Goal: Task Accomplishment & Management: Manage account settings

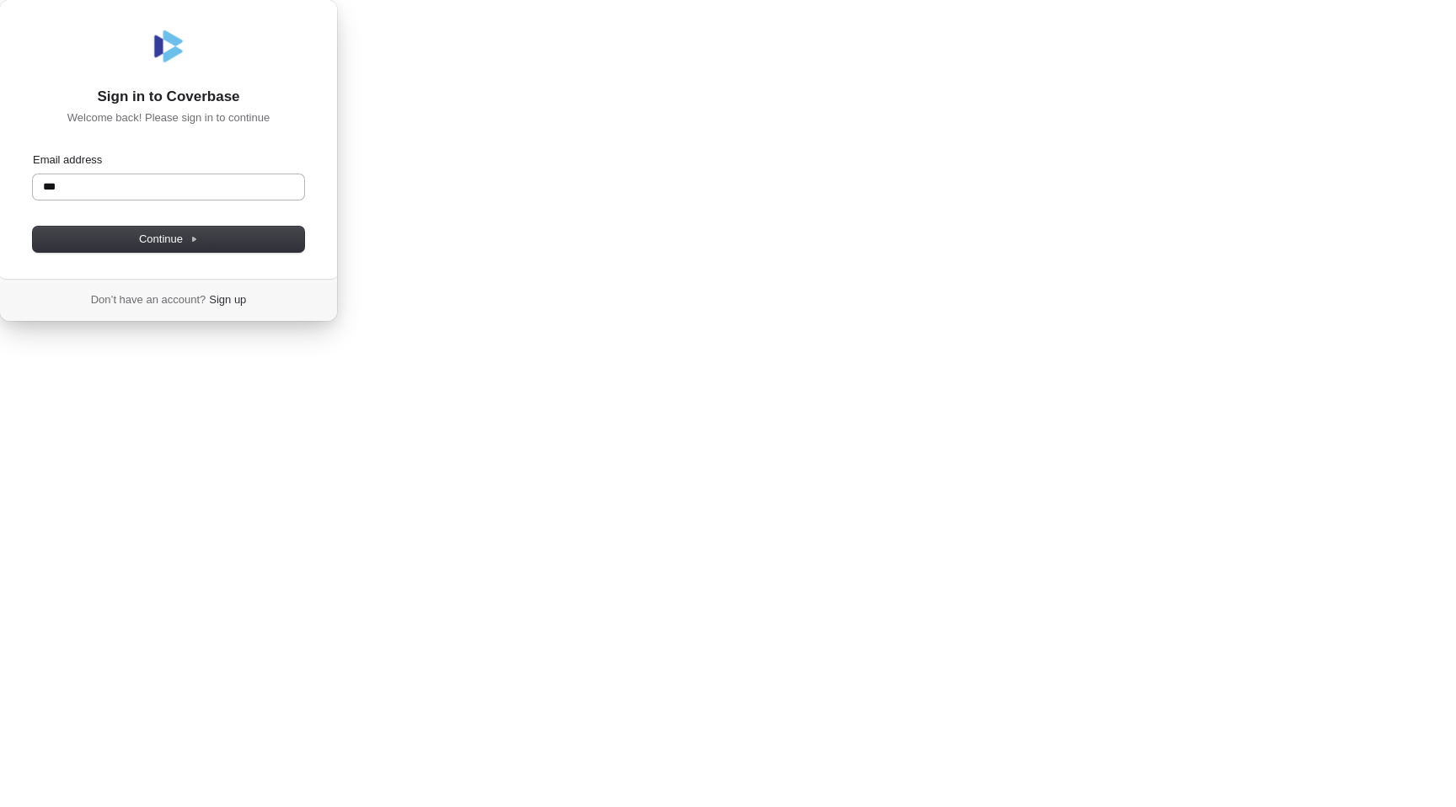
type input "****"
click at [0, 321] on com-1password-button at bounding box center [0, 321] width 0 height 0
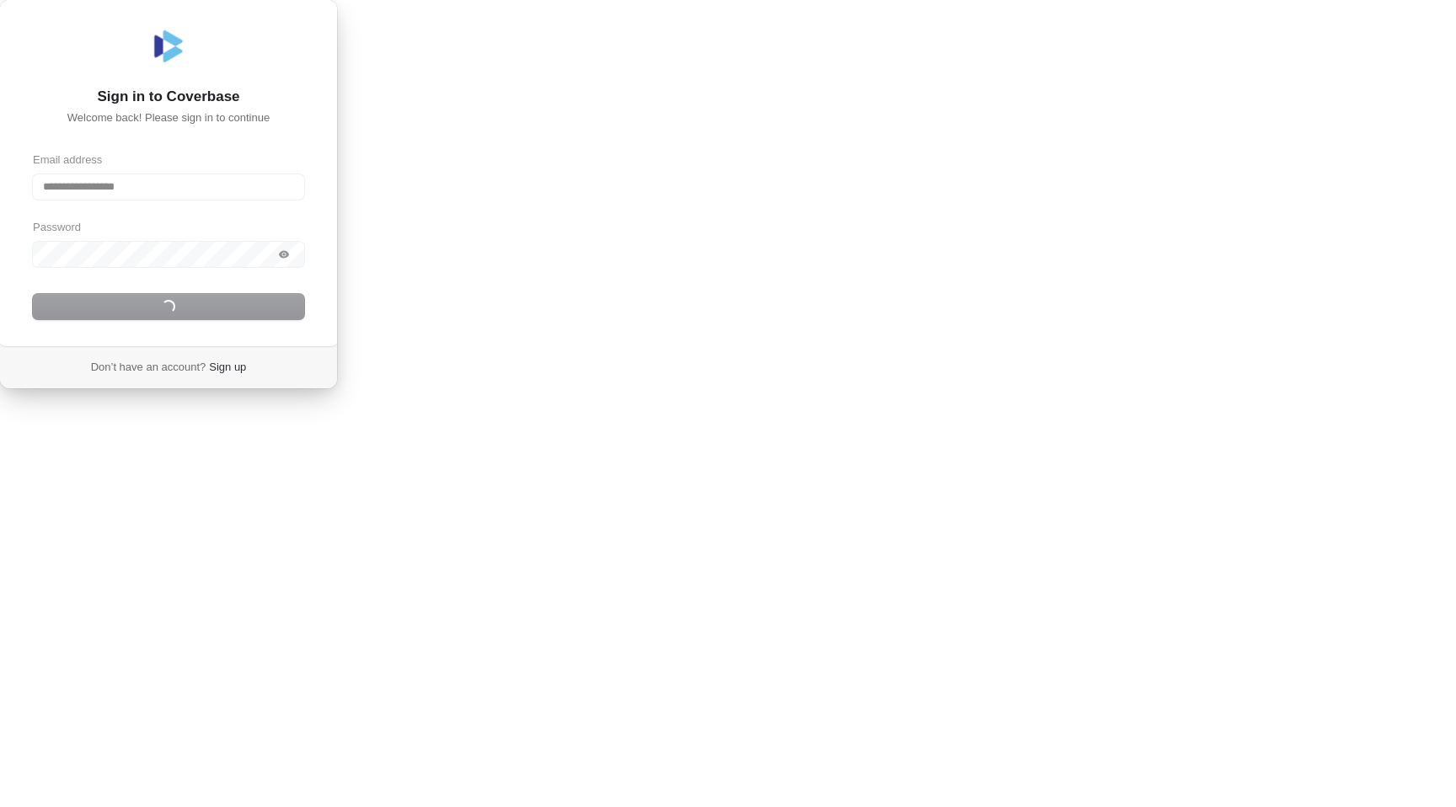
type input "**********"
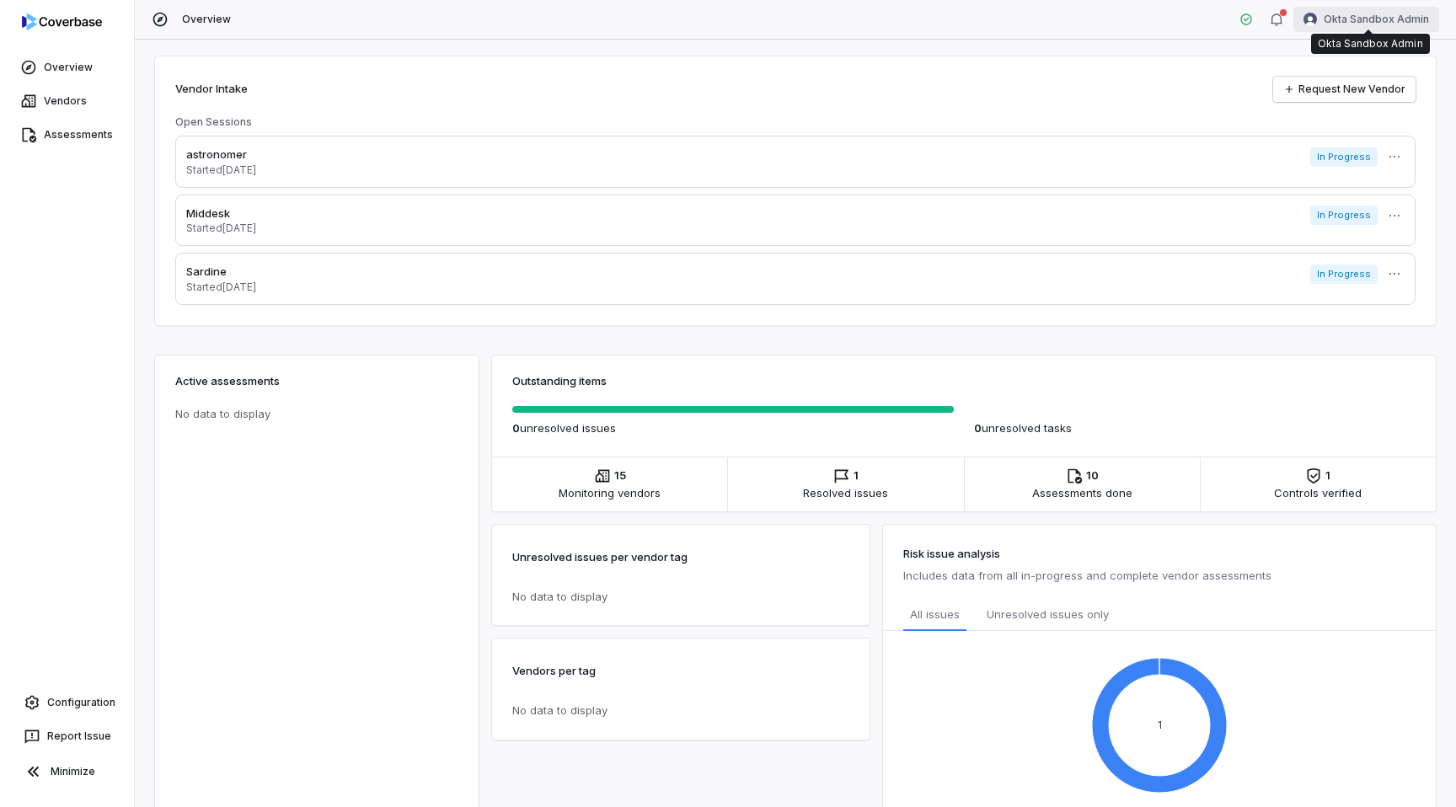
click at [1369, 12] on html "Overview Vendors Assessments Configuration Report Issue Minimize Overview Okta …" at bounding box center [728, 403] width 1456 height 807
click at [1347, 149] on div "Log out" at bounding box center [1367, 155] width 129 height 27
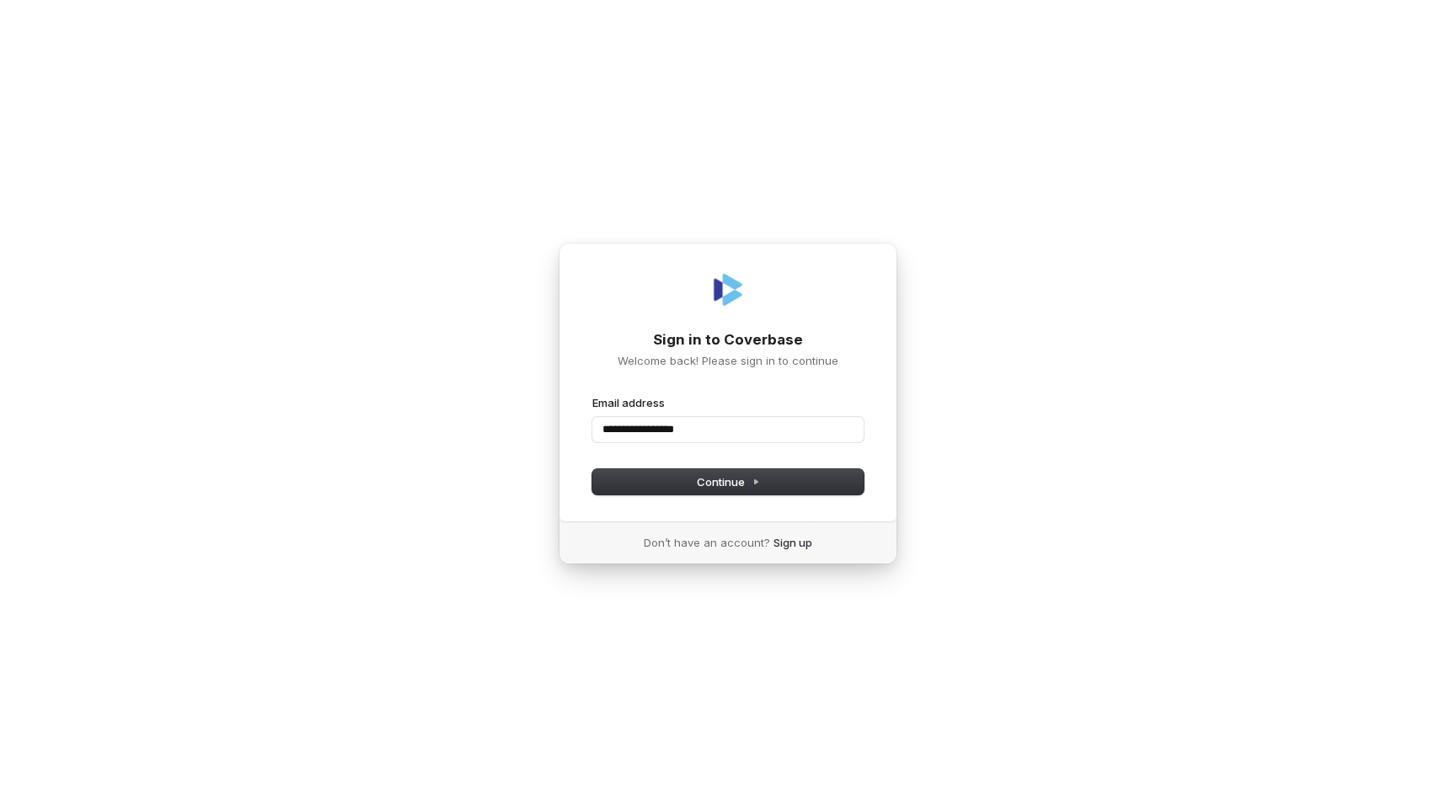
type input "**********"
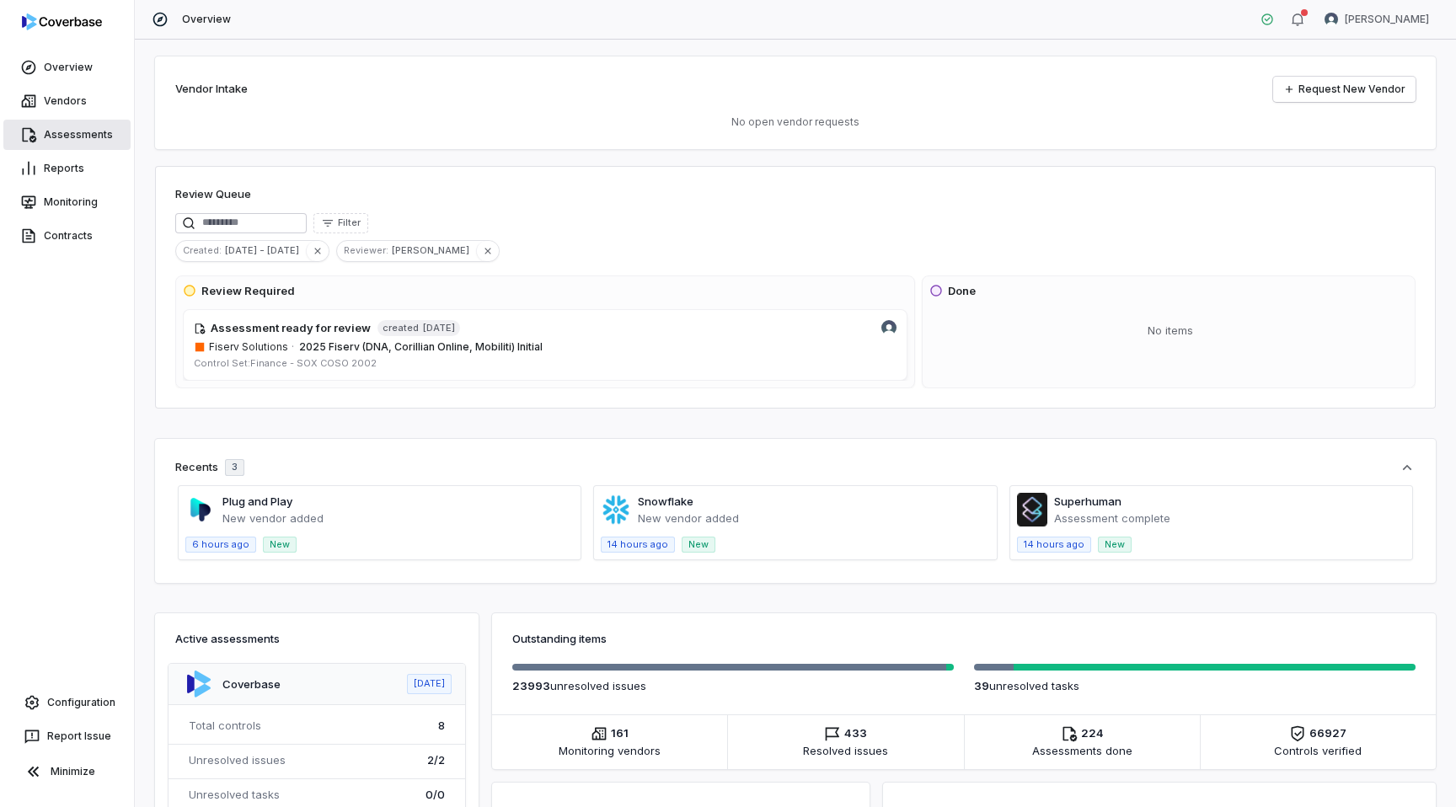
click at [62, 142] on link "Assessments" at bounding box center [66, 135] width 127 height 30
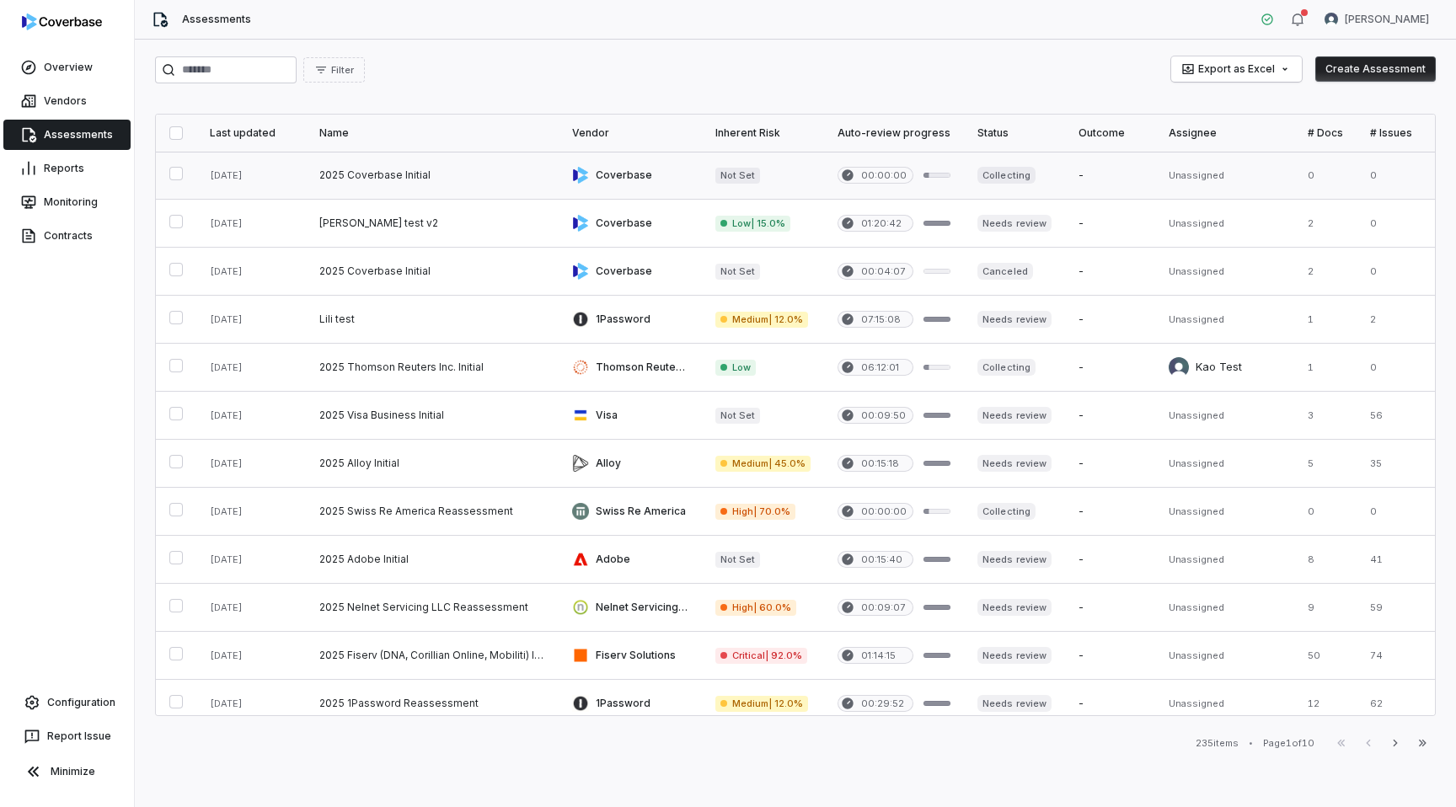
click at [421, 176] on link at bounding box center [432, 175] width 253 height 47
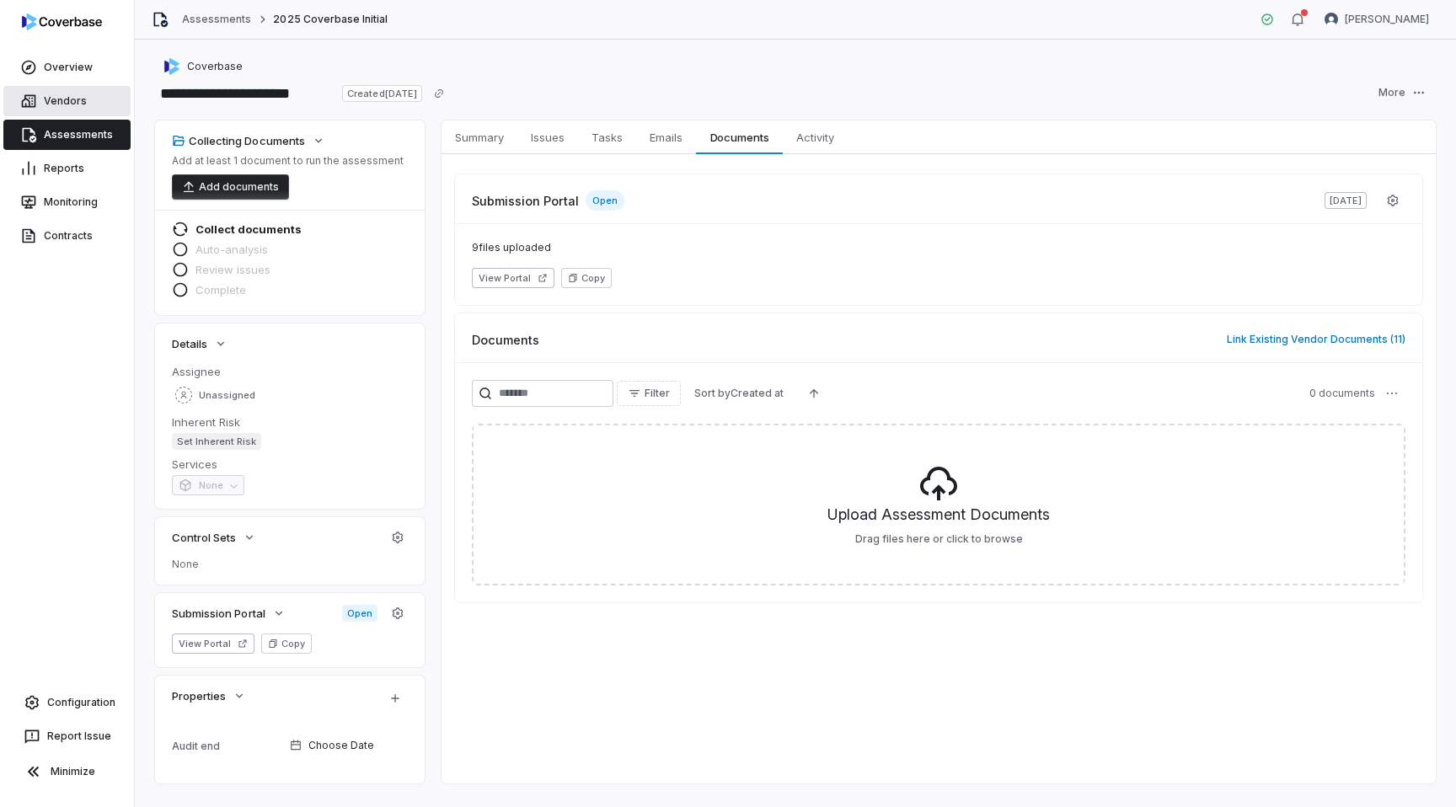
click at [77, 99] on link "Vendors" at bounding box center [66, 101] width 127 height 30
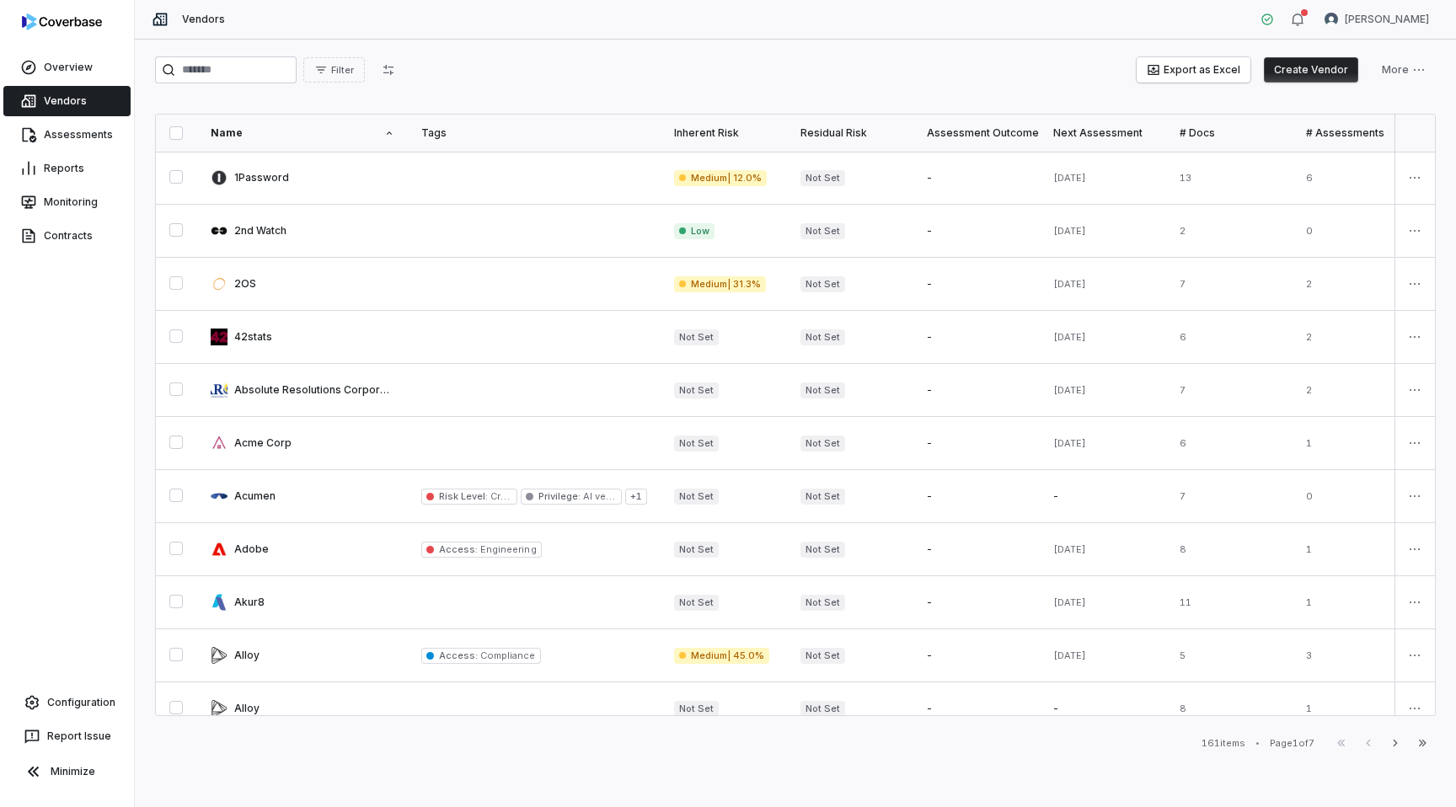
click at [1306, 67] on button "Create Vendor" at bounding box center [1311, 69] width 94 height 25
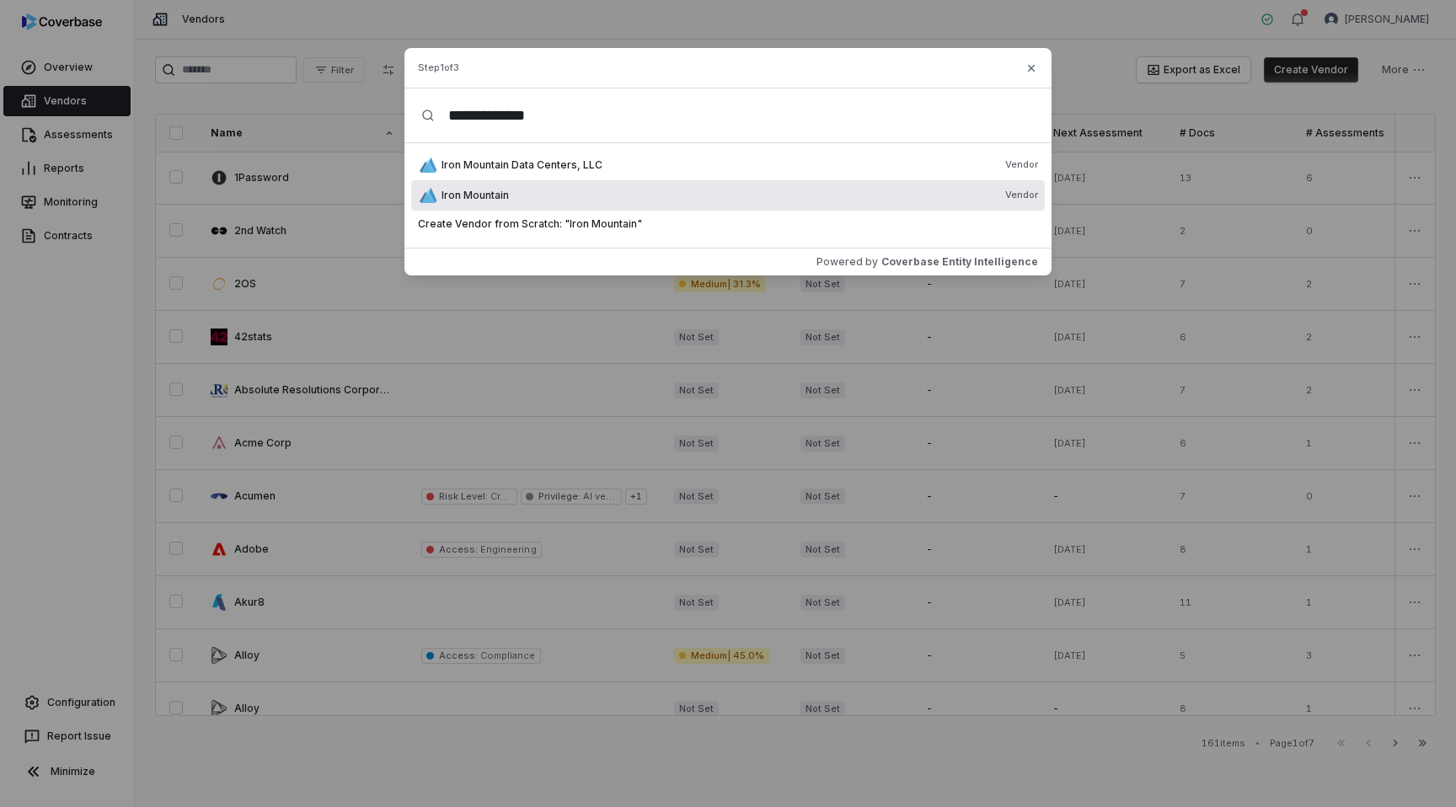
type input "**********"
click at [521, 206] on div "Iron Mountain Vendor" at bounding box center [728, 195] width 634 height 30
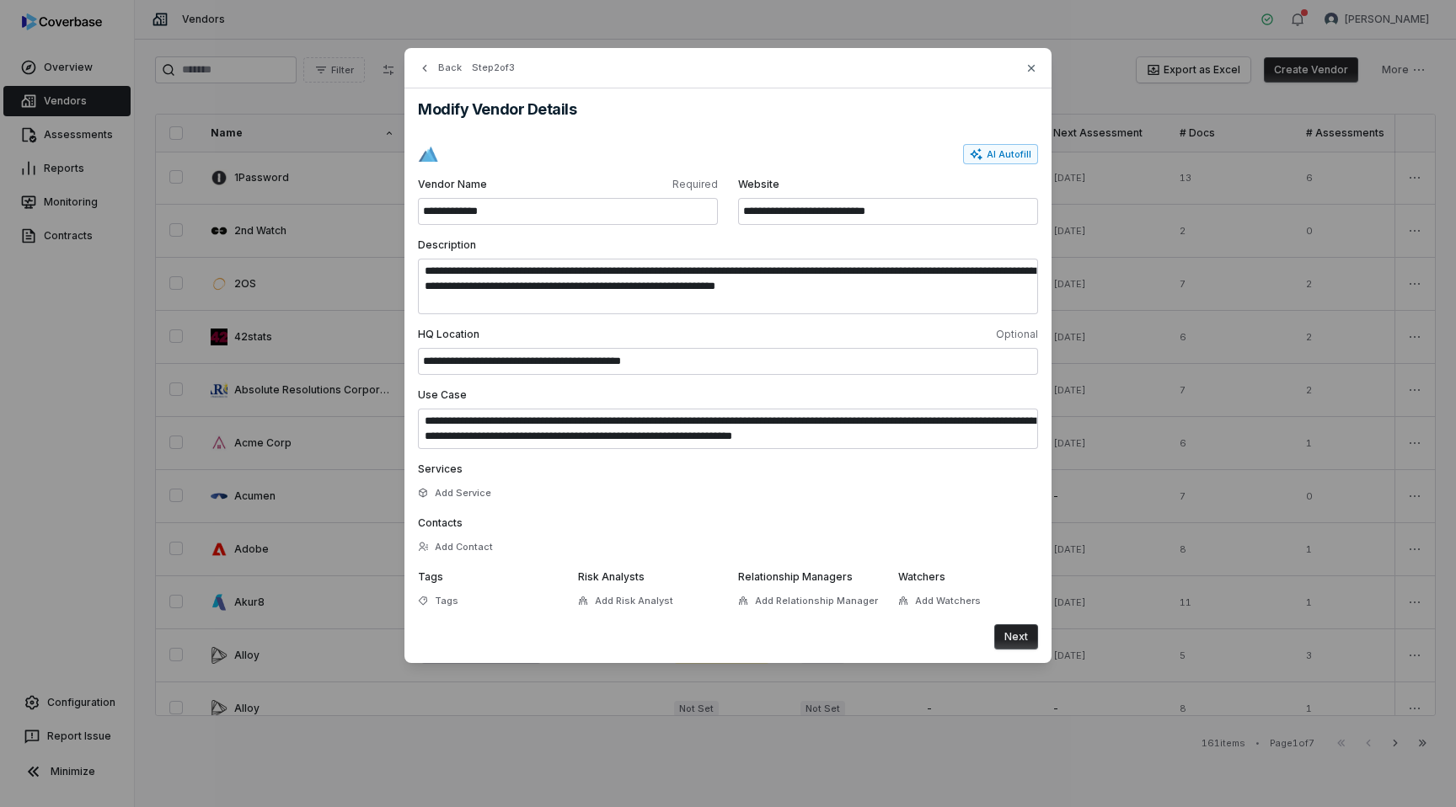
click at [1014, 632] on button "Next" at bounding box center [1016, 636] width 44 height 25
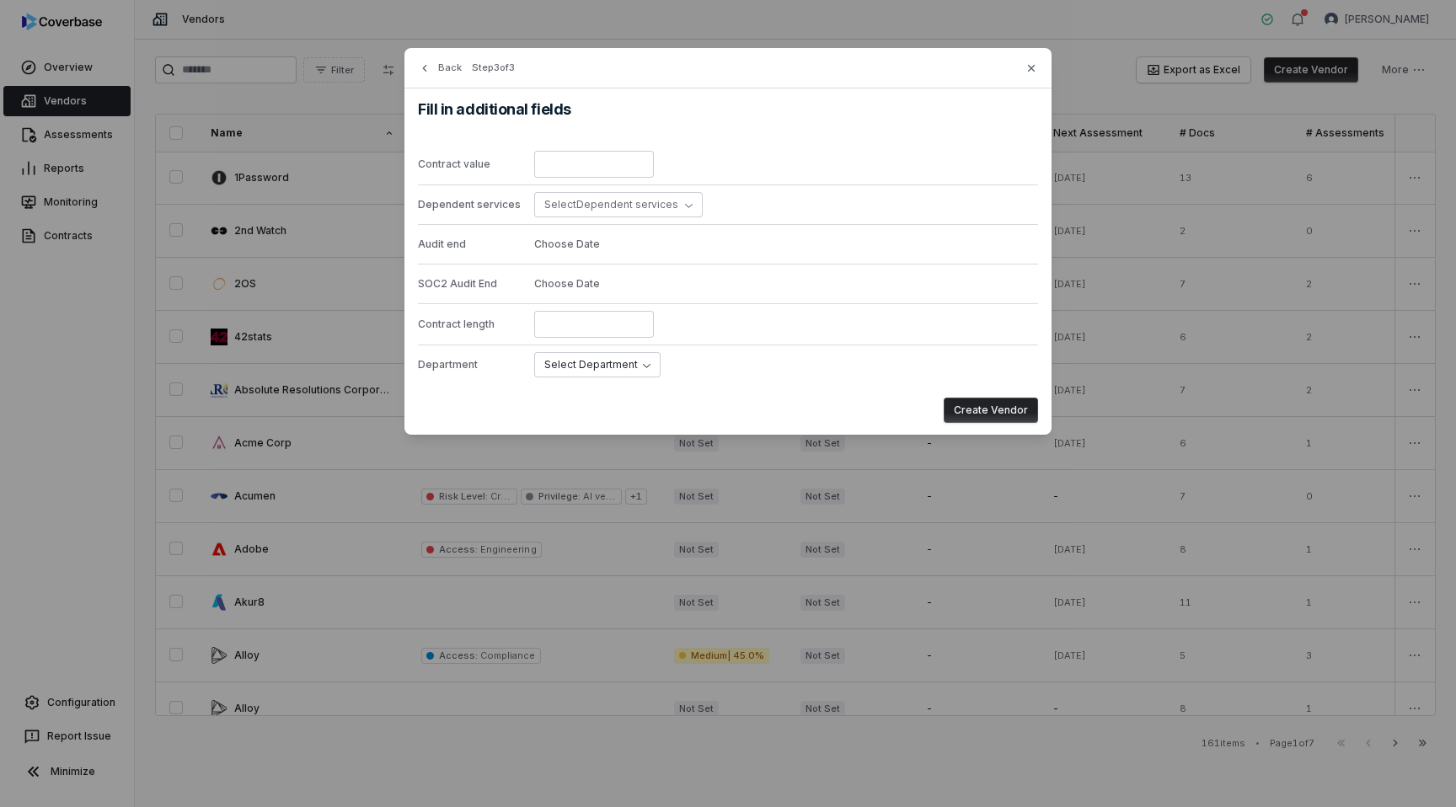
click at [981, 415] on button "Create Vendor" at bounding box center [991, 410] width 94 height 25
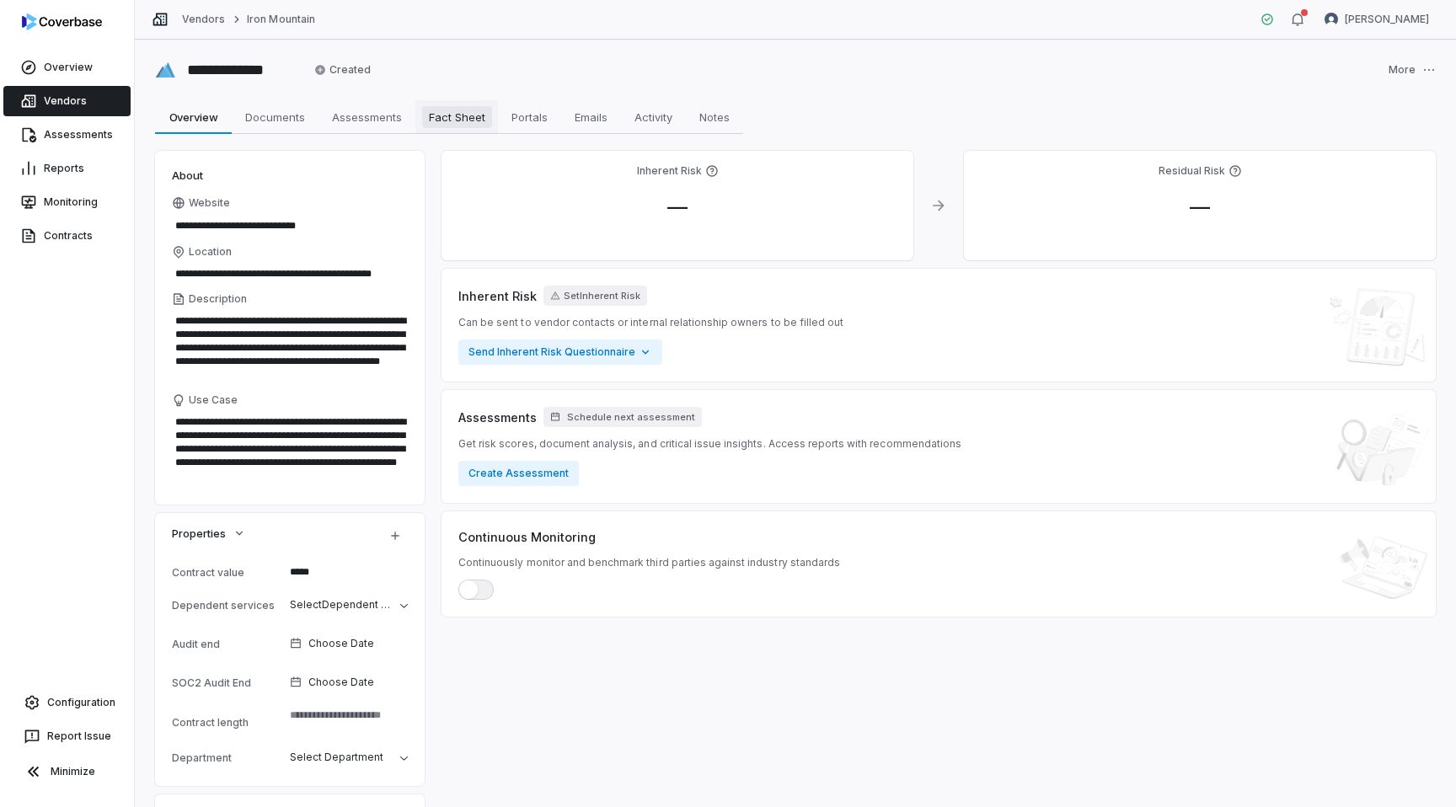
click at [447, 115] on span "Fact Sheet" at bounding box center [457, 117] width 70 height 22
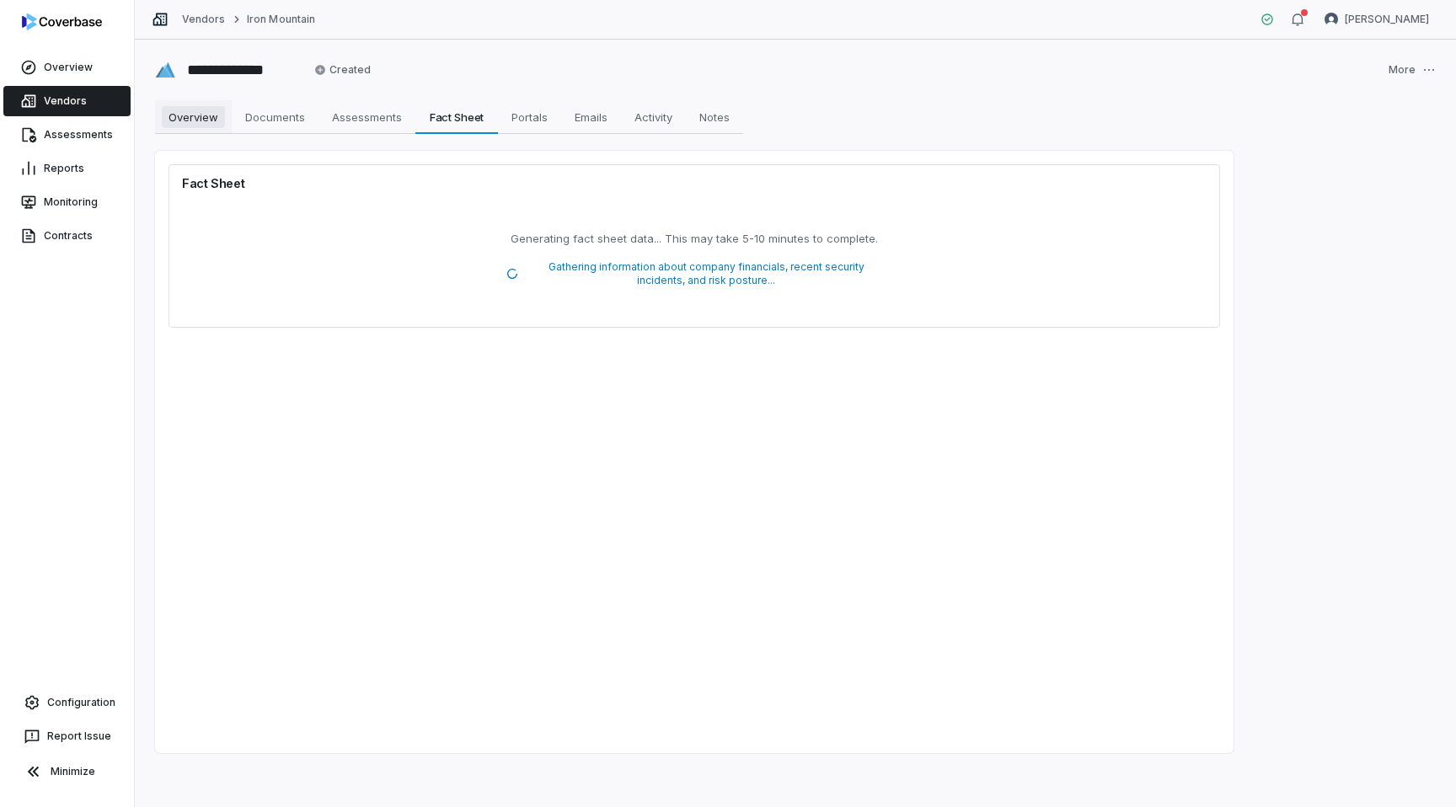
click at [195, 113] on span "Overview" at bounding box center [193, 117] width 63 height 22
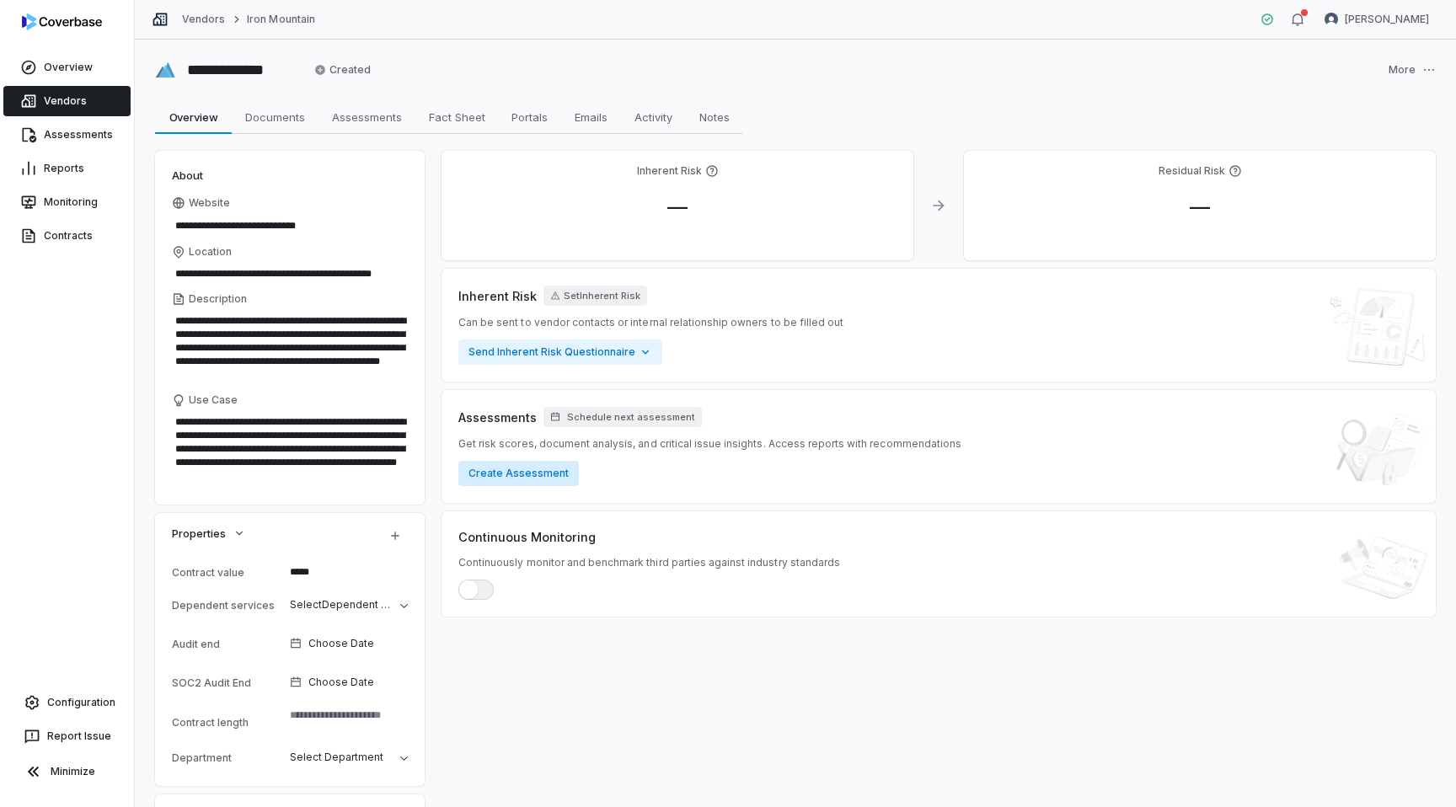
click at [516, 472] on button "Create Assessment" at bounding box center [518, 473] width 120 height 25
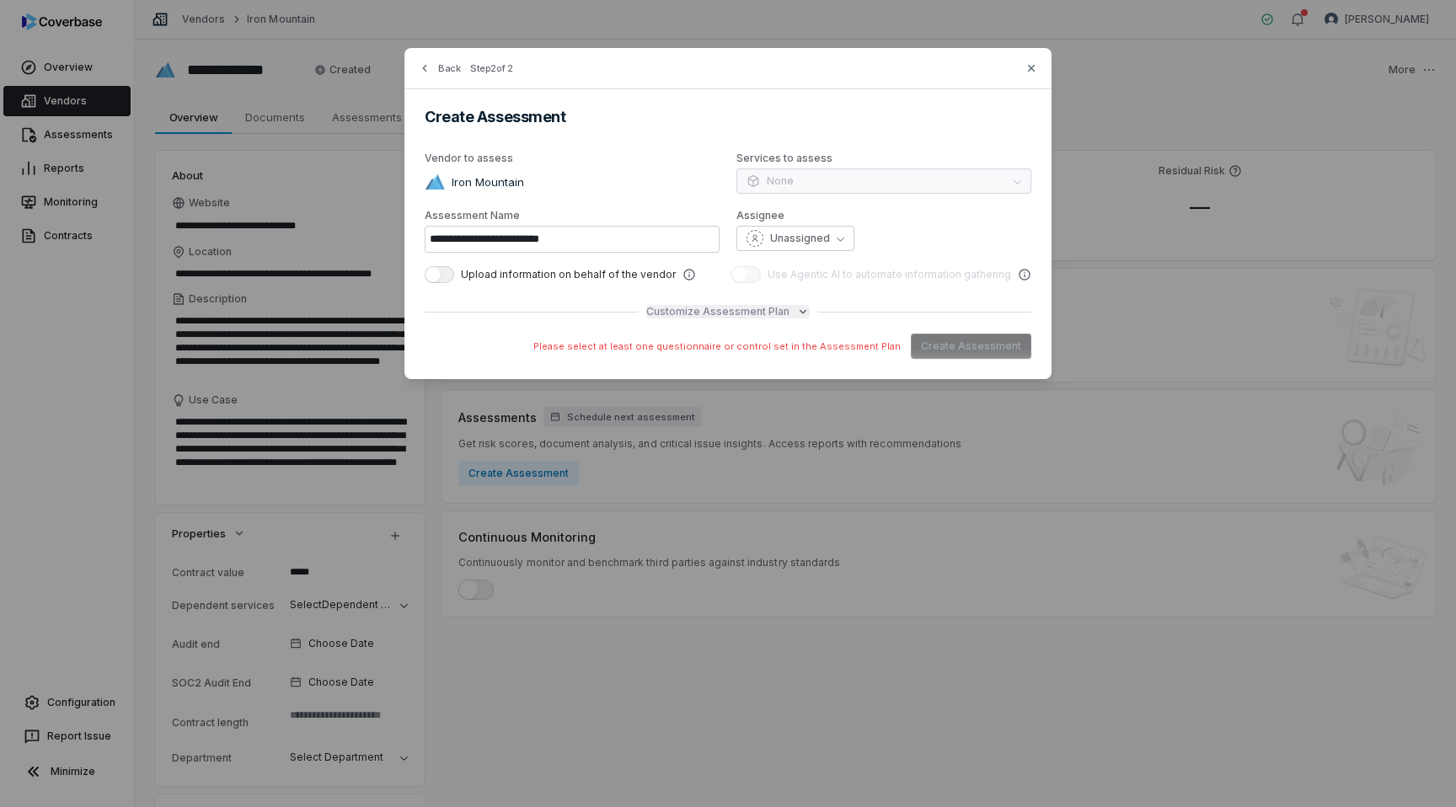
click at [707, 312] on span "Customize Assessment Plan" at bounding box center [717, 311] width 143 height 13
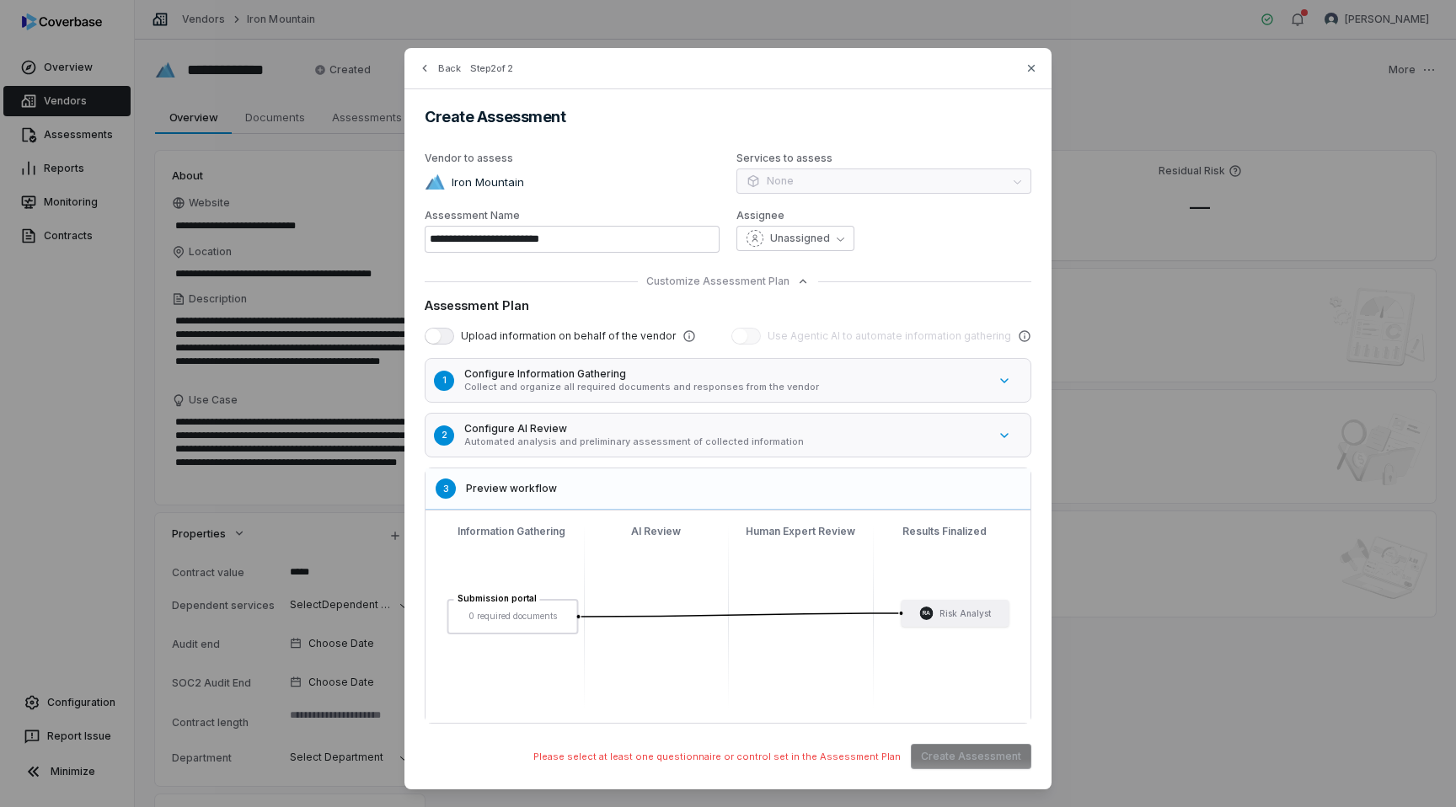
click at [656, 425] on h5 "Configure AI Review" at bounding box center [725, 428] width 523 height 13
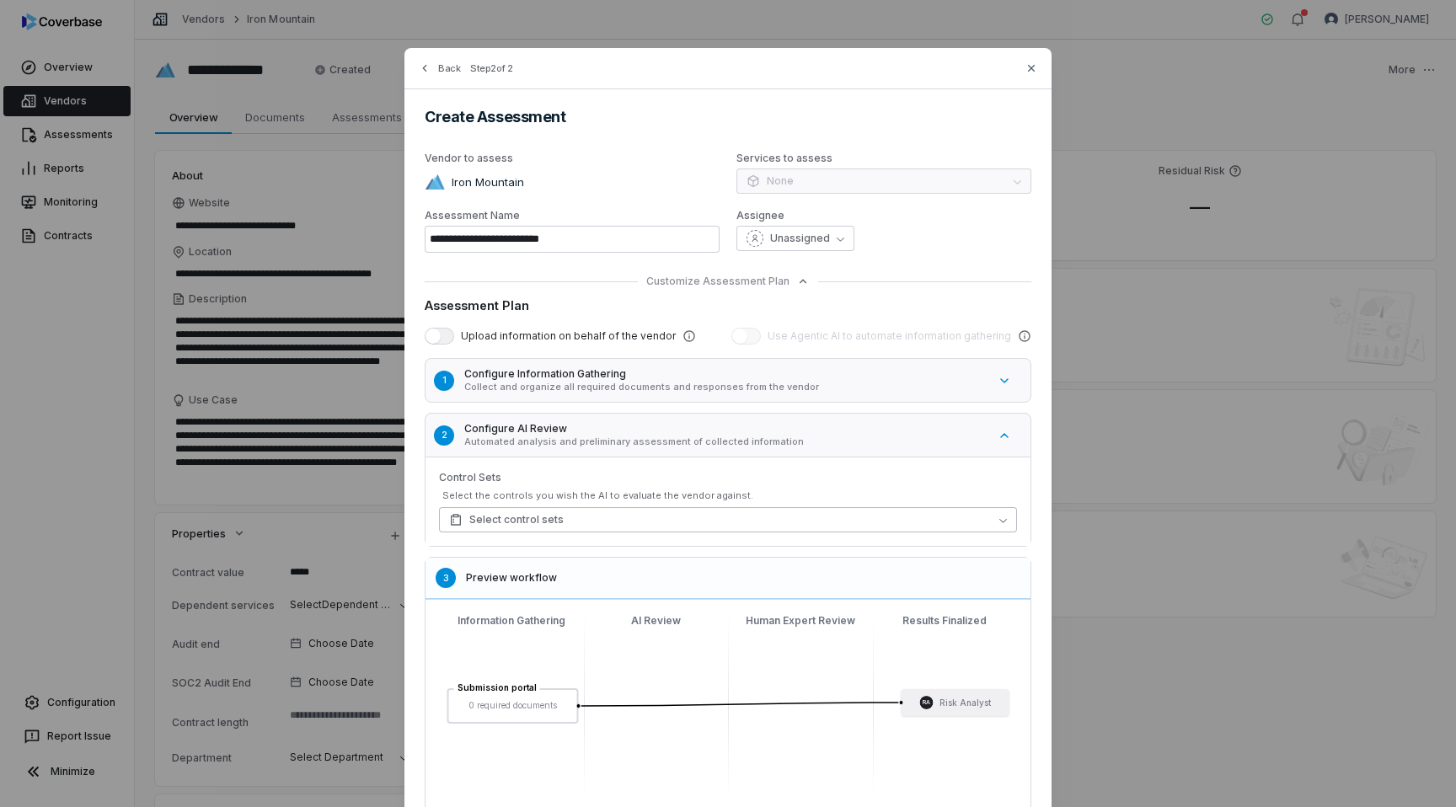
click at [518, 514] on span "Select control sets" at bounding box center [506, 519] width 115 height 13
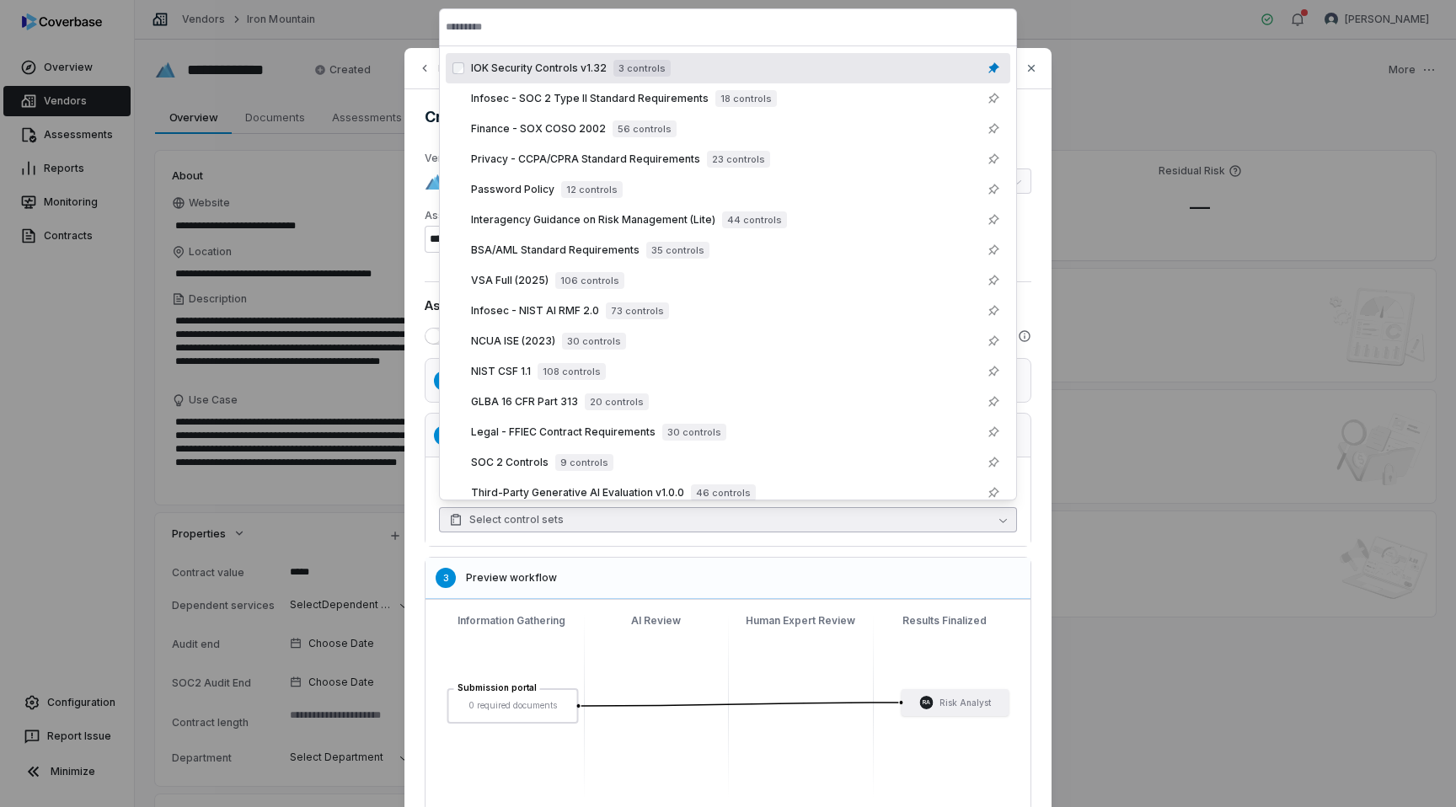
click at [513, 72] on span "IOK Security Controls v1.32" at bounding box center [539, 68] width 136 height 13
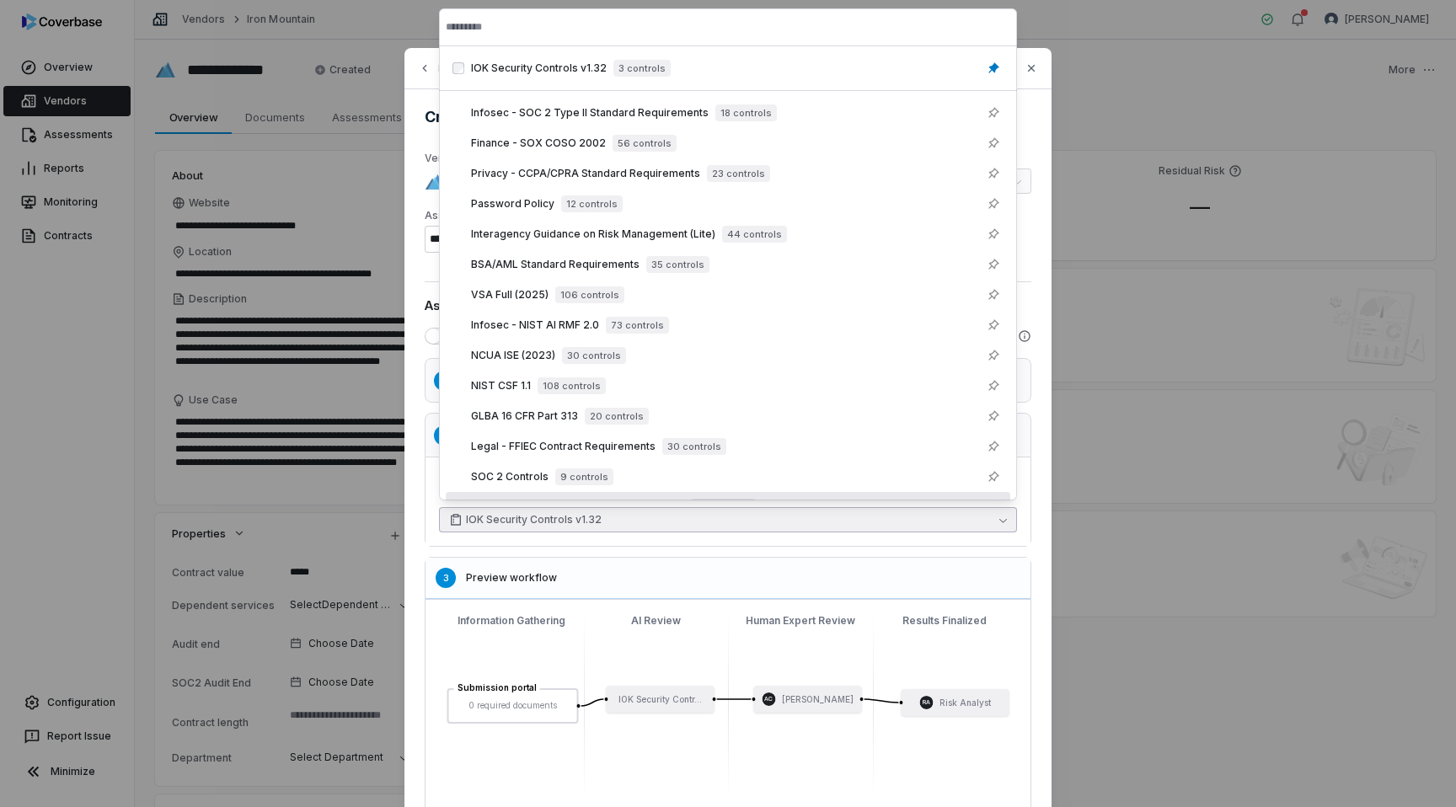
click at [697, 630] on div "Submission portal 0 required documents IOK Security Contr... AC Anna Chen RA Ri…" at bounding box center [728, 705] width 578 height 185
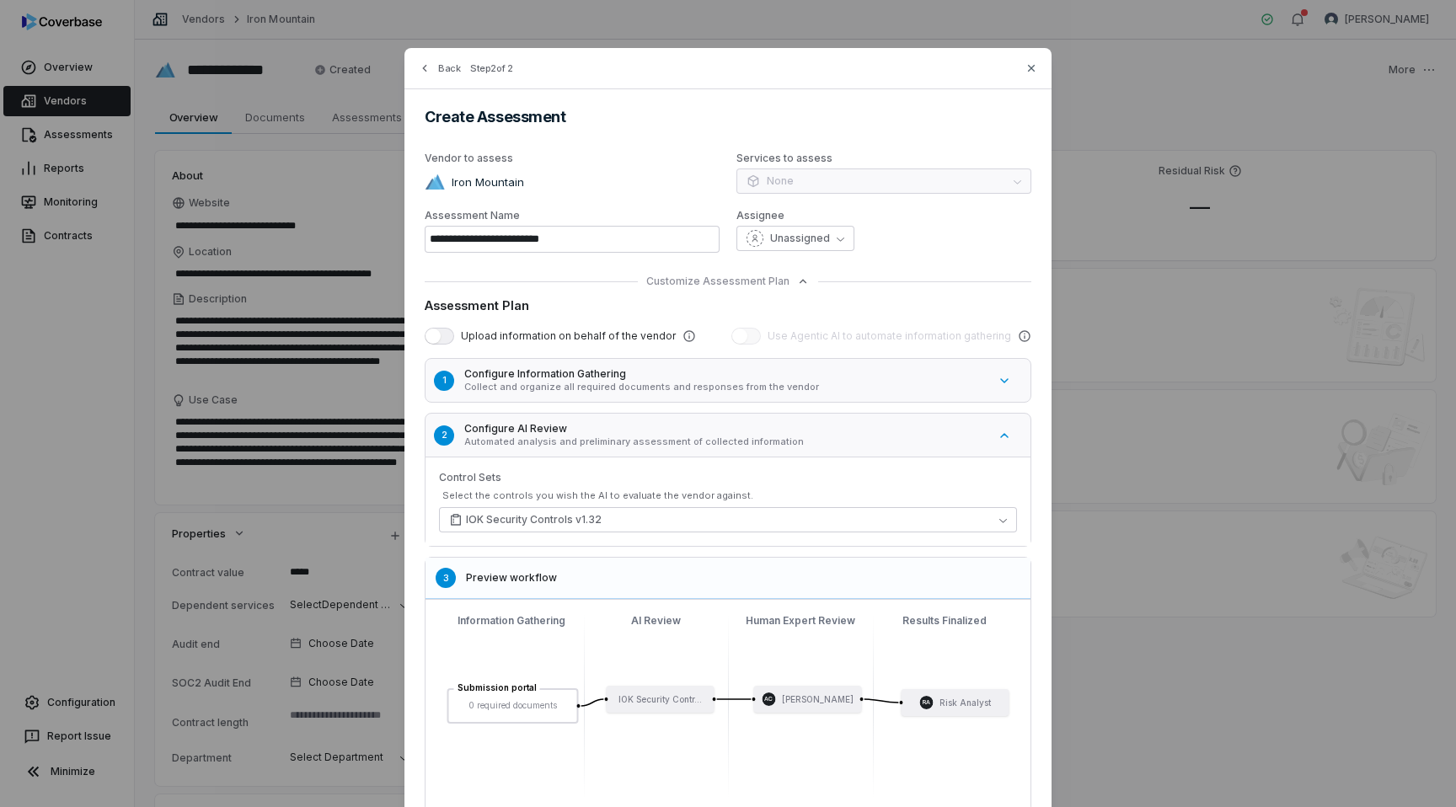
type textarea "*"
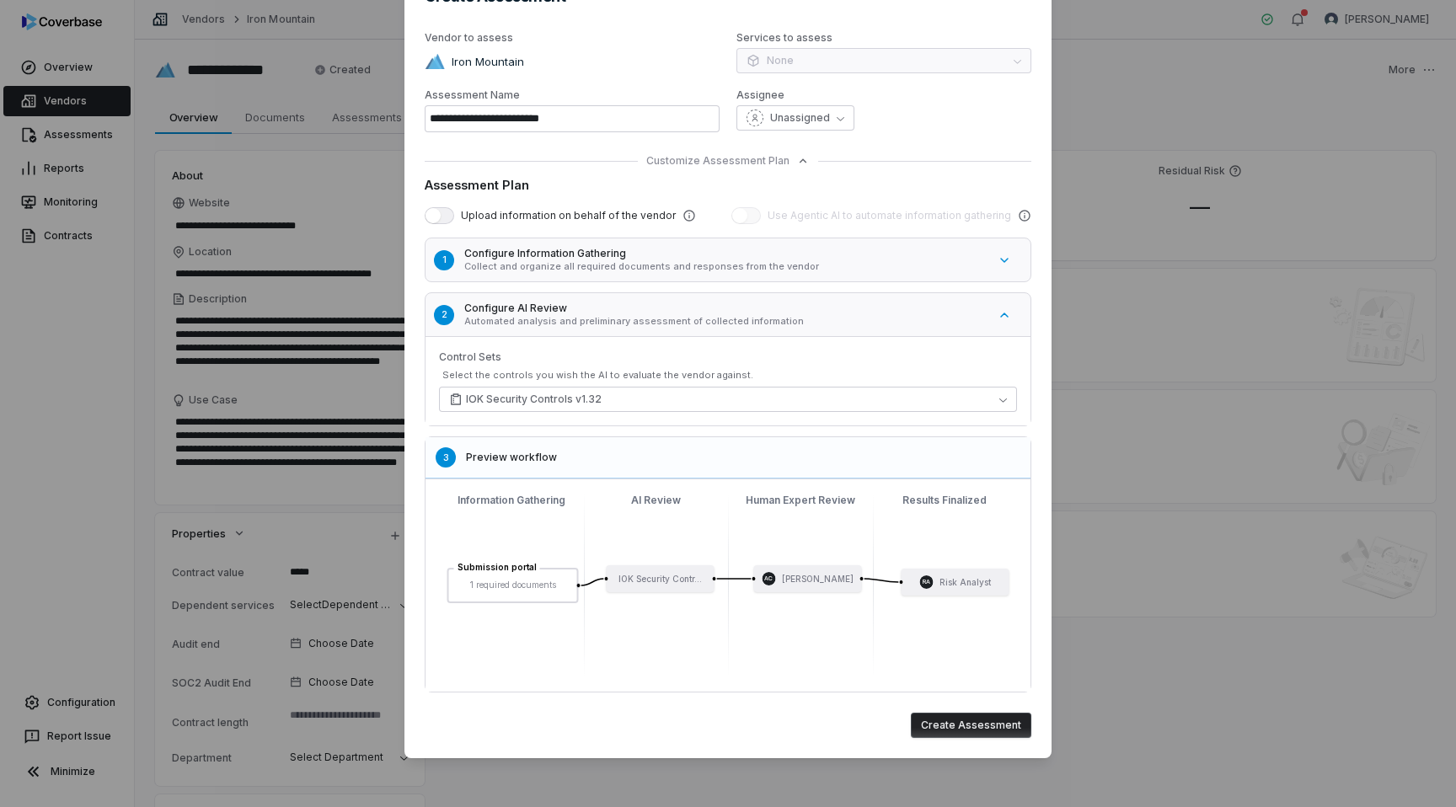
click at [962, 724] on button "Create Assessment" at bounding box center [971, 725] width 120 height 25
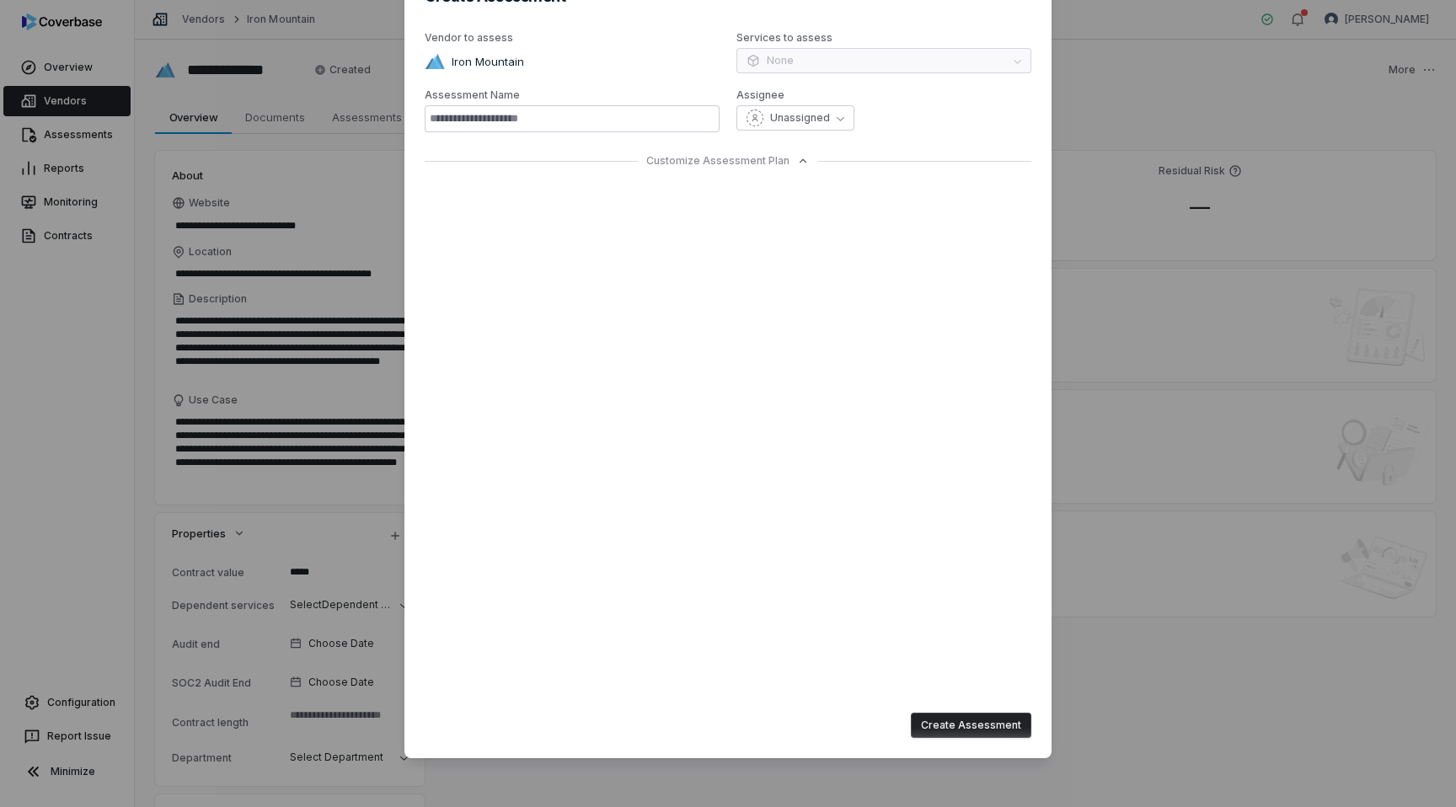
type input "**********"
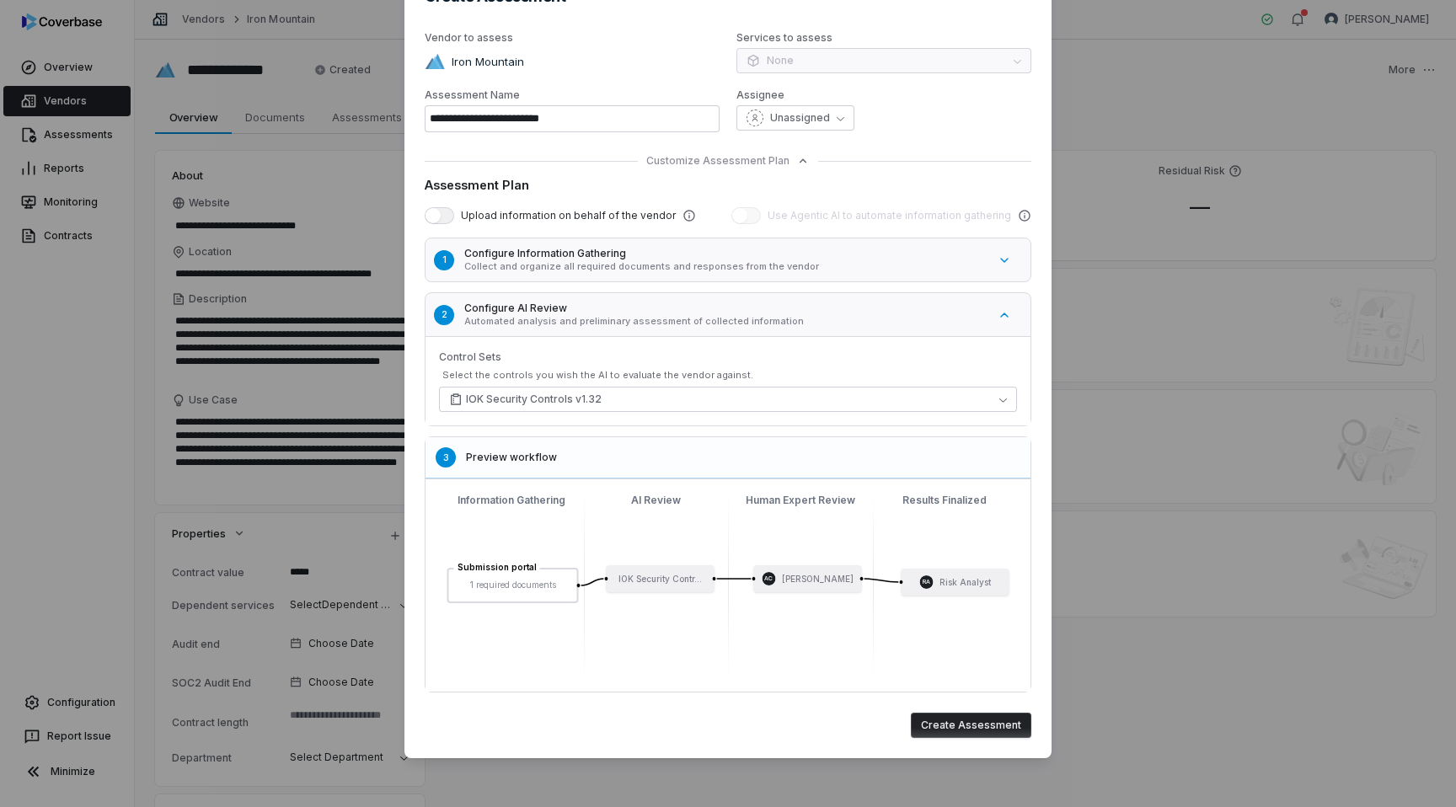
scroll to position [0, 0]
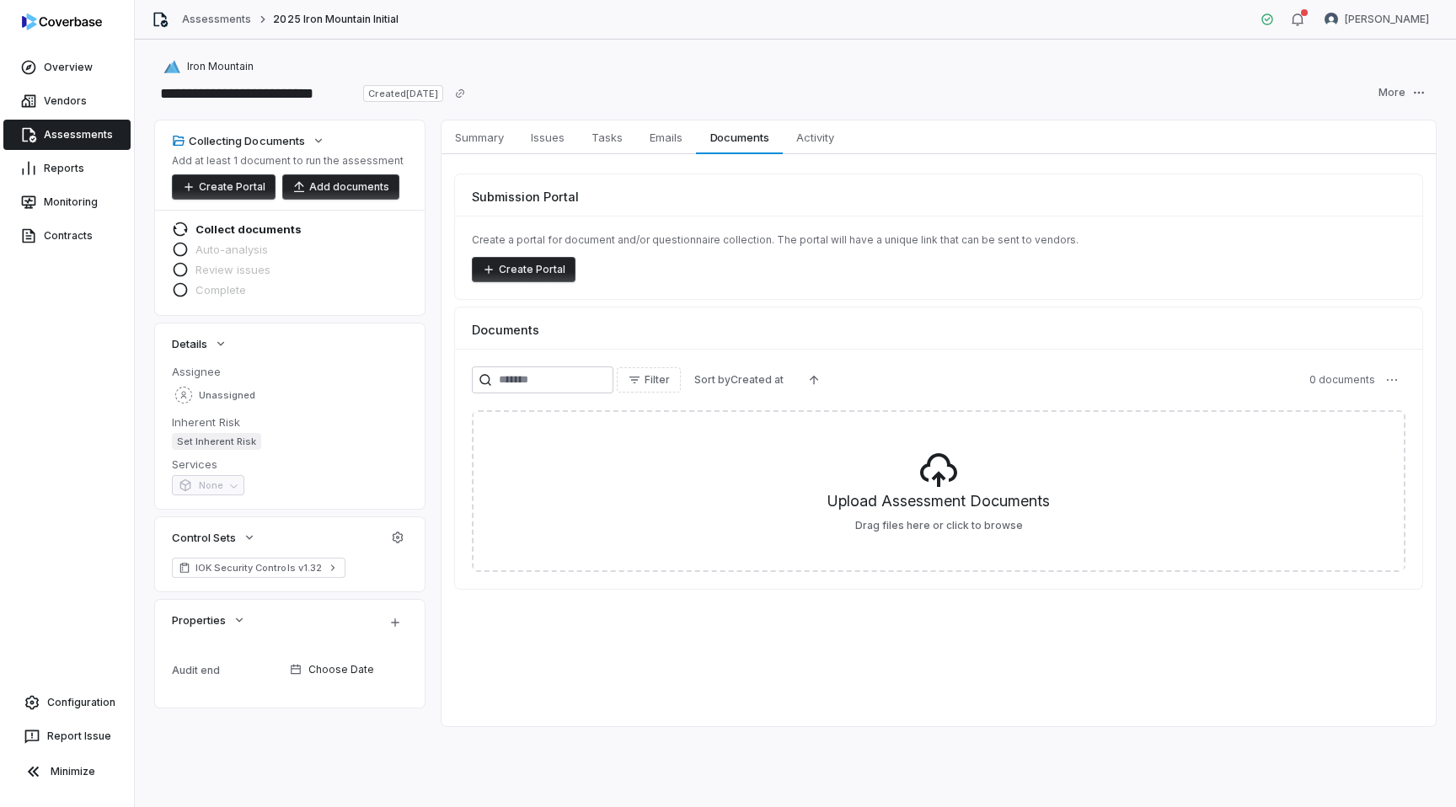
click at [339, 193] on button "Add documents" at bounding box center [340, 186] width 117 height 25
click at [328, 187] on button "Add documents" at bounding box center [340, 186] width 117 height 25
click at [327, 188] on button "Add documents" at bounding box center [340, 186] width 117 height 25
click at [221, 190] on button "Create Portal" at bounding box center [224, 186] width 104 height 25
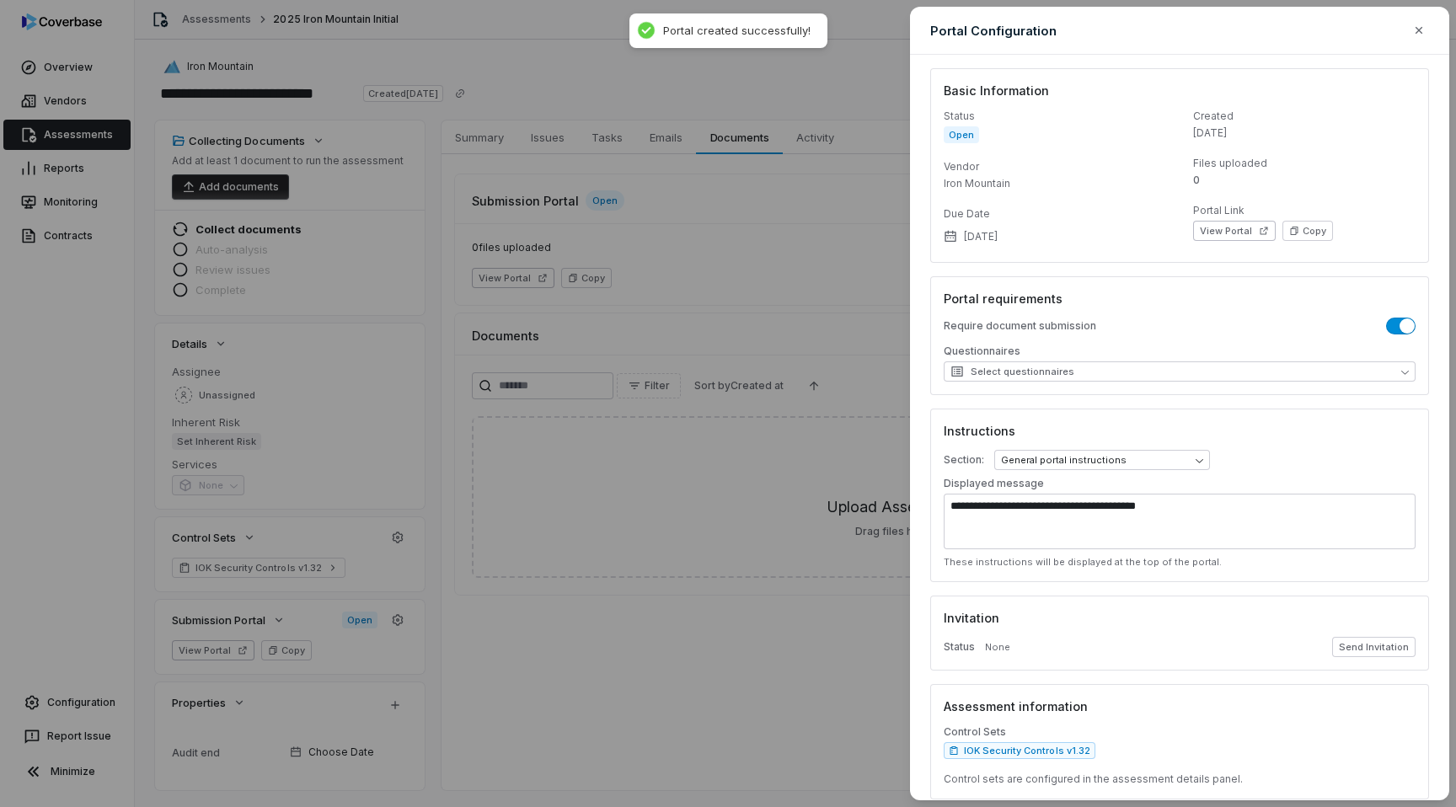
click at [375, 204] on div "**********" at bounding box center [728, 403] width 1456 height 807
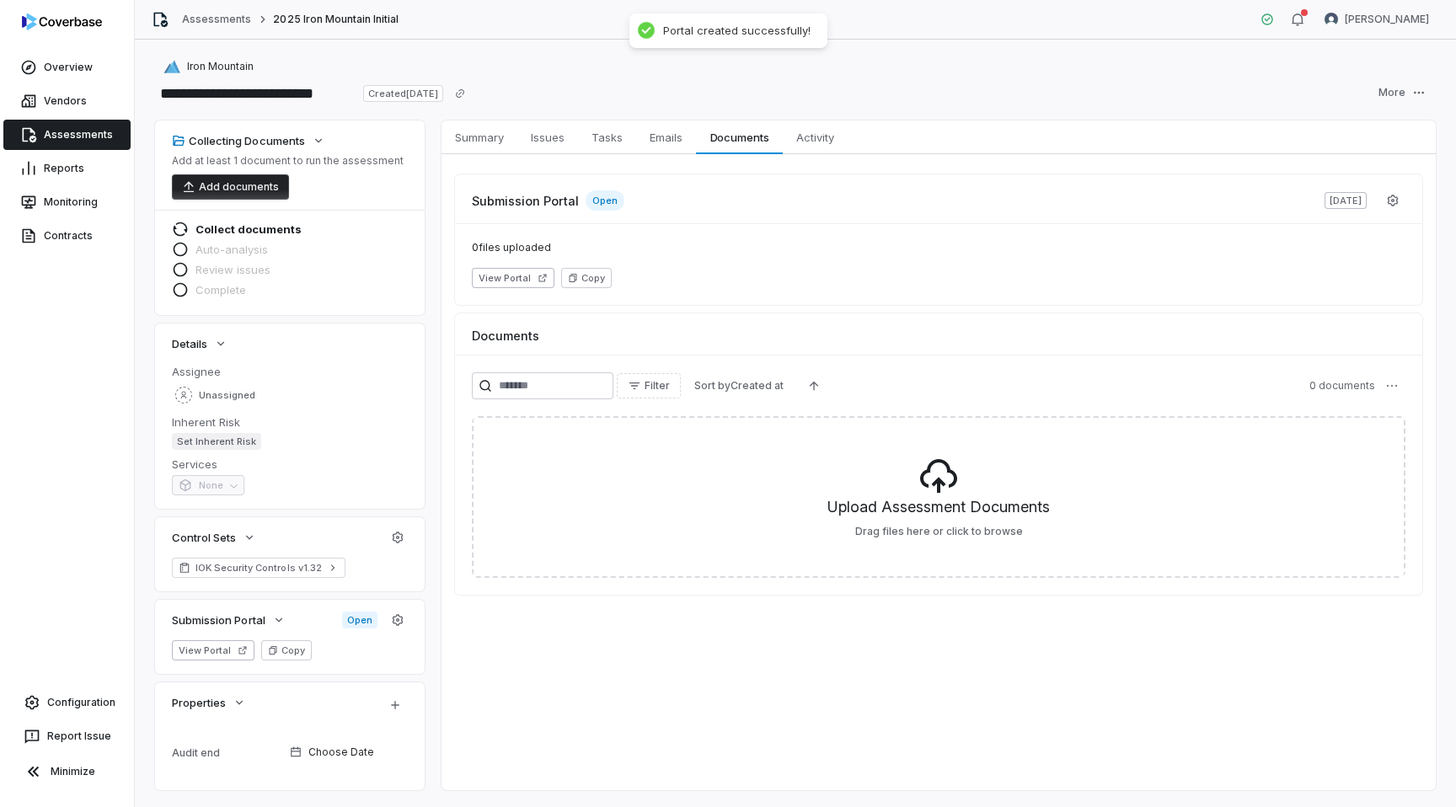
click at [207, 194] on button "Add documents" at bounding box center [230, 186] width 117 height 25
click at [211, 190] on button "Add documents" at bounding box center [230, 186] width 117 height 25
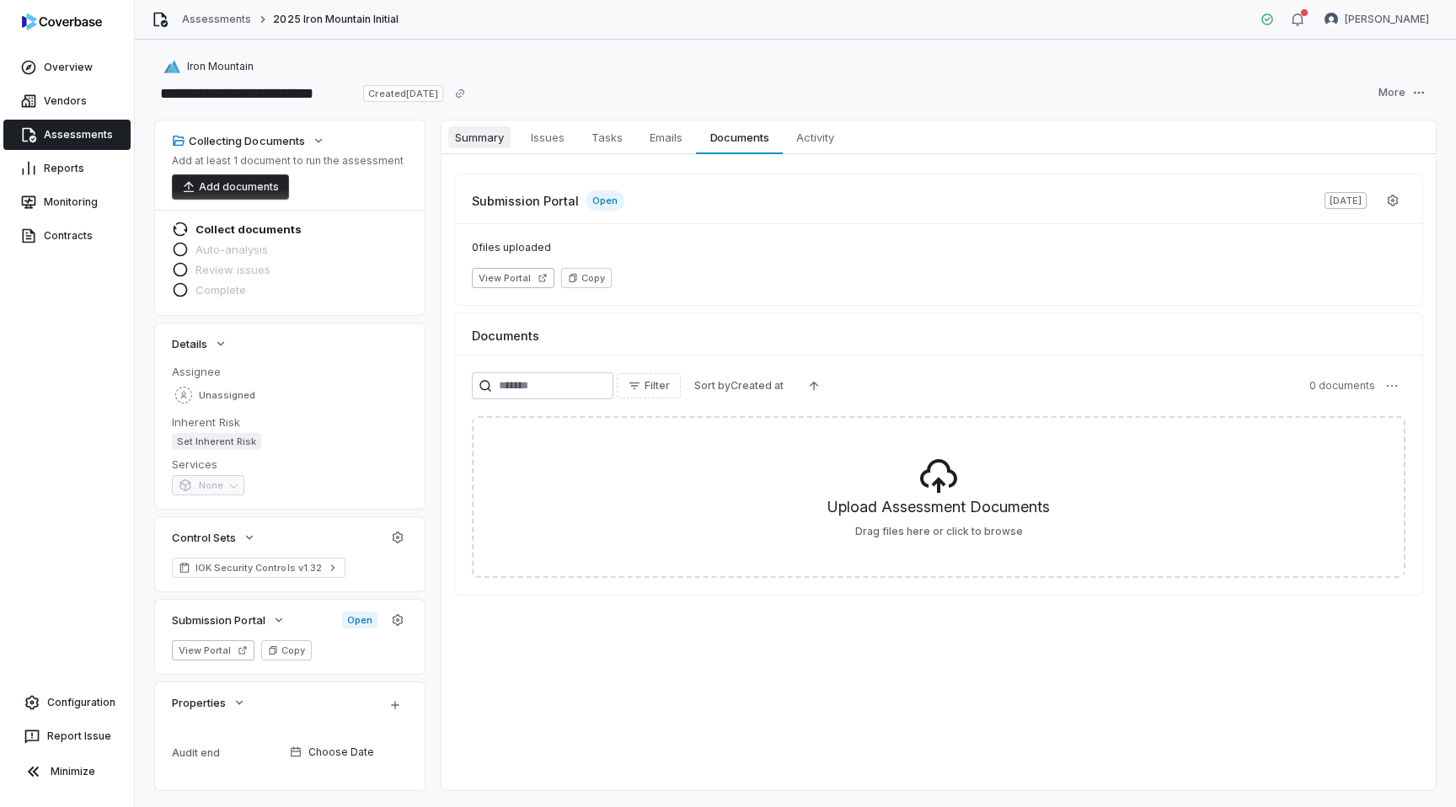
click at [485, 136] on span "Summary" at bounding box center [479, 137] width 62 height 22
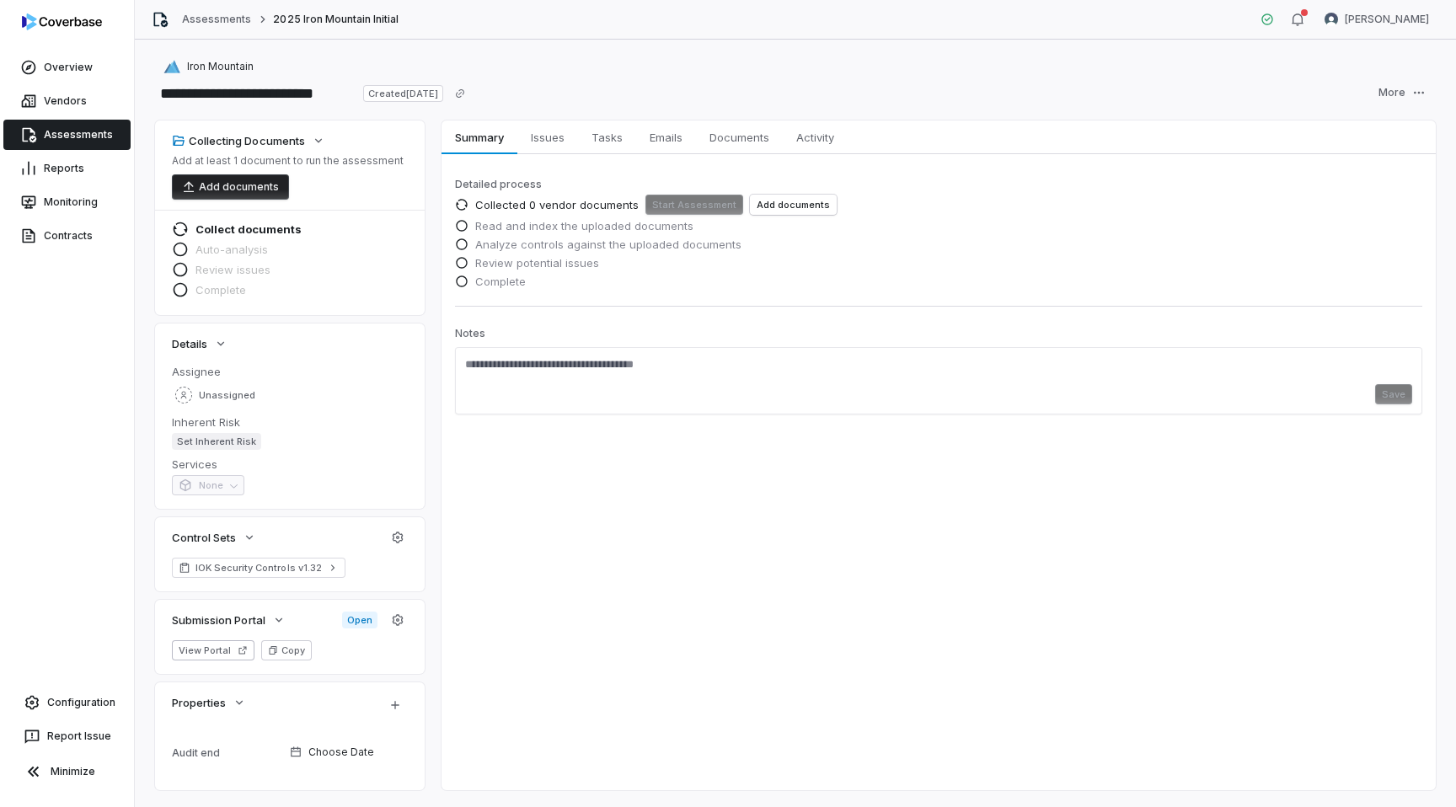
click at [225, 186] on button "Add documents" at bounding box center [230, 186] width 117 height 25
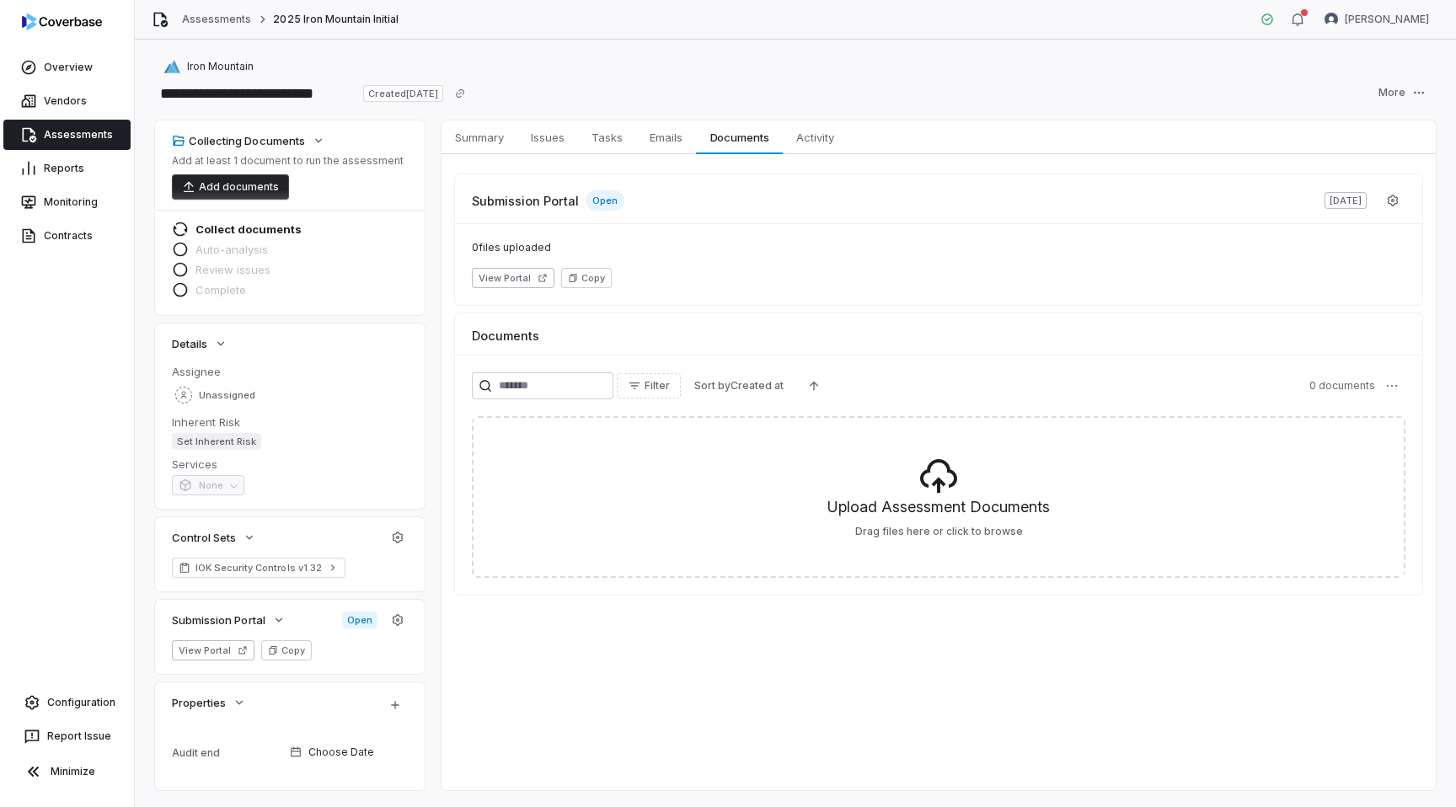
click at [238, 187] on button "Add documents" at bounding box center [230, 186] width 117 height 25
click at [483, 137] on span "Summary" at bounding box center [479, 137] width 62 height 22
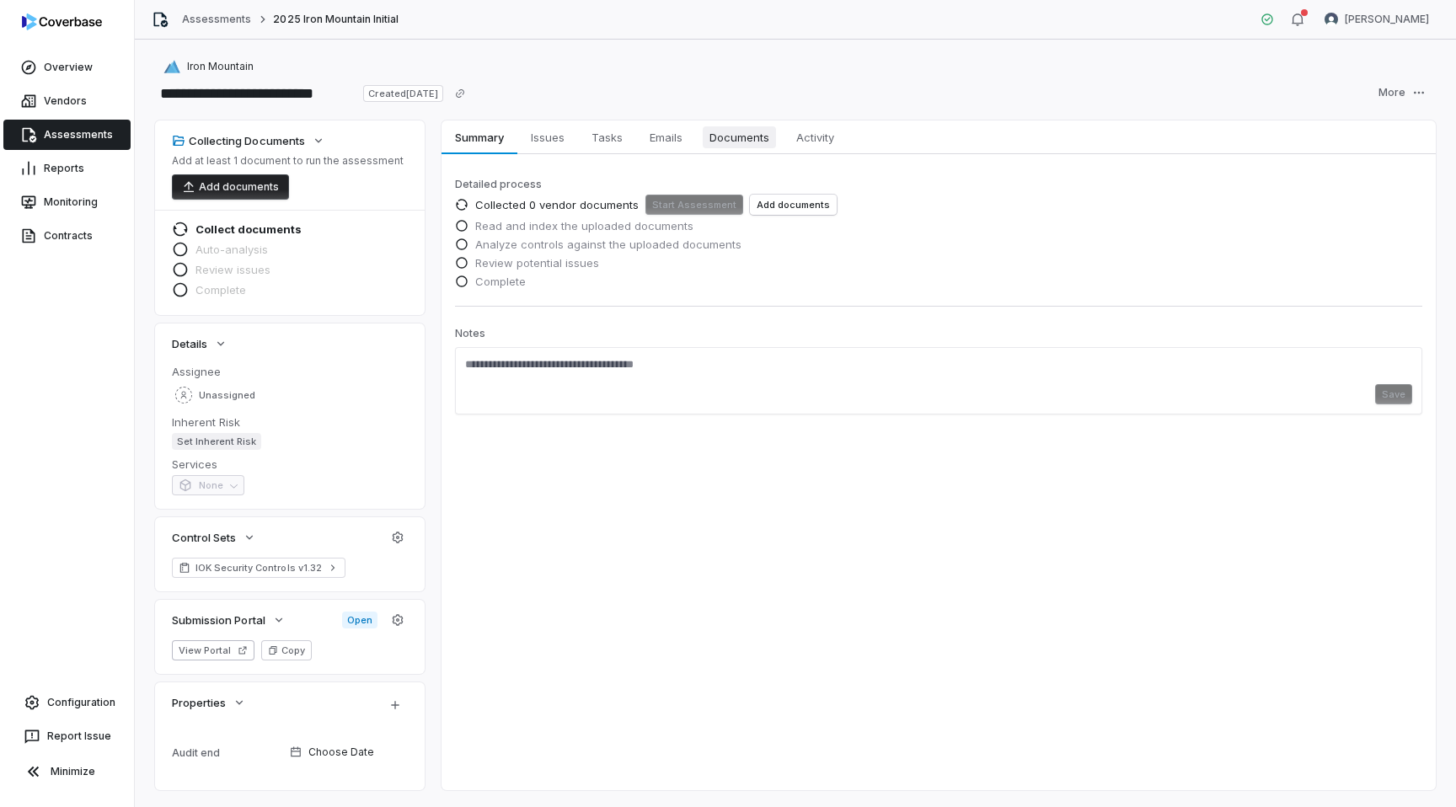
click at [772, 146] on span "Documents" at bounding box center [739, 137] width 73 height 22
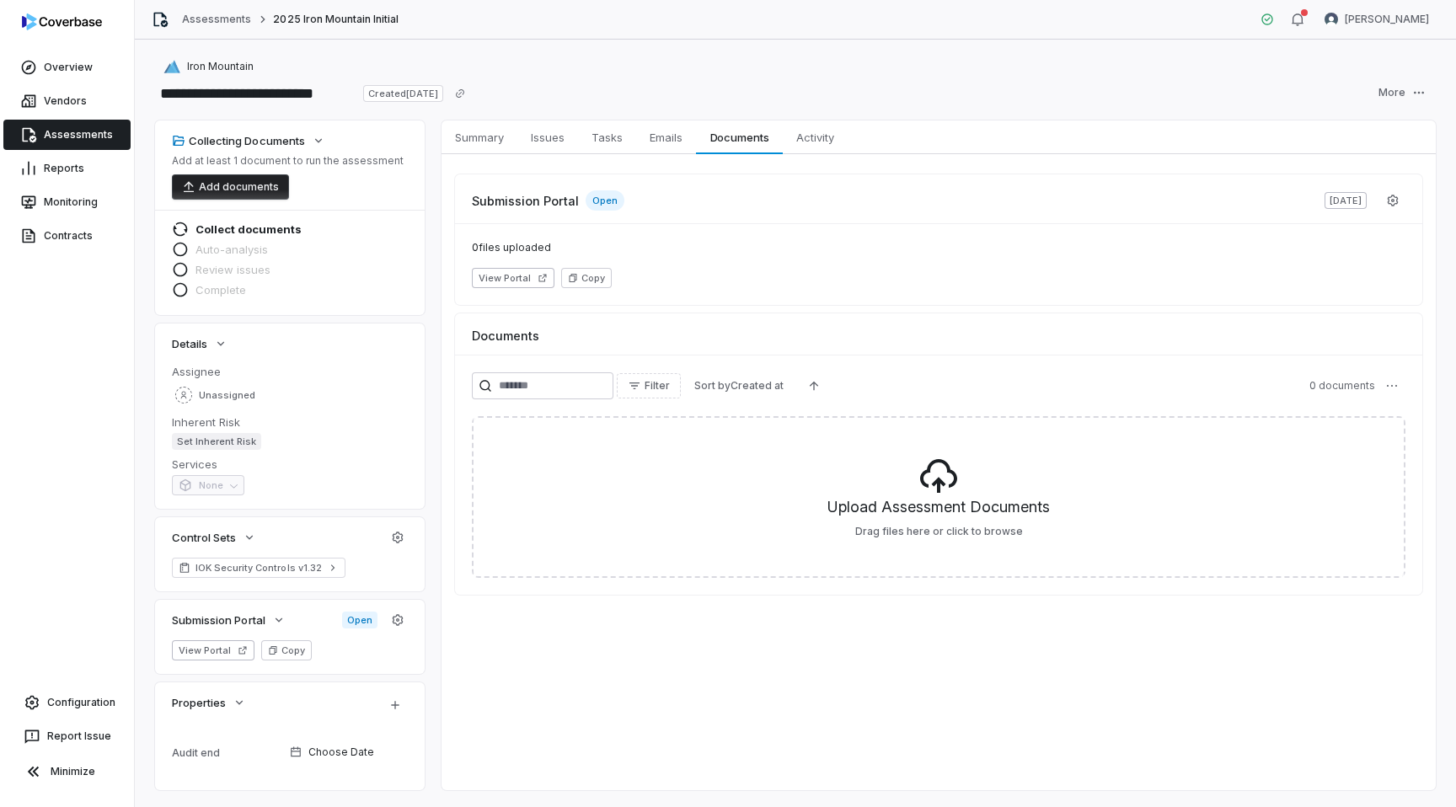
click at [240, 176] on button "Add documents" at bounding box center [230, 186] width 117 height 25
click at [220, 195] on button "Add documents" at bounding box center [230, 186] width 117 height 25
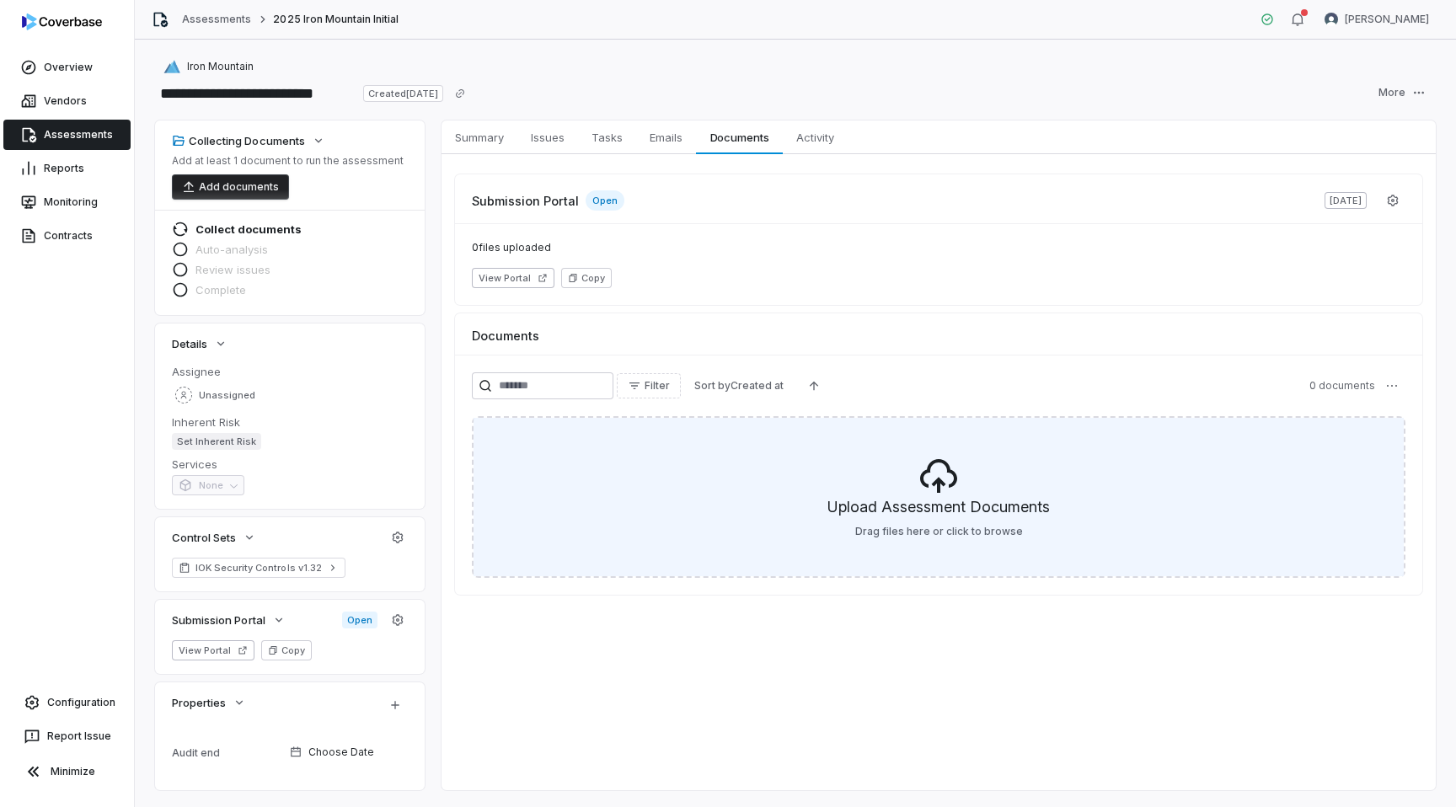
click at [820, 506] on div "Upload Assessment Documents Drag files here or click to browse" at bounding box center [939, 497] width 930 height 158
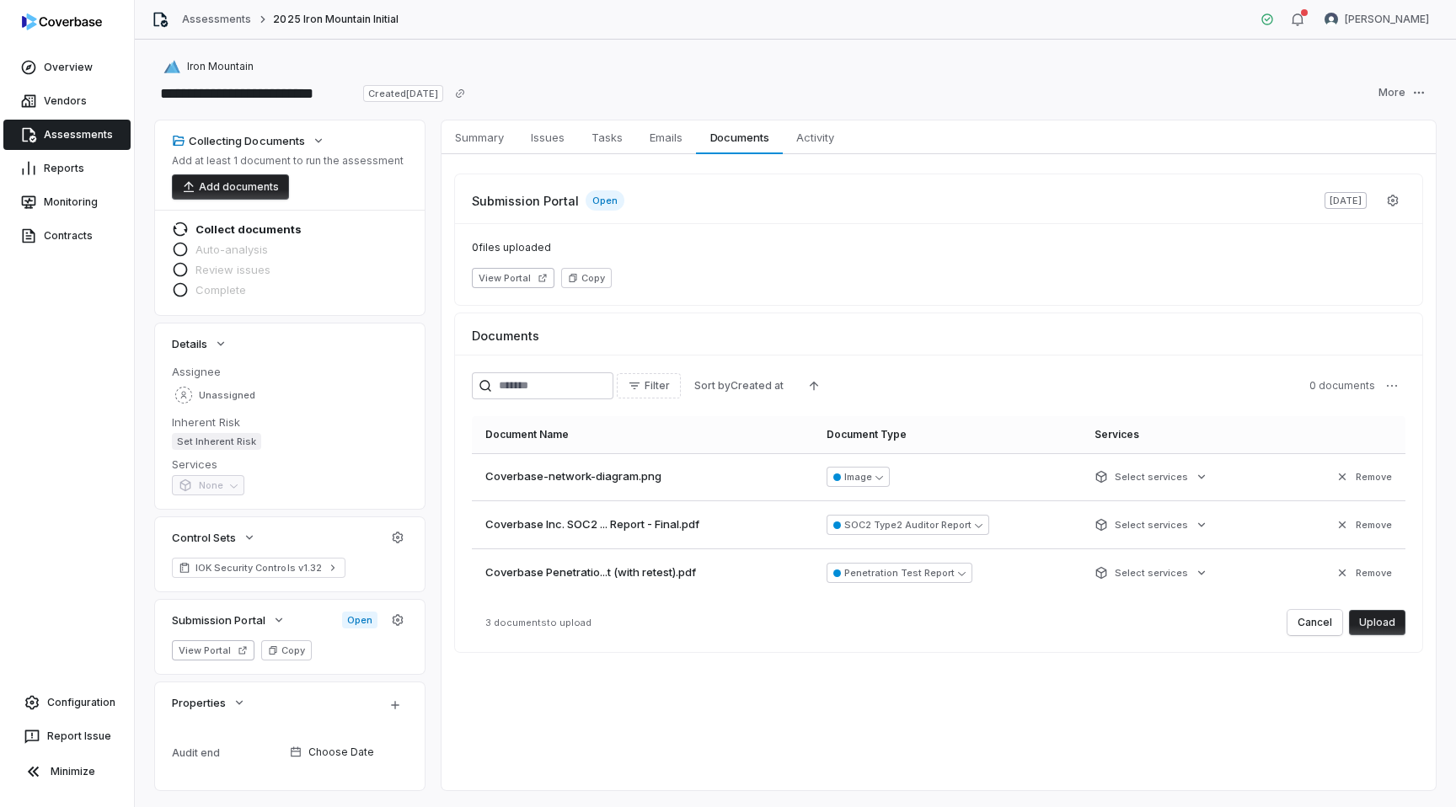
click at [1369, 624] on button "Upload" at bounding box center [1377, 622] width 56 height 25
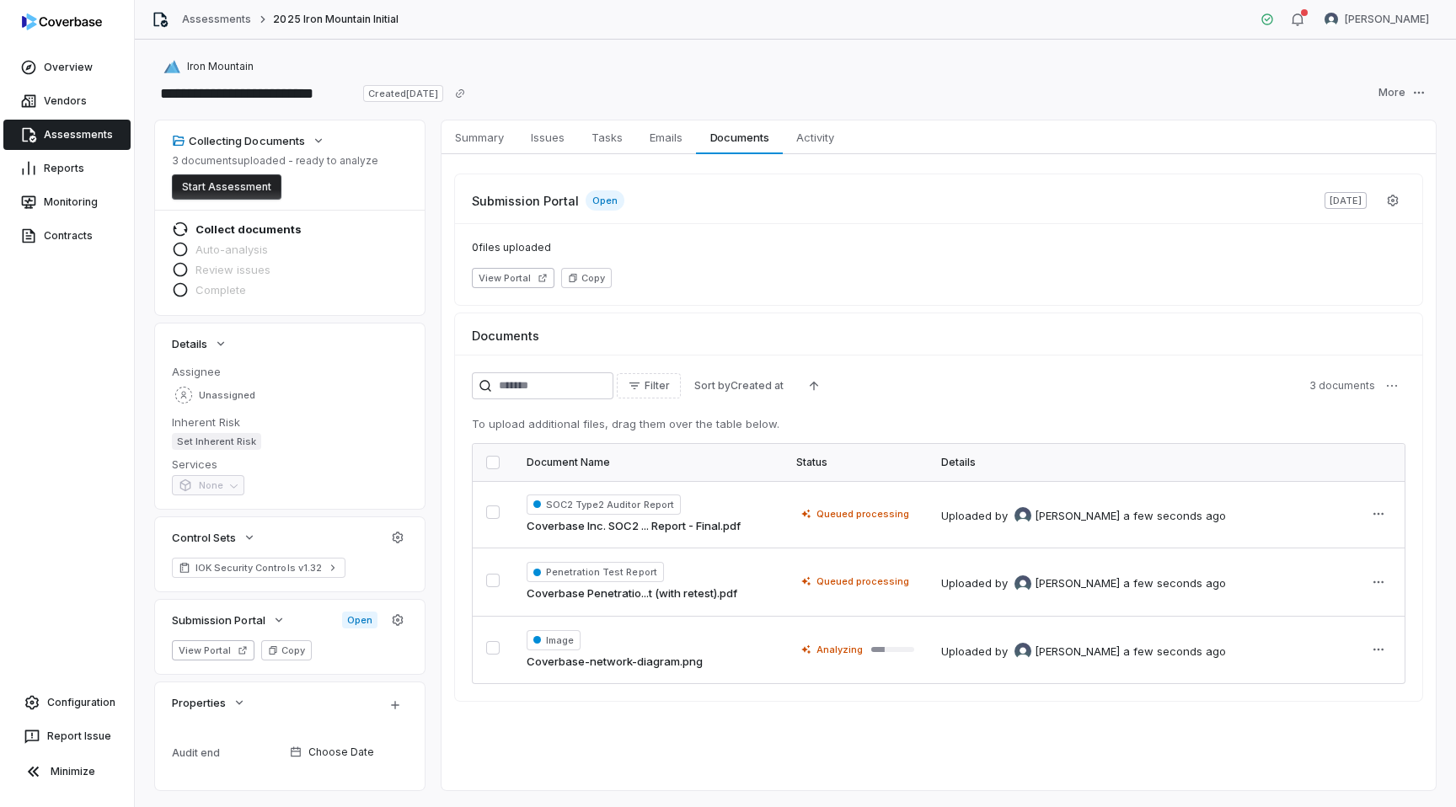
click at [231, 185] on button "Start Assessment" at bounding box center [227, 186] width 110 height 25
click at [467, 137] on span "Summary" at bounding box center [479, 137] width 62 height 22
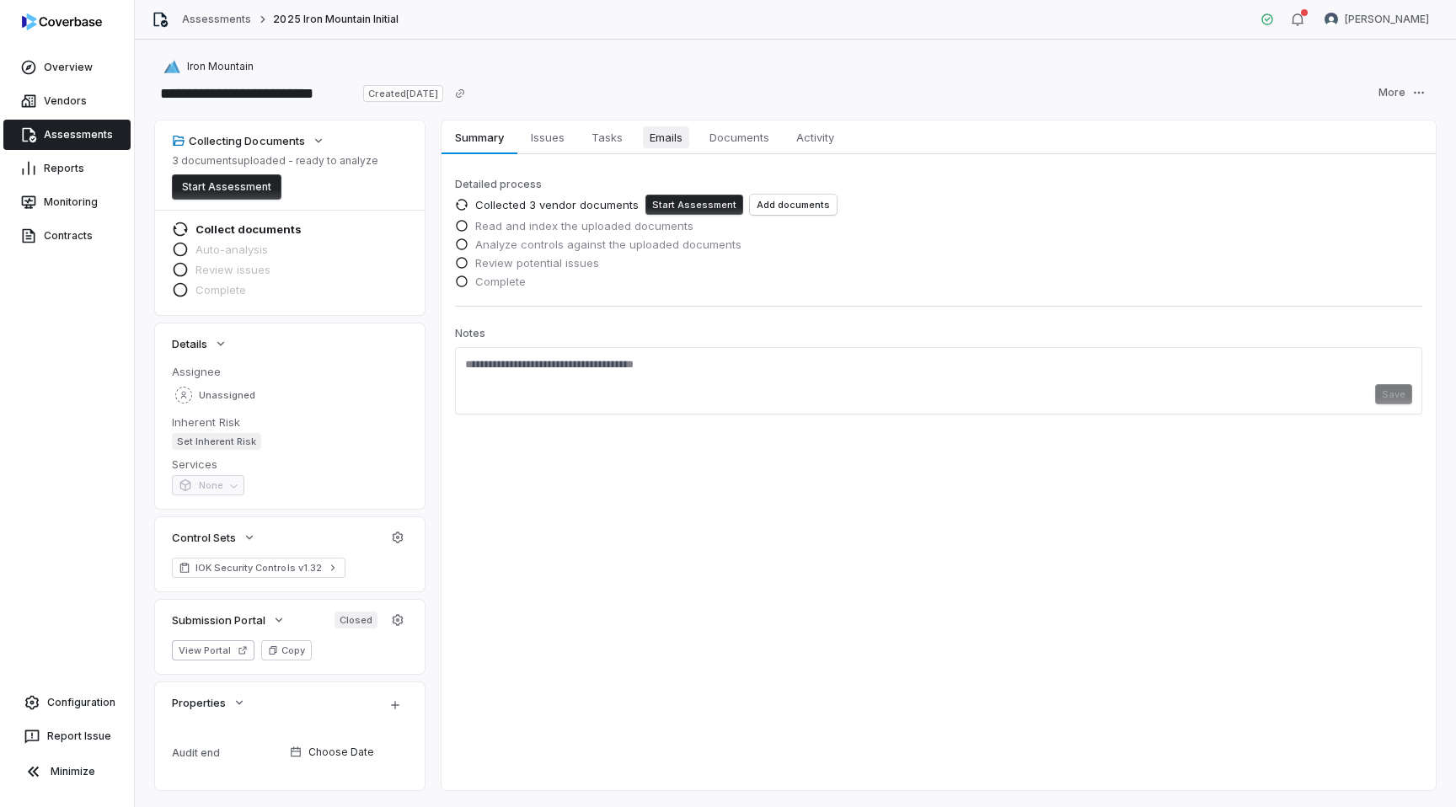
click at [667, 137] on span "Emails" at bounding box center [666, 137] width 46 height 22
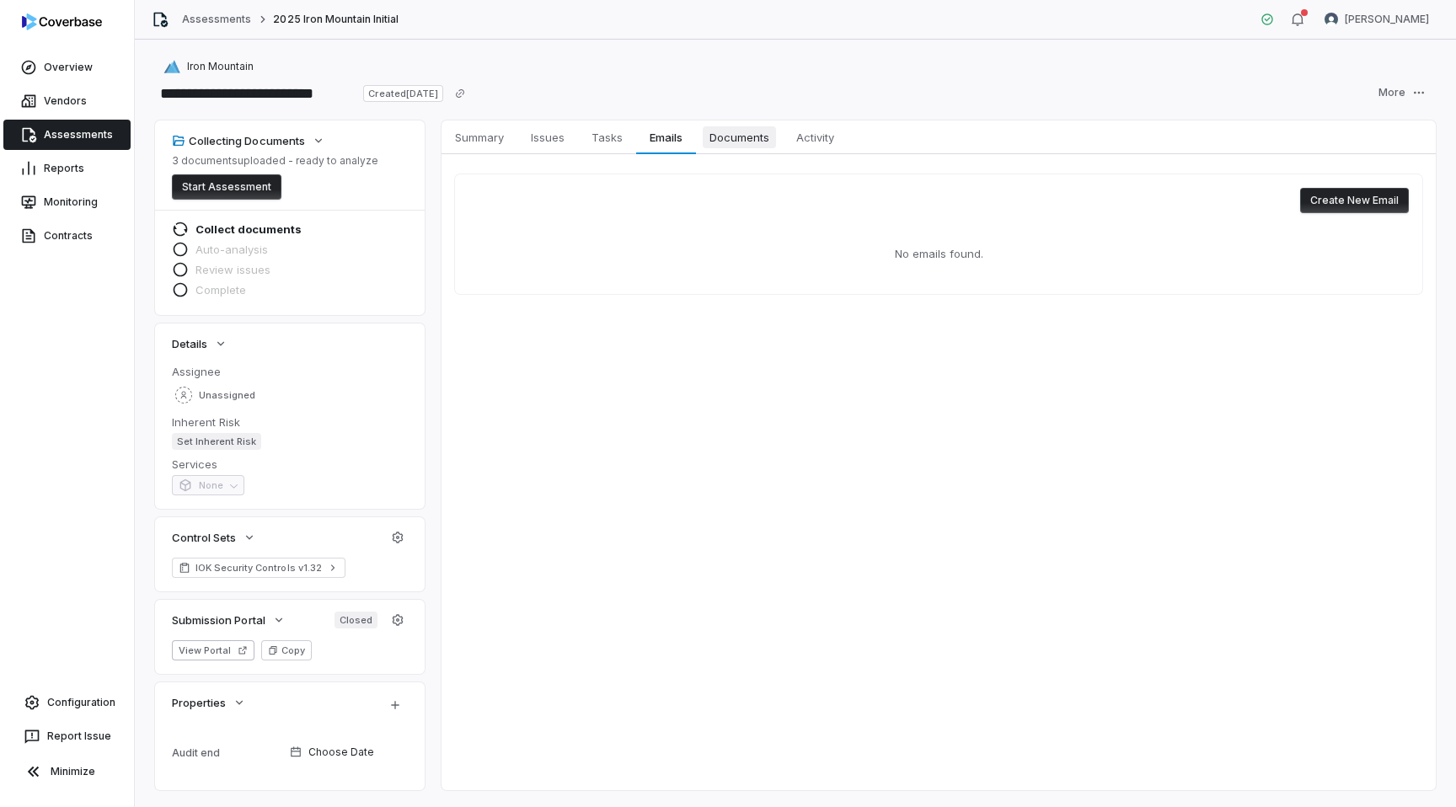
click at [728, 132] on span "Documents" at bounding box center [739, 137] width 73 height 22
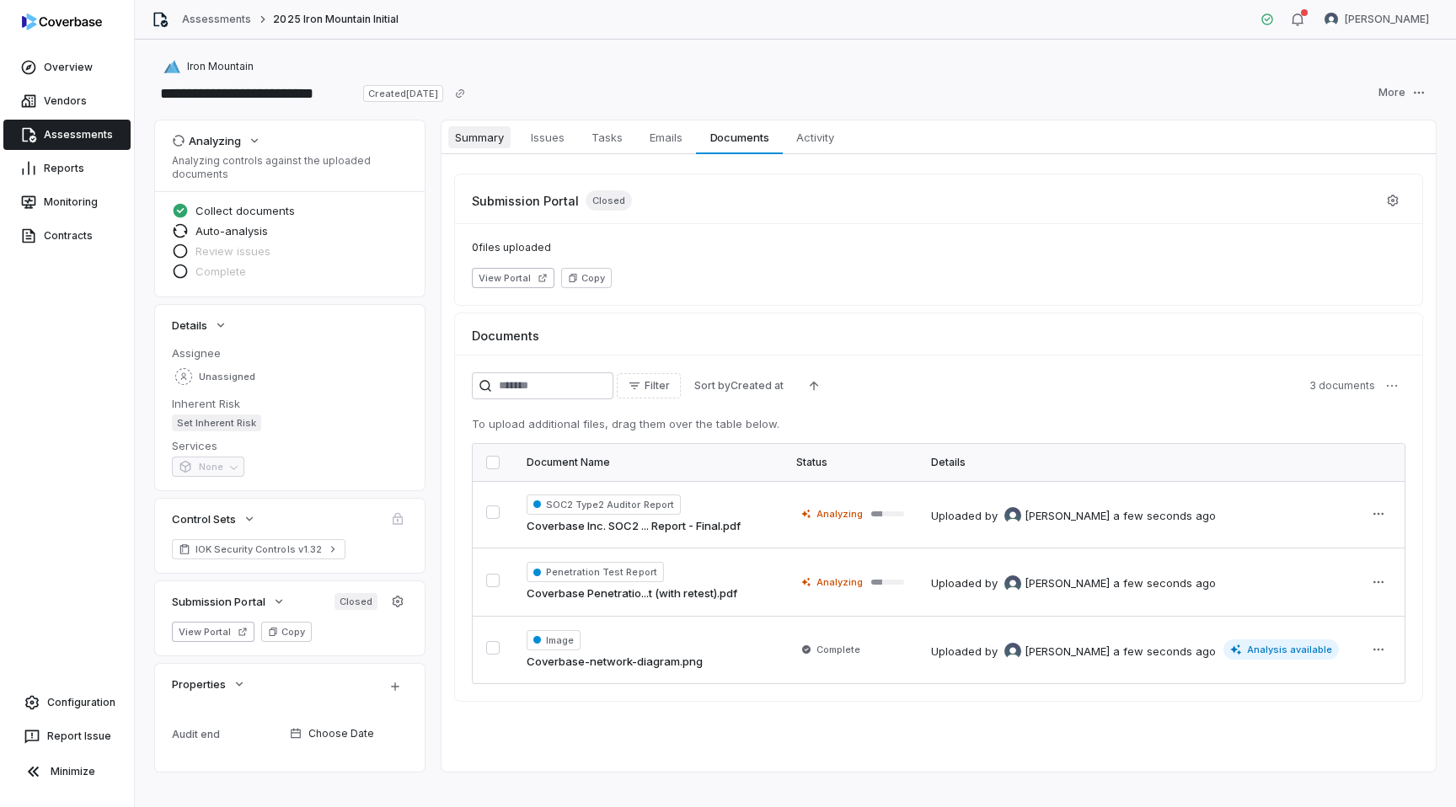
click at [463, 136] on span "Summary" at bounding box center [479, 137] width 62 height 22
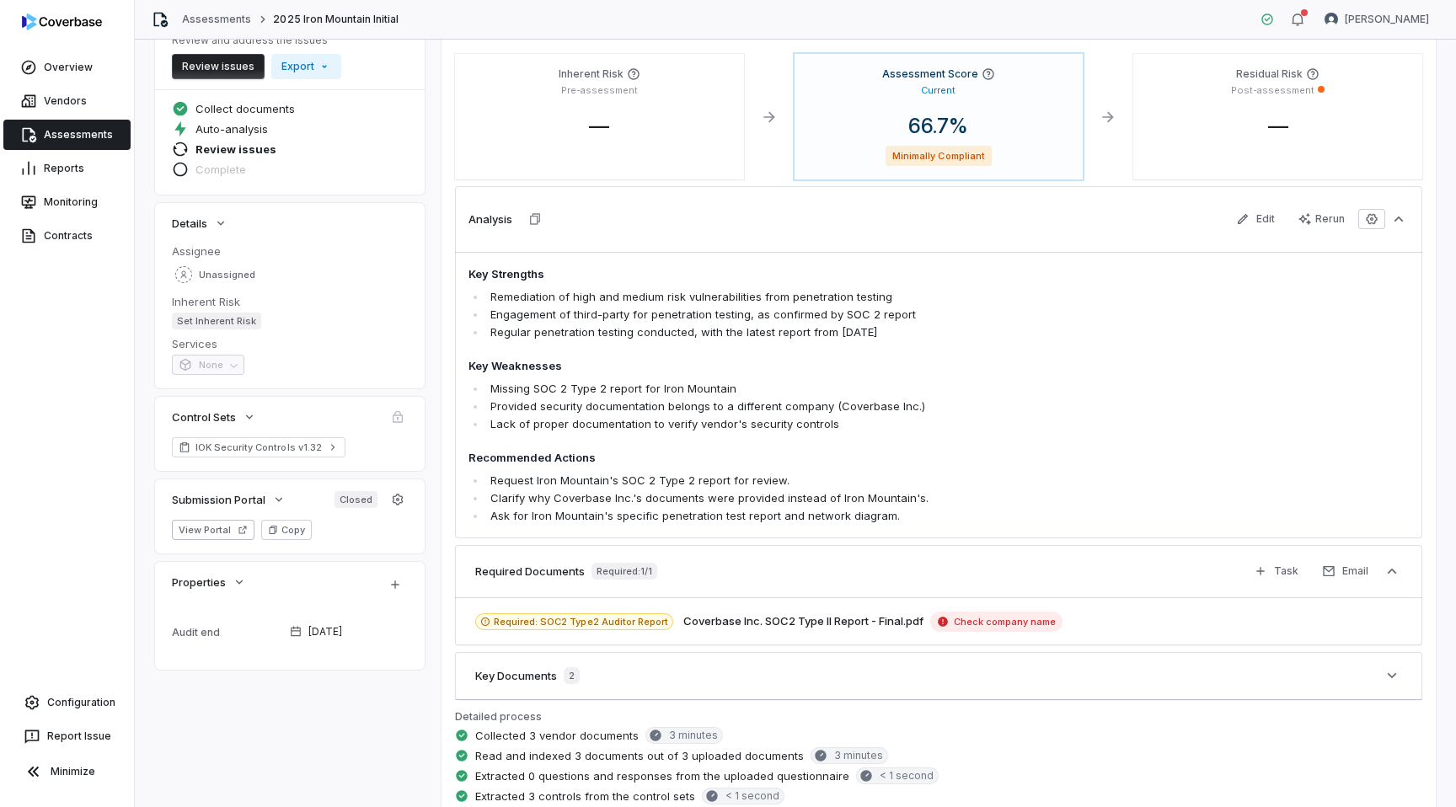
scroll to position [113, 0]
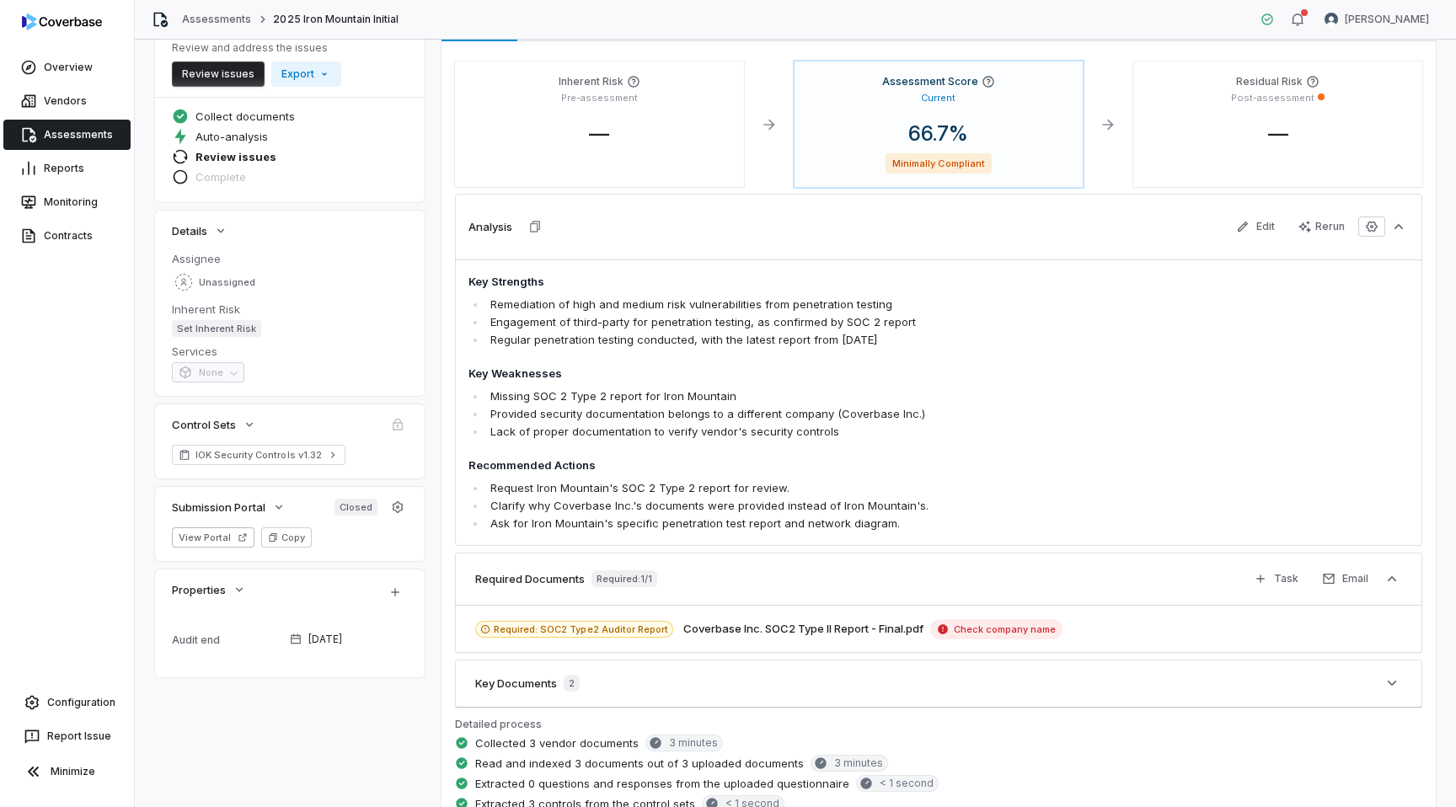
click at [481, 629] on icon at bounding box center [485, 629] width 8 height 8
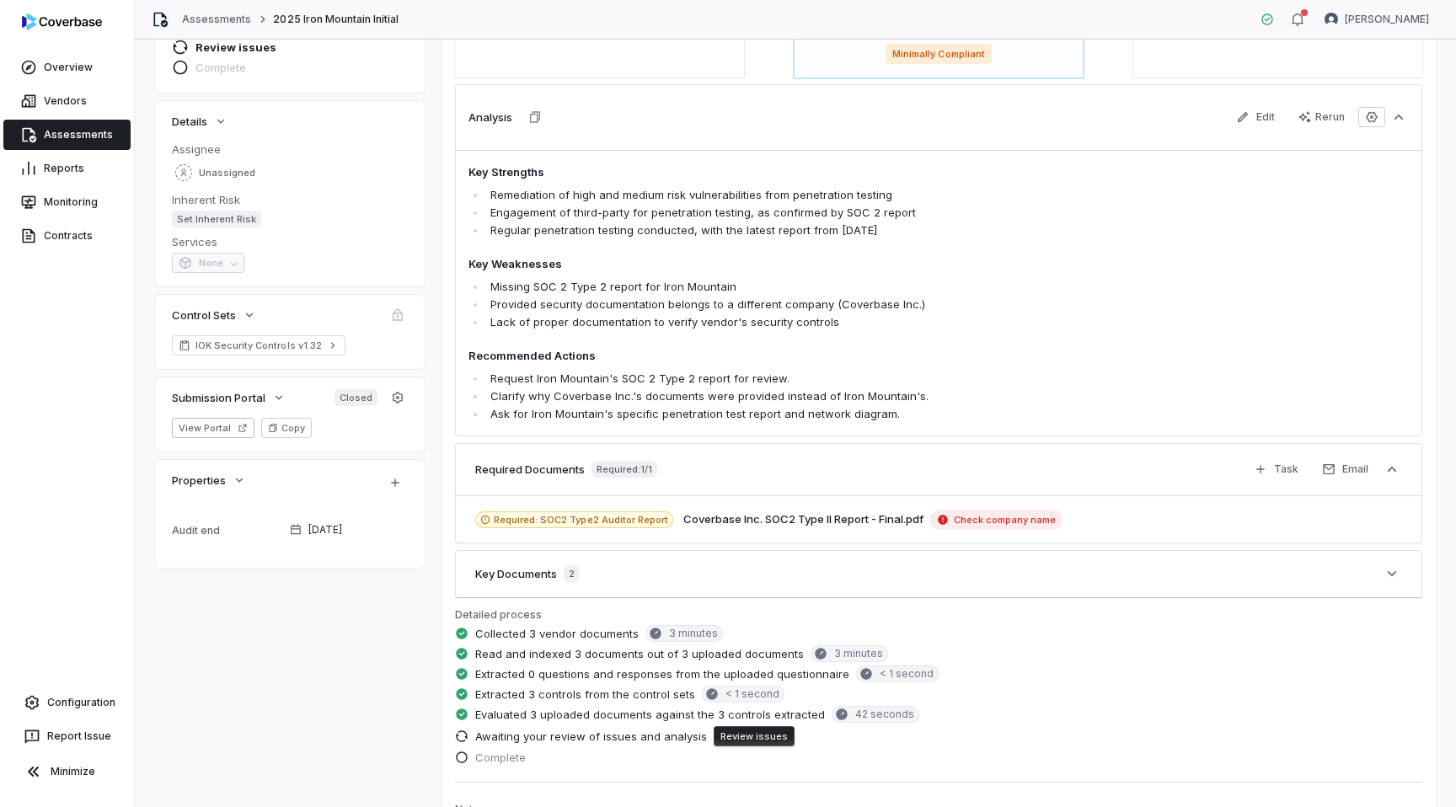
scroll to position [273, 0]
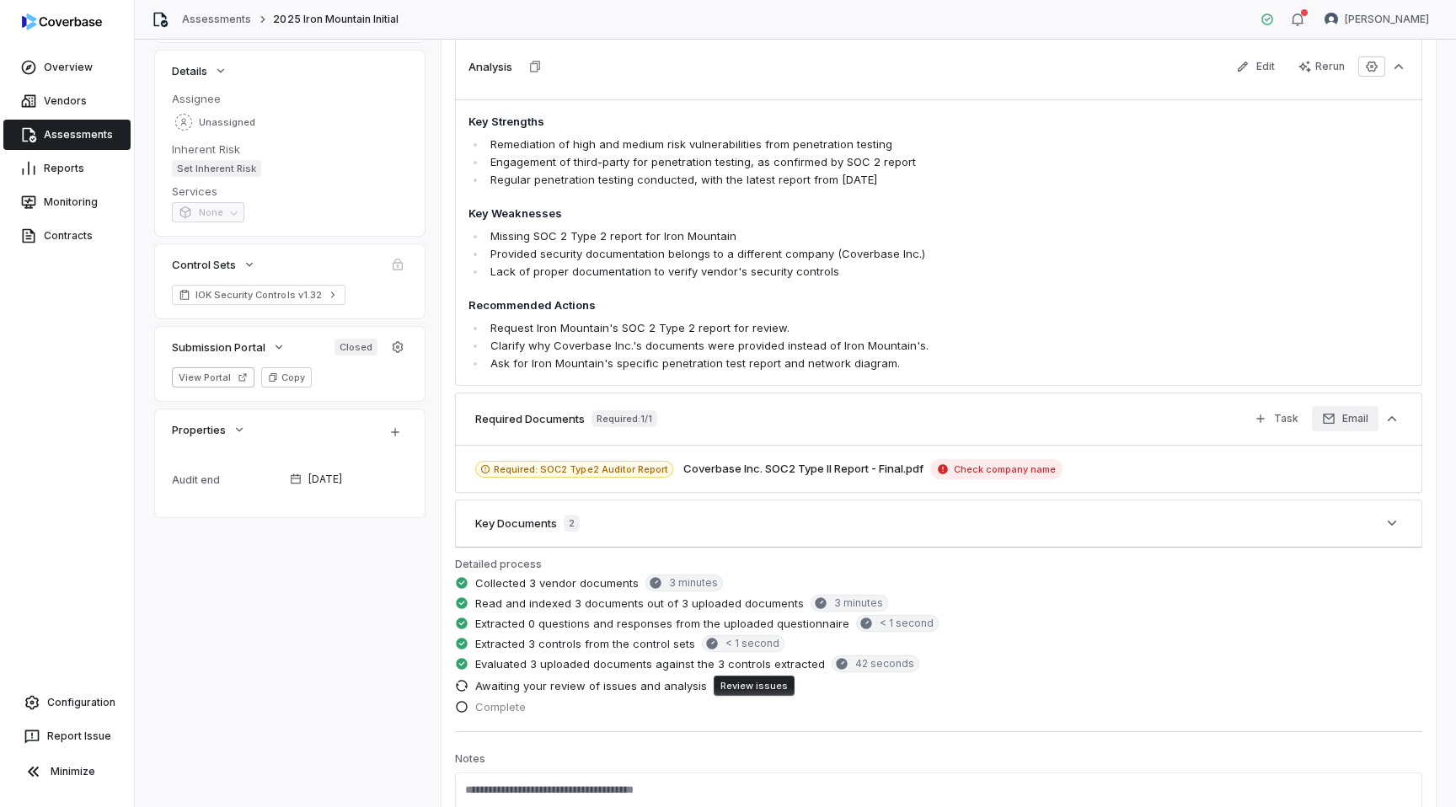
click at [1373, 429] on button "Email" at bounding box center [1345, 418] width 67 height 25
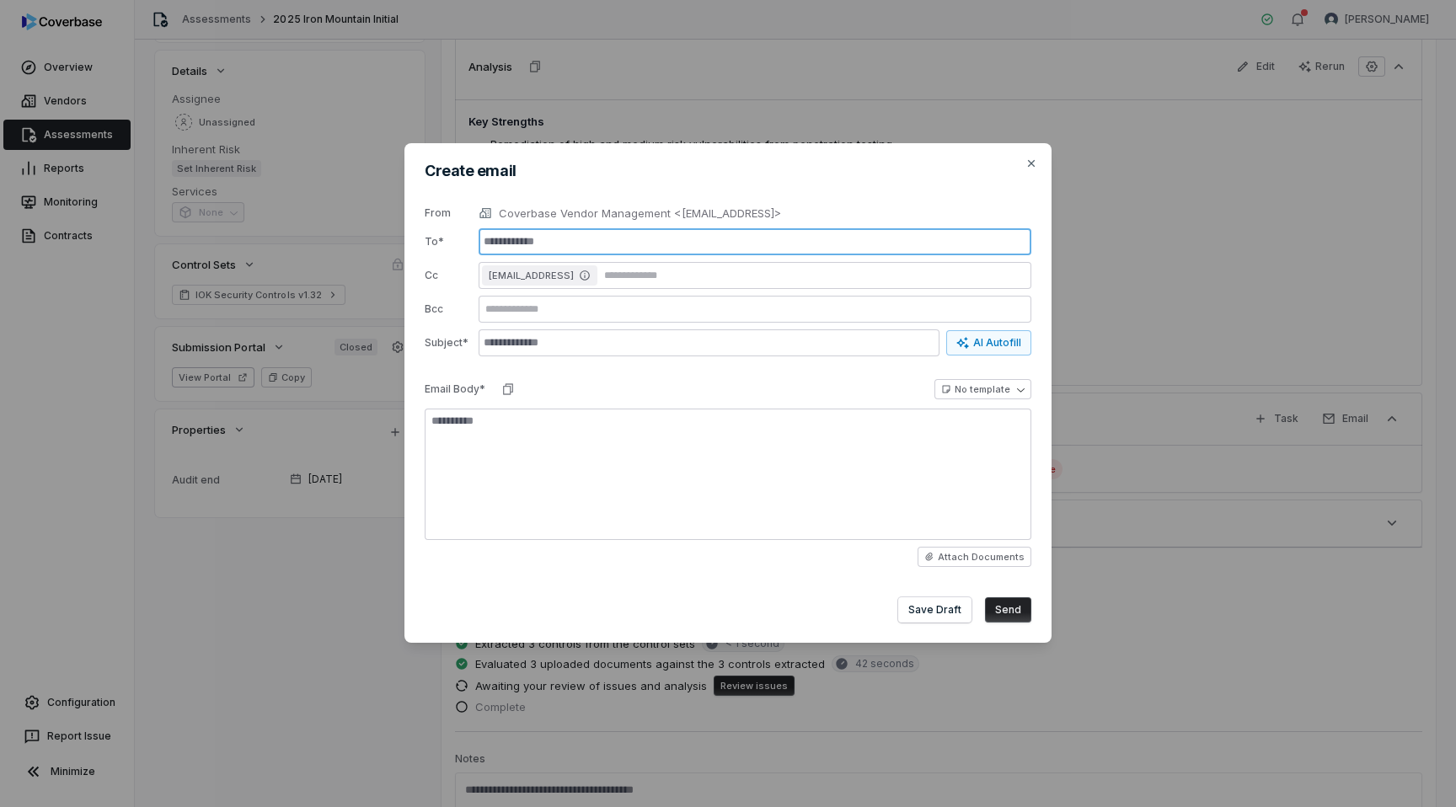
click at [641, 251] on input "text" at bounding box center [755, 241] width 553 height 27
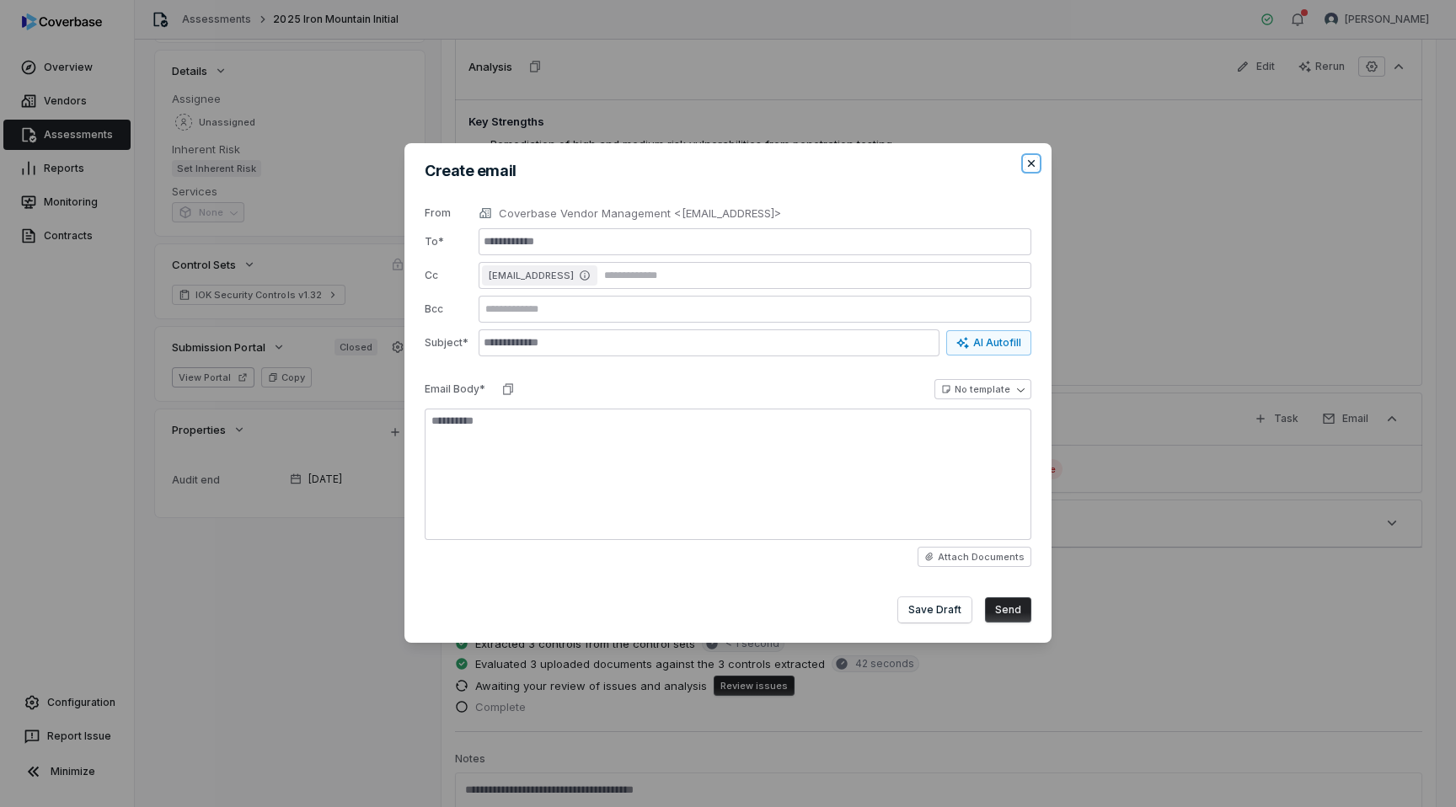
click at [1031, 157] on icon "button" at bounding box center [1031, 163] width 13 height 13
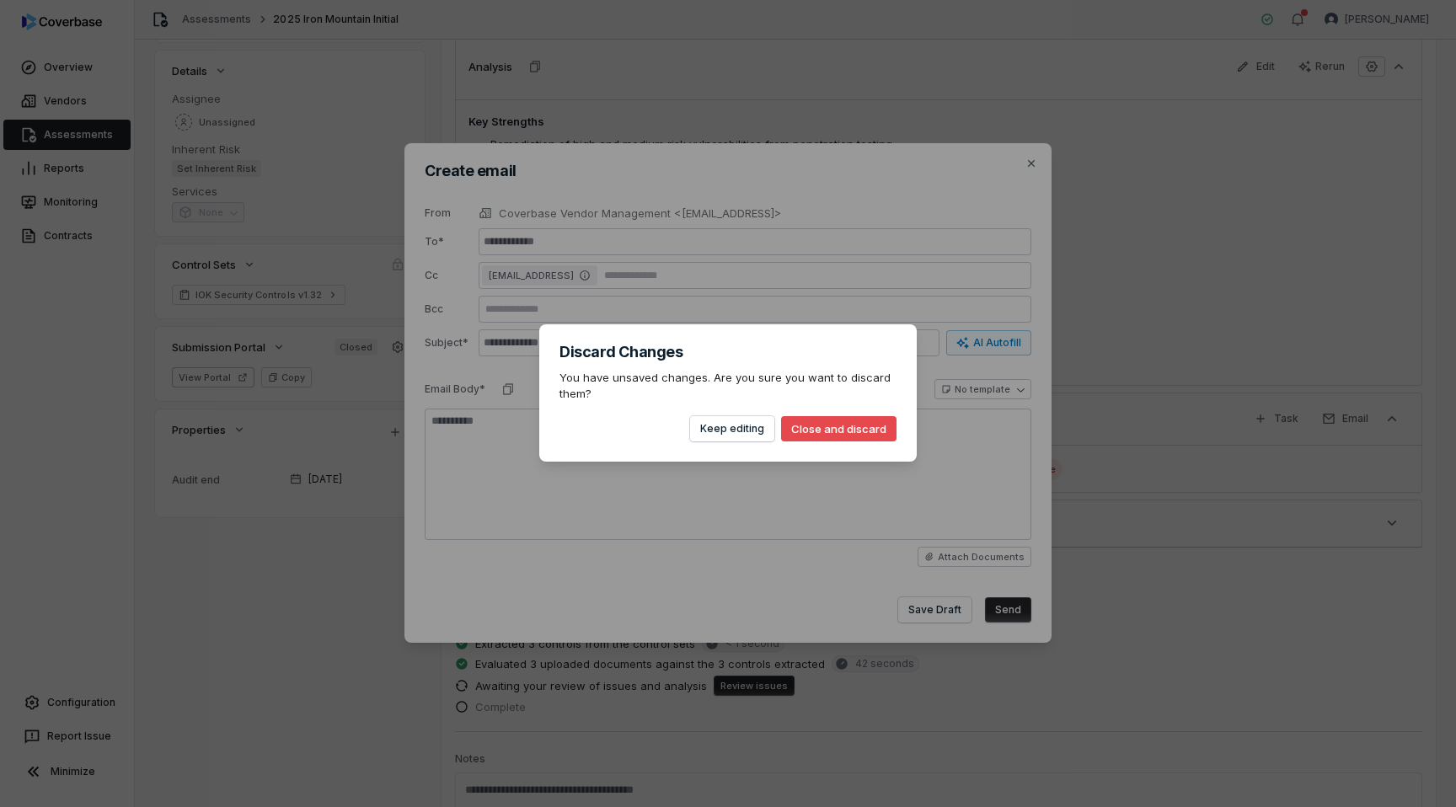
click at [824, 431] on button "Close and discard" at bounding box center [838, 428] width 115 height 25
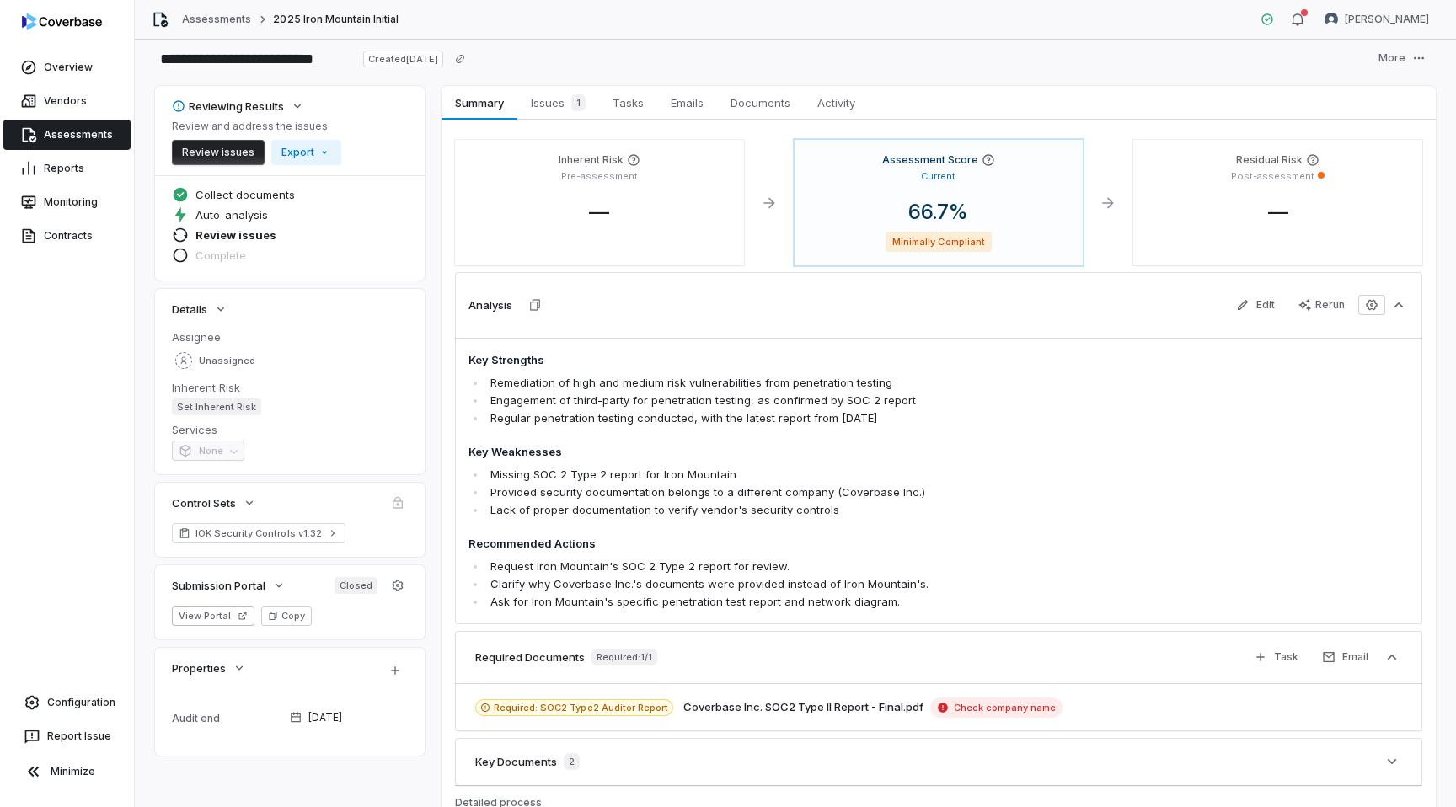
scroll to position [0, 0]
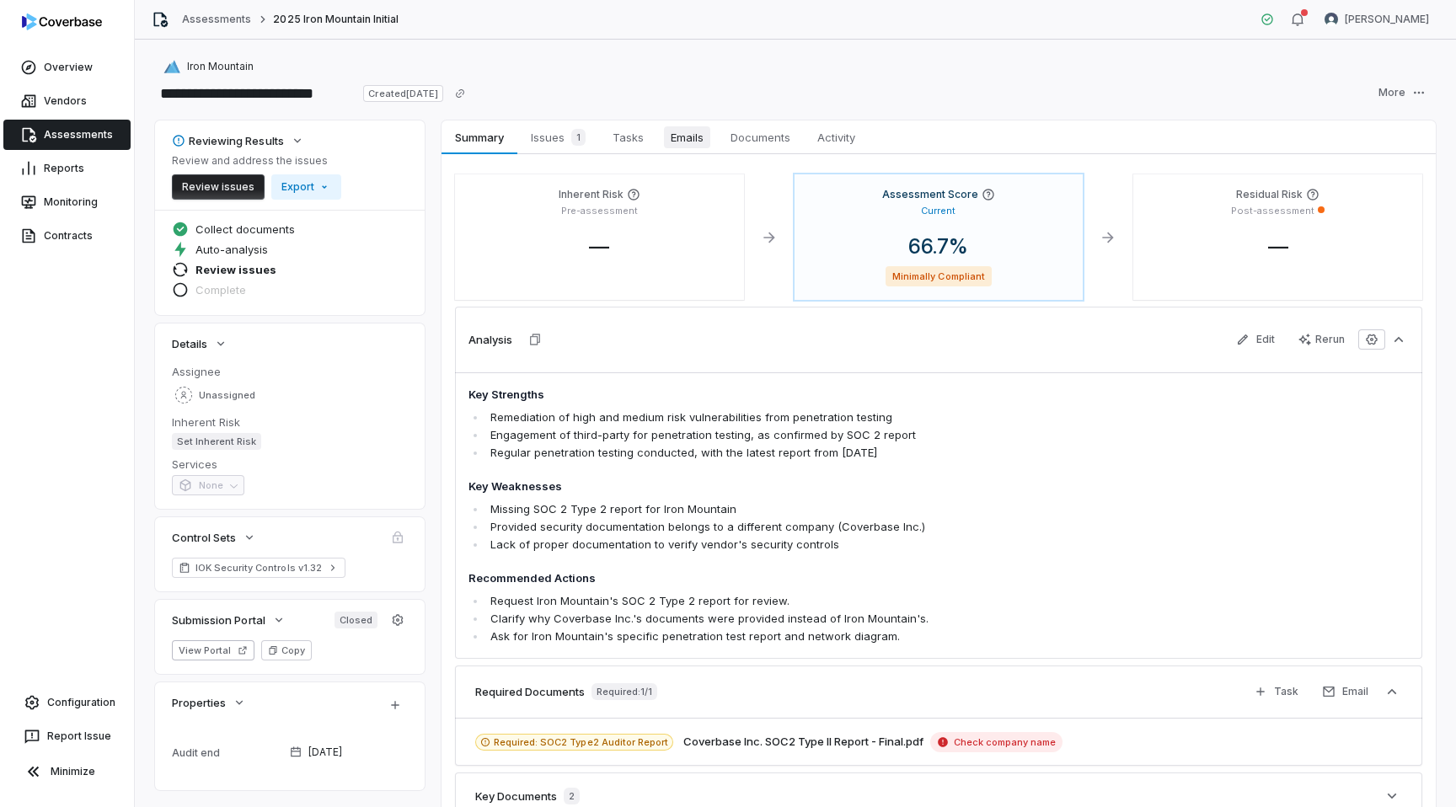
click at [681, 141] on span "Emails" at bounding box center [687, 137] width 46 height 22
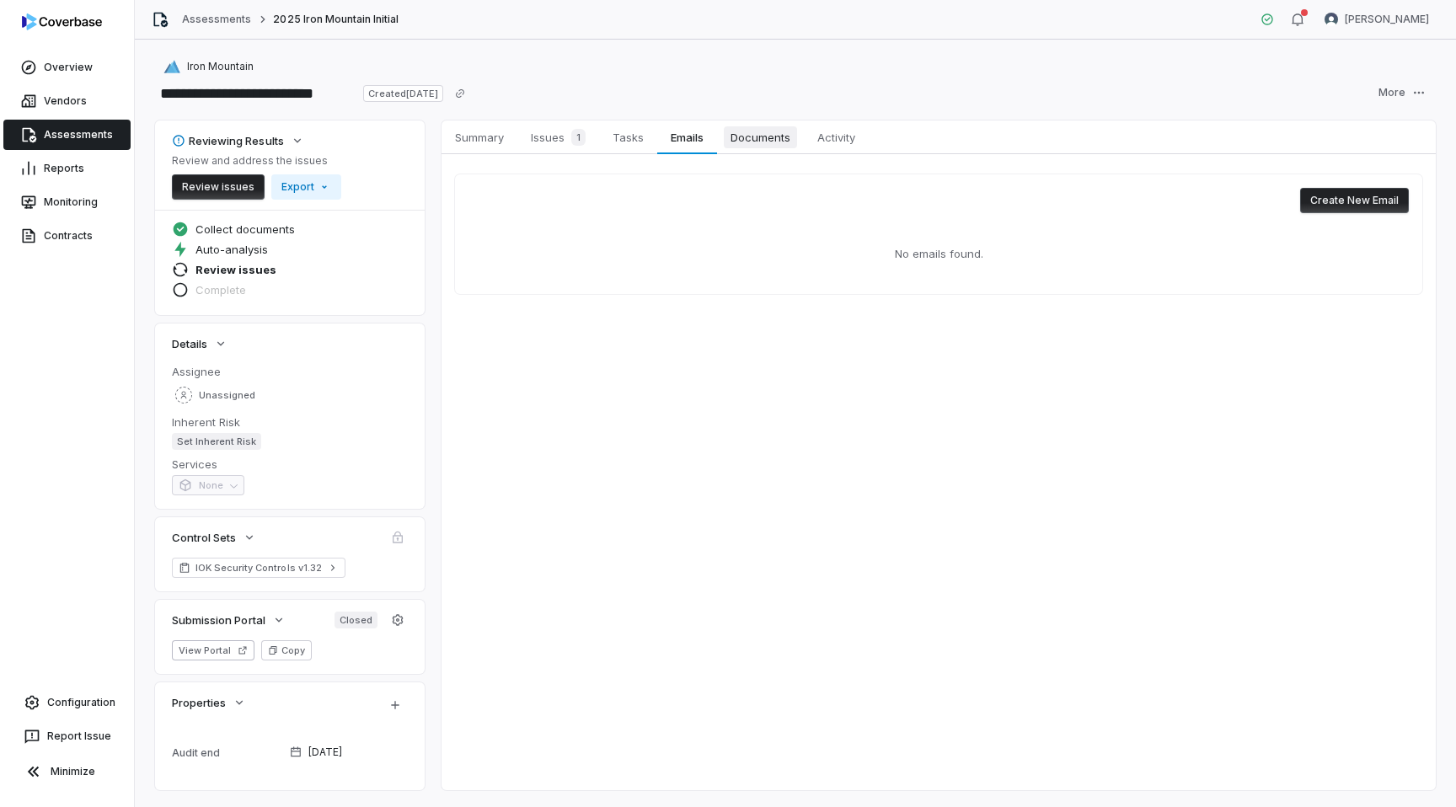
click at [748, 136] on span "Documents" at bounding box center [760, 137] width 73 height 22
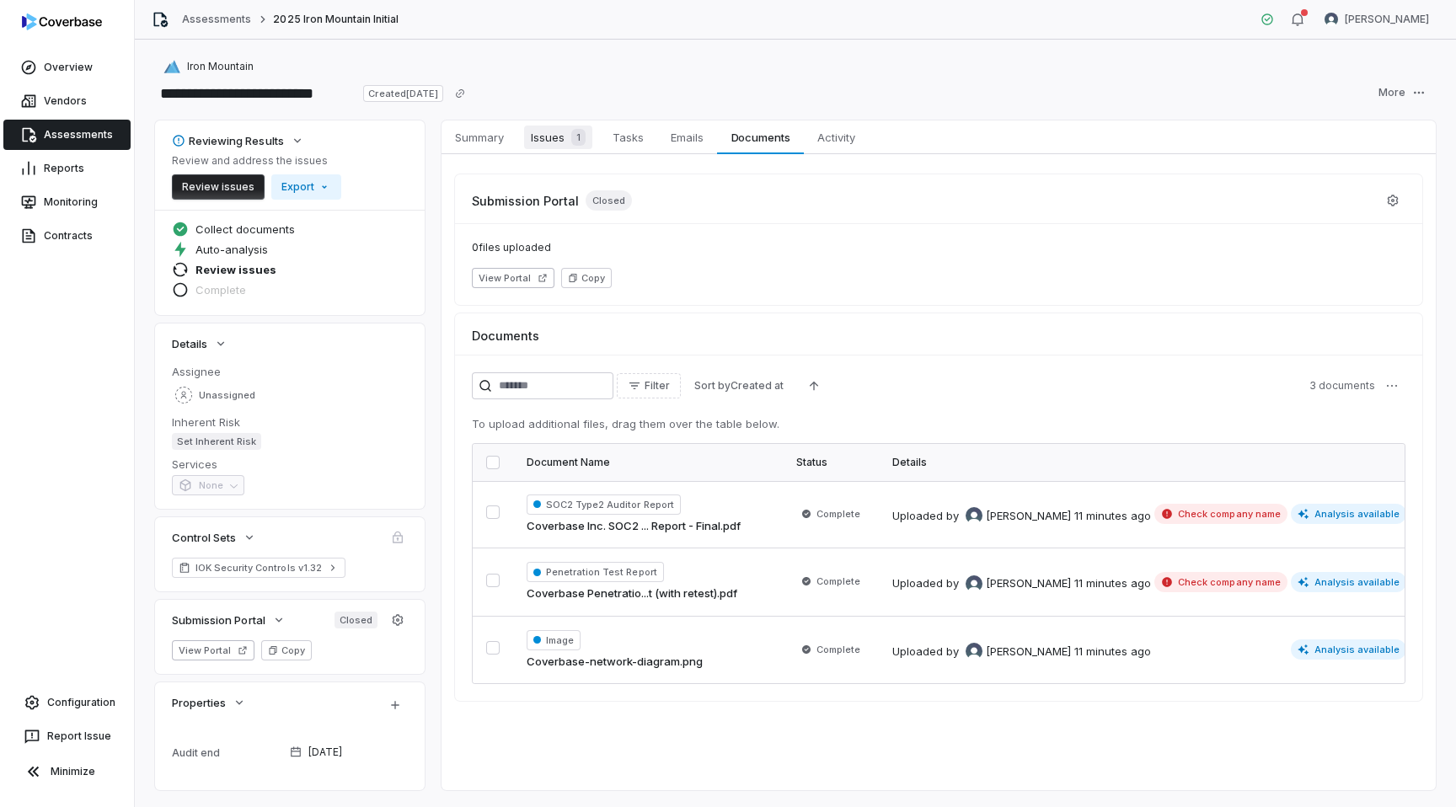
click at [545, 134] on span "Issues 1" at bounding box center [558, 138] width 68 height 24
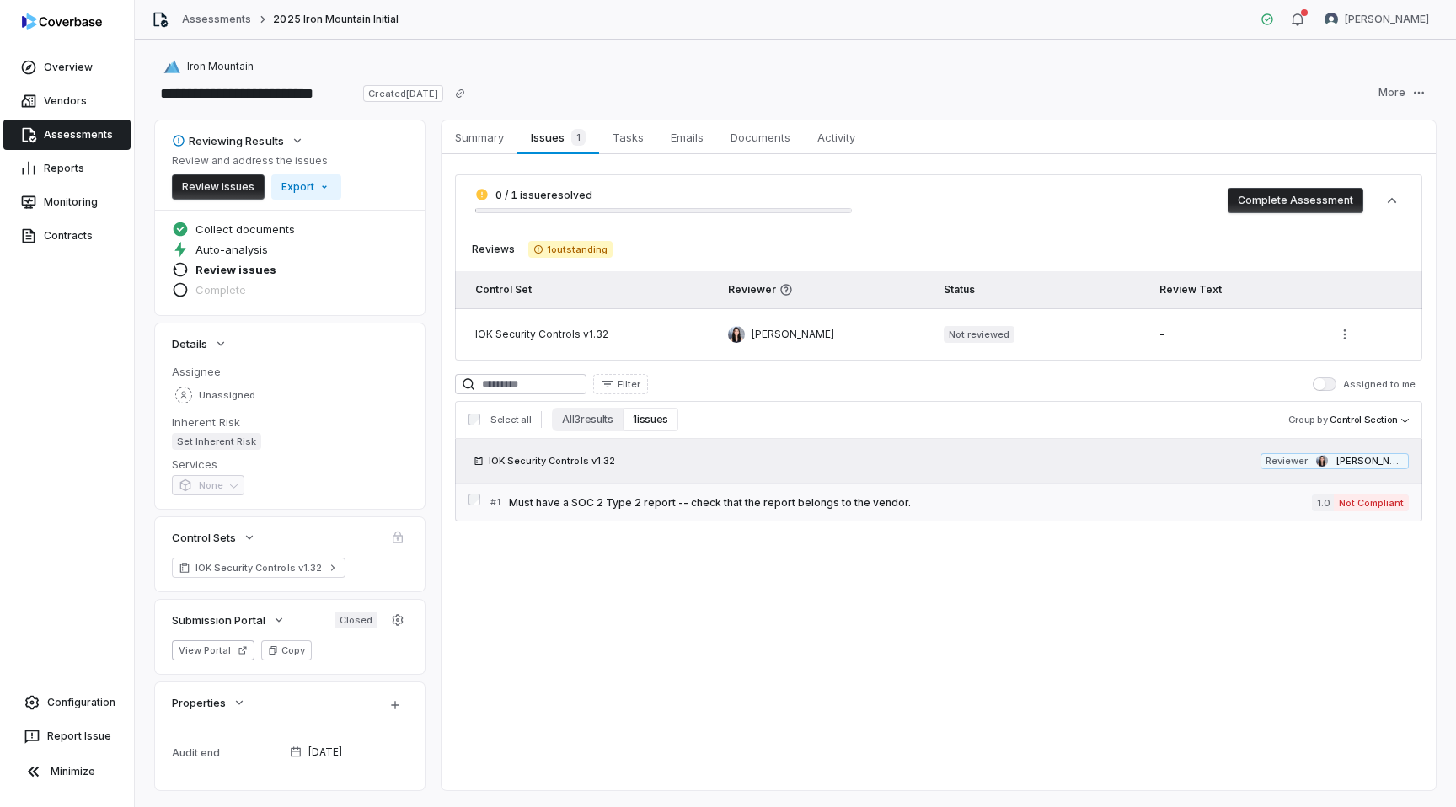
click at [752, 512] on link "# 1 Must have a SOC 2 Type 2 report -- check that the report belongs to the ven…" at bounding box center [949, 503] width 918 height 38
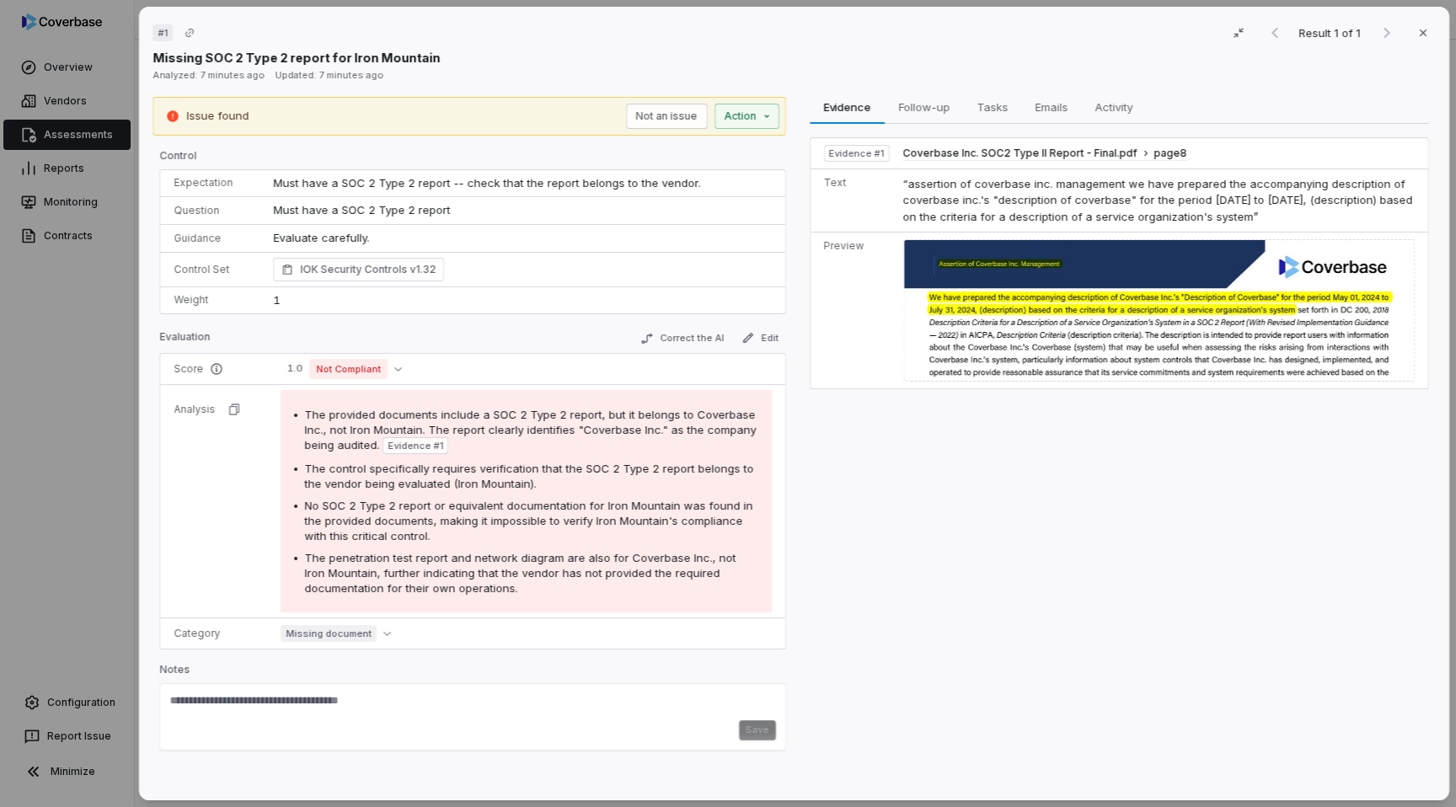
click at [1383, 35] on div "Result 1 of 1 Close" at bounding box center [1347, 32] width 178 height 25
click at [110, 439] on div "# 1 Result 1 of 1 Close Missing SOC 2 Type 2 report for Iron Mountain Analyzed:…" at bounding box center [728, 403] width 1456 height 807
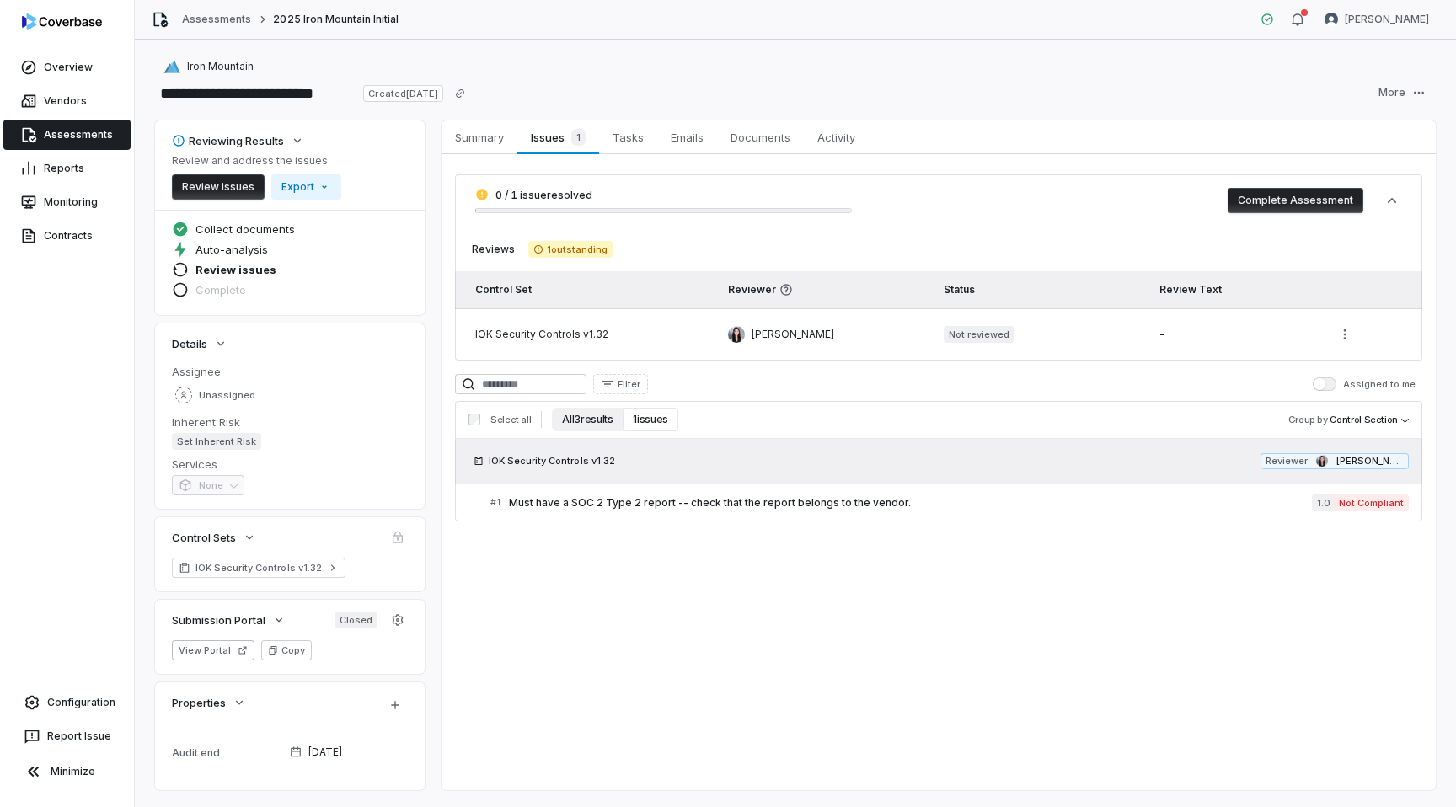
click at [581, 415] on button "All 3 results" at bounding box center [587, 420] width 71 height 24
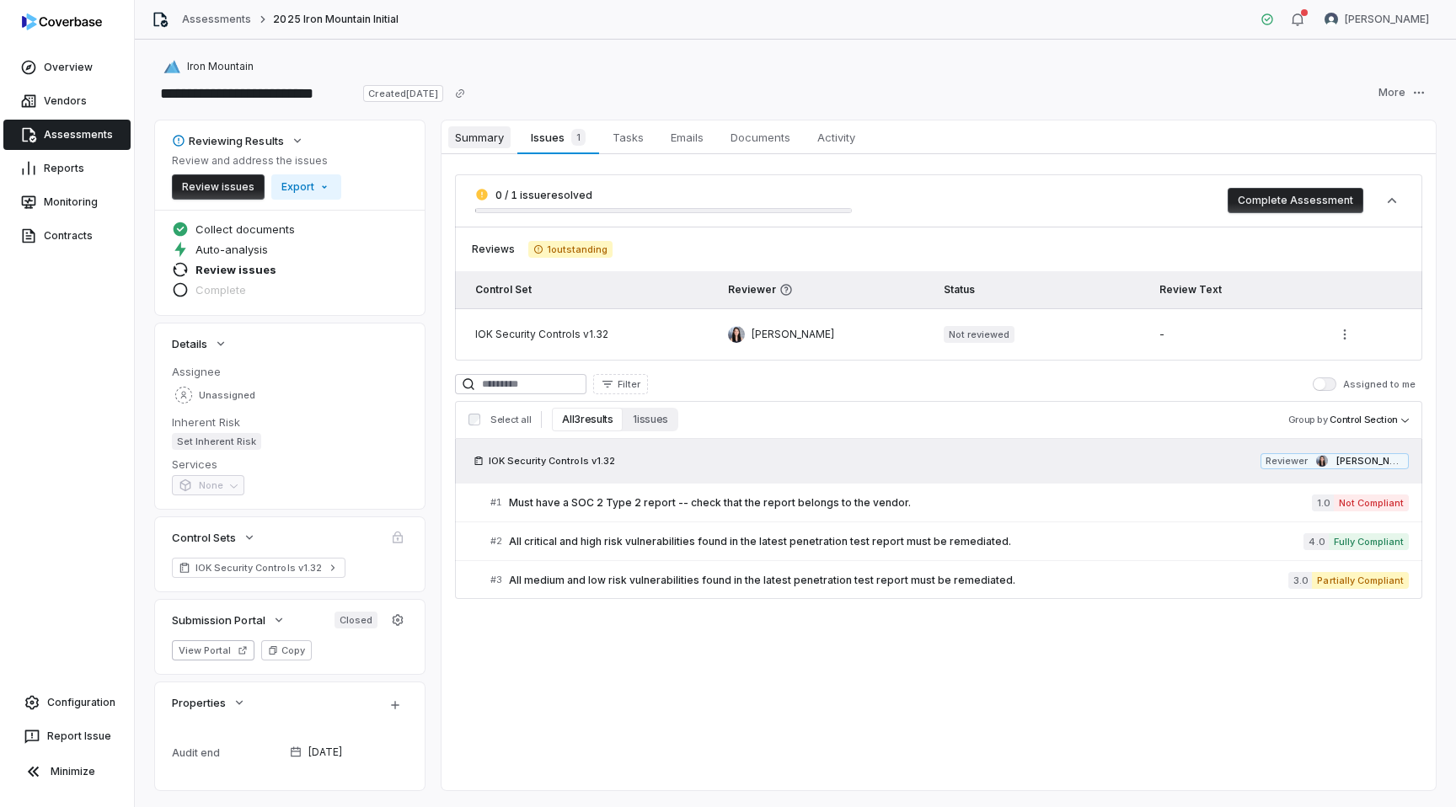
click at [499, 140] on span "Summary" at bounding box center [479, 137] width 62 height 22
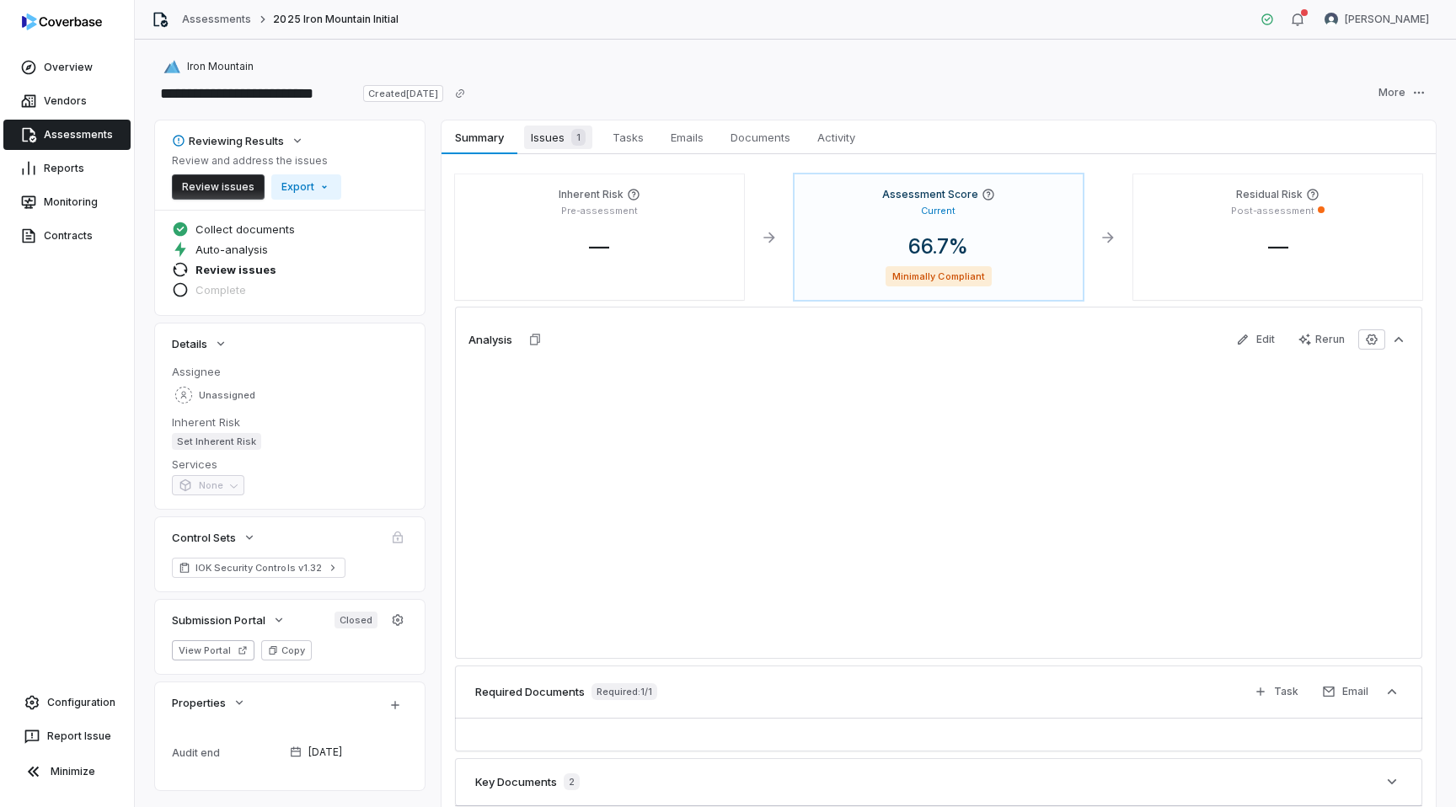
click at [563, 138] on span "Issues 1" at bounding box center [558, 138] width 68 height 24
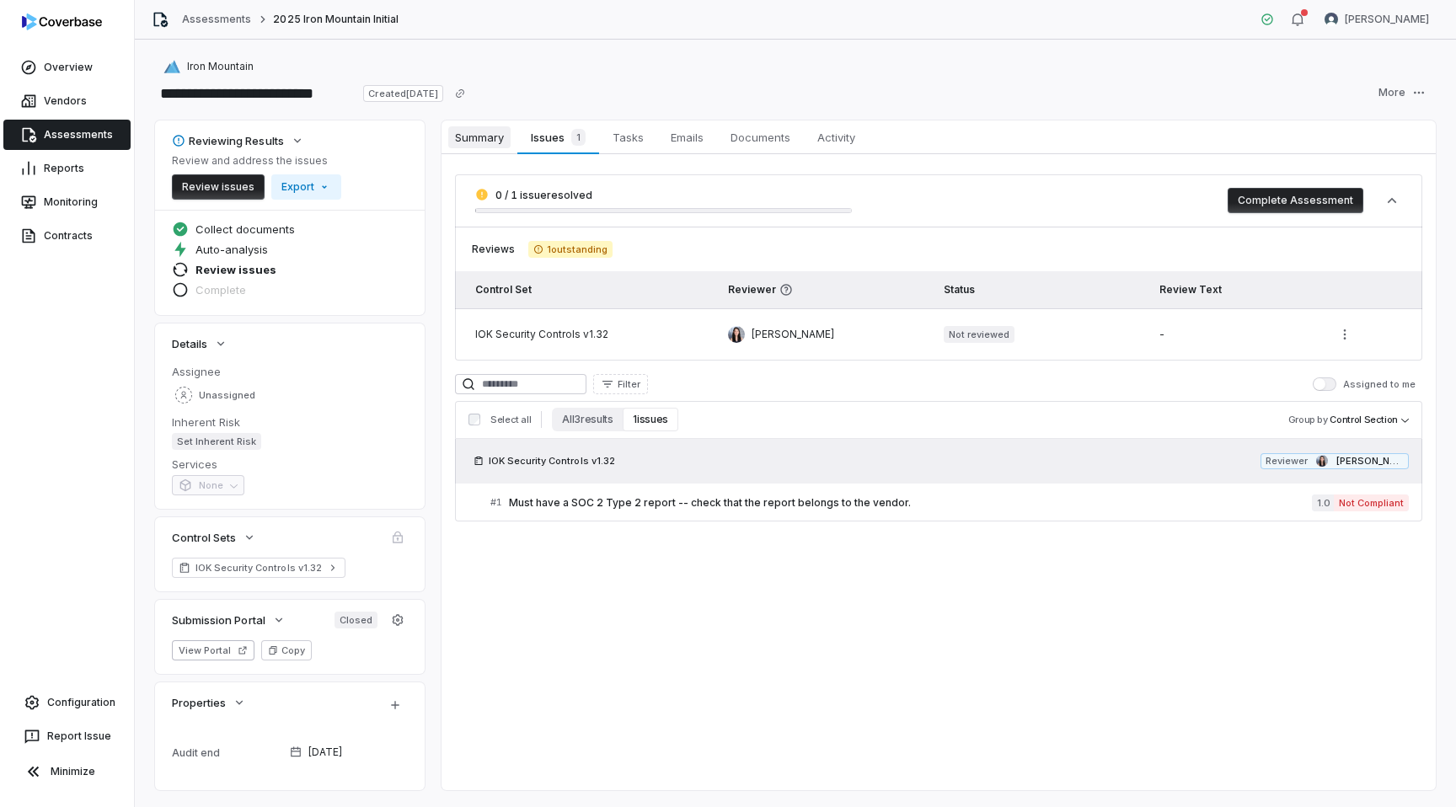
click at [490, 142] on span "Summary" at bounding box center [479, 137] width 62 height 22
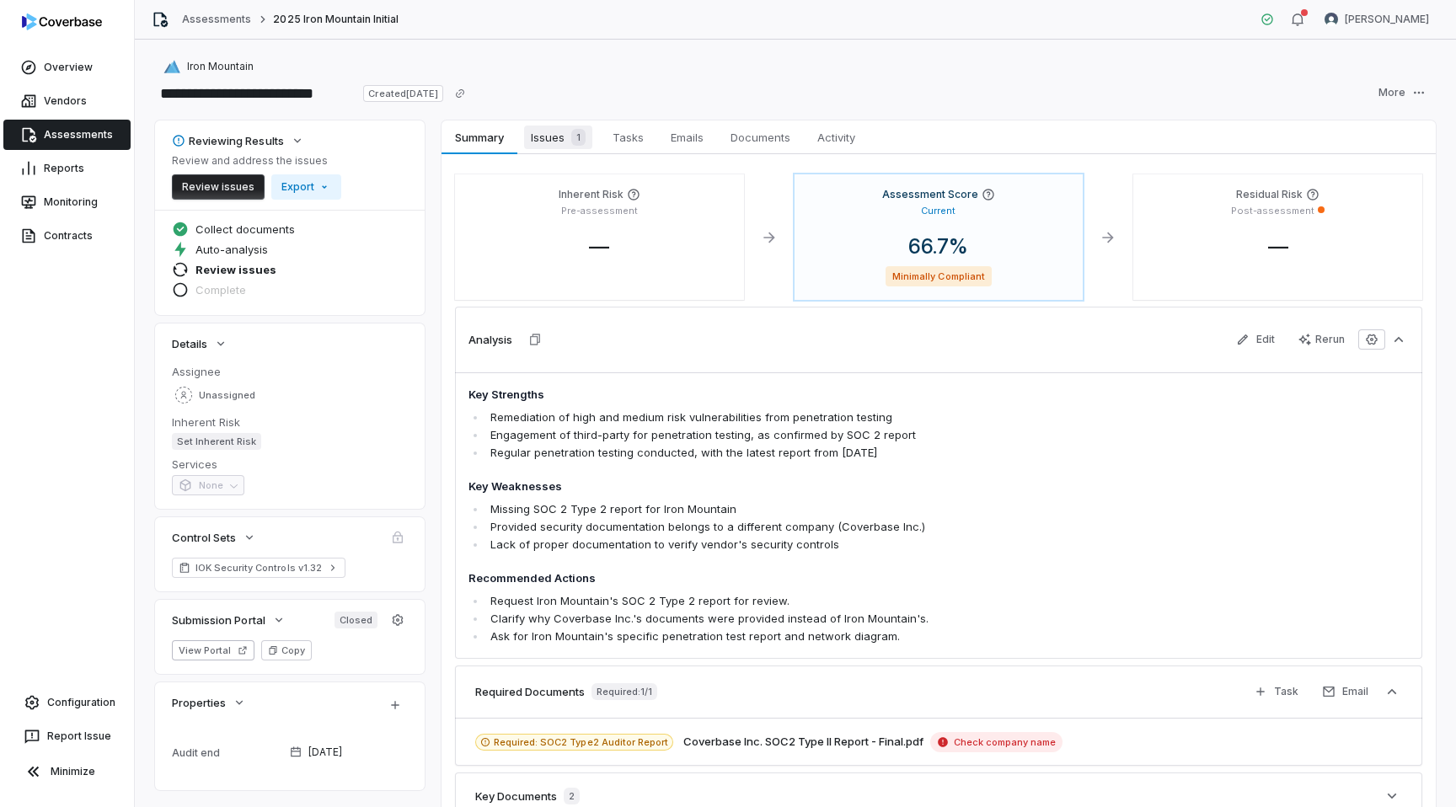
click at [565, 139] on span "Issues 1" at bounding box center [558, 138] width 68 height 24
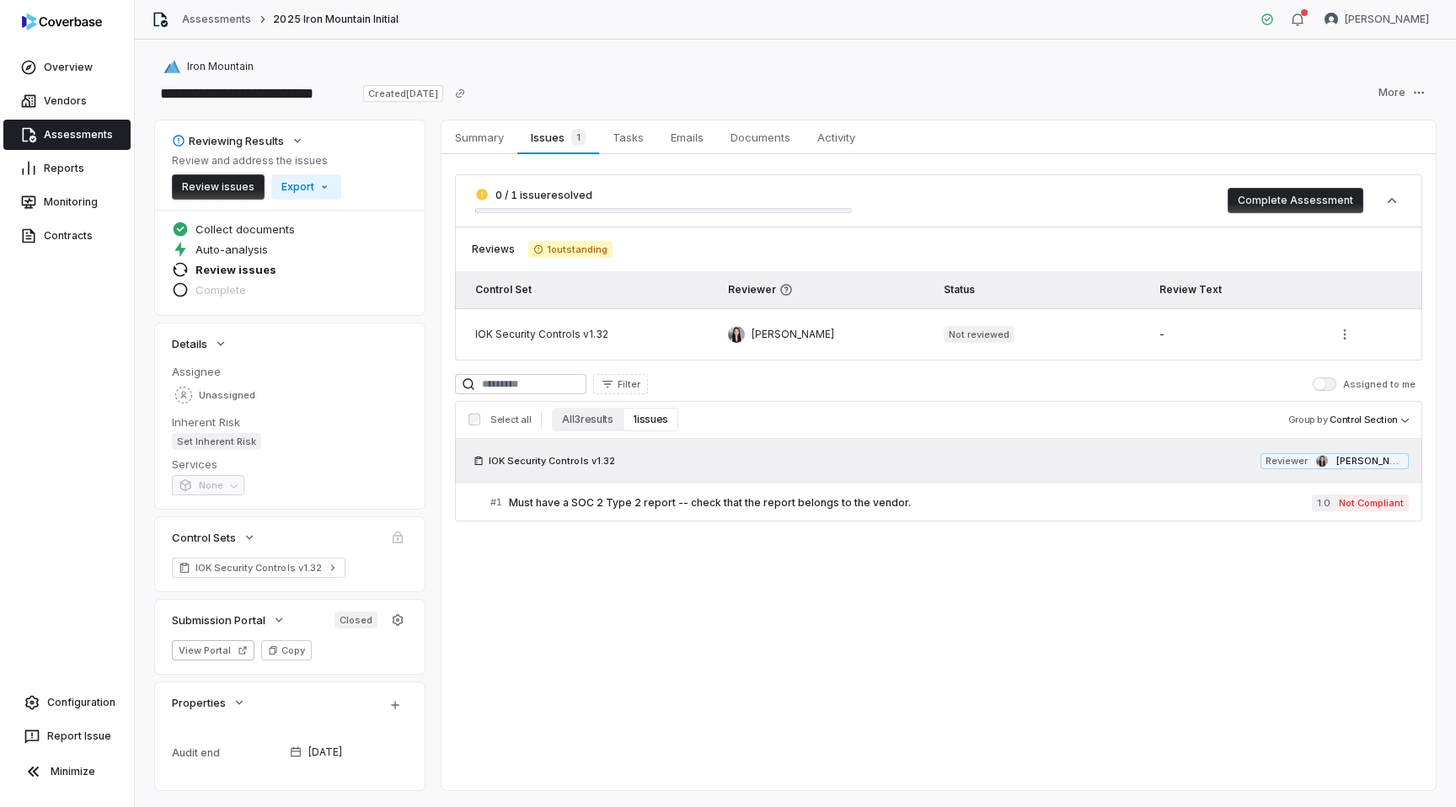
click at [229, 184] on button "Review issues" at bounding box center [218, 186] width 93 height 25
click at [471, 140] on span "Summary" at bounding box center [479, 137] width 62 height 22
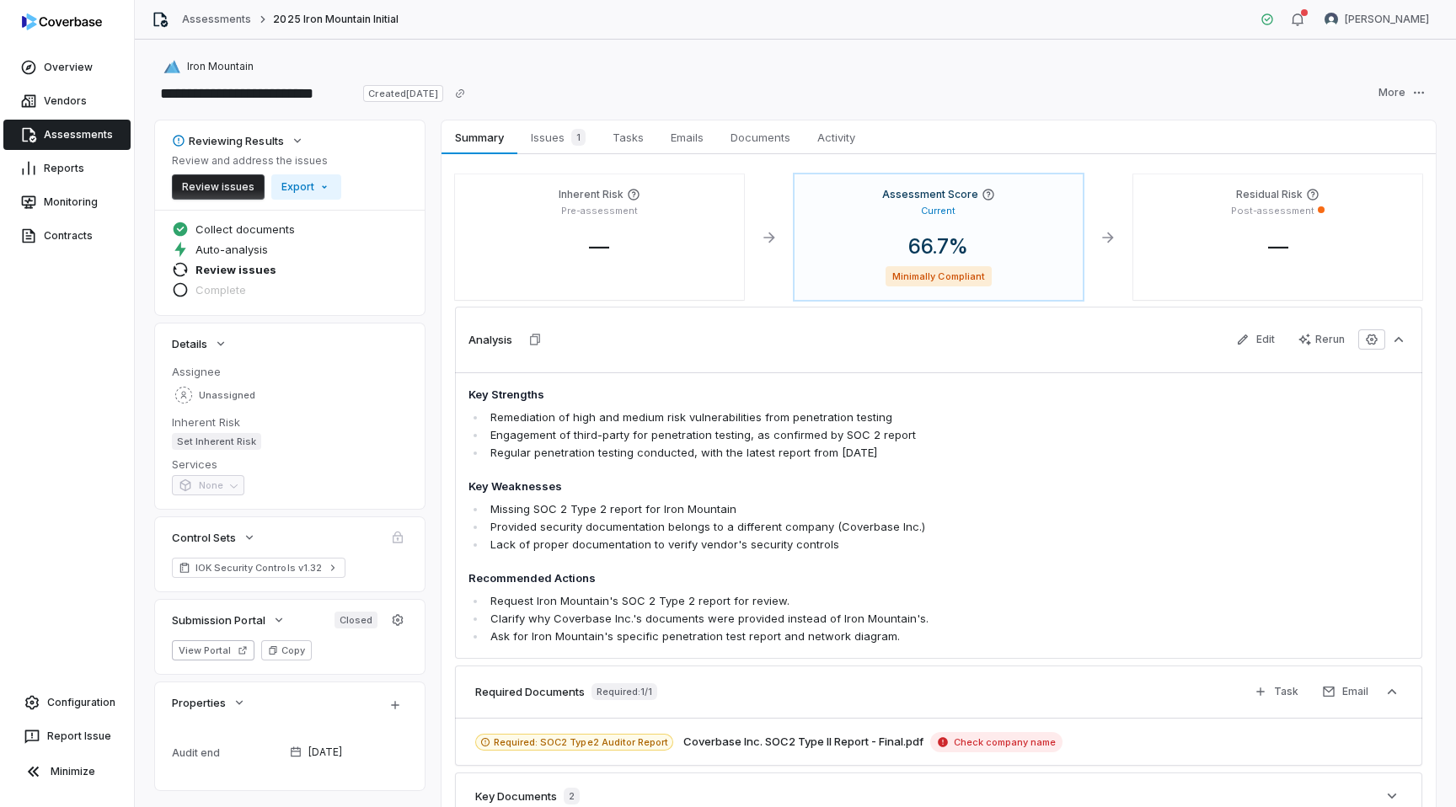
click at [236, 180] on button "Review issues" at bounding box center [218, 186] width 93 height 25
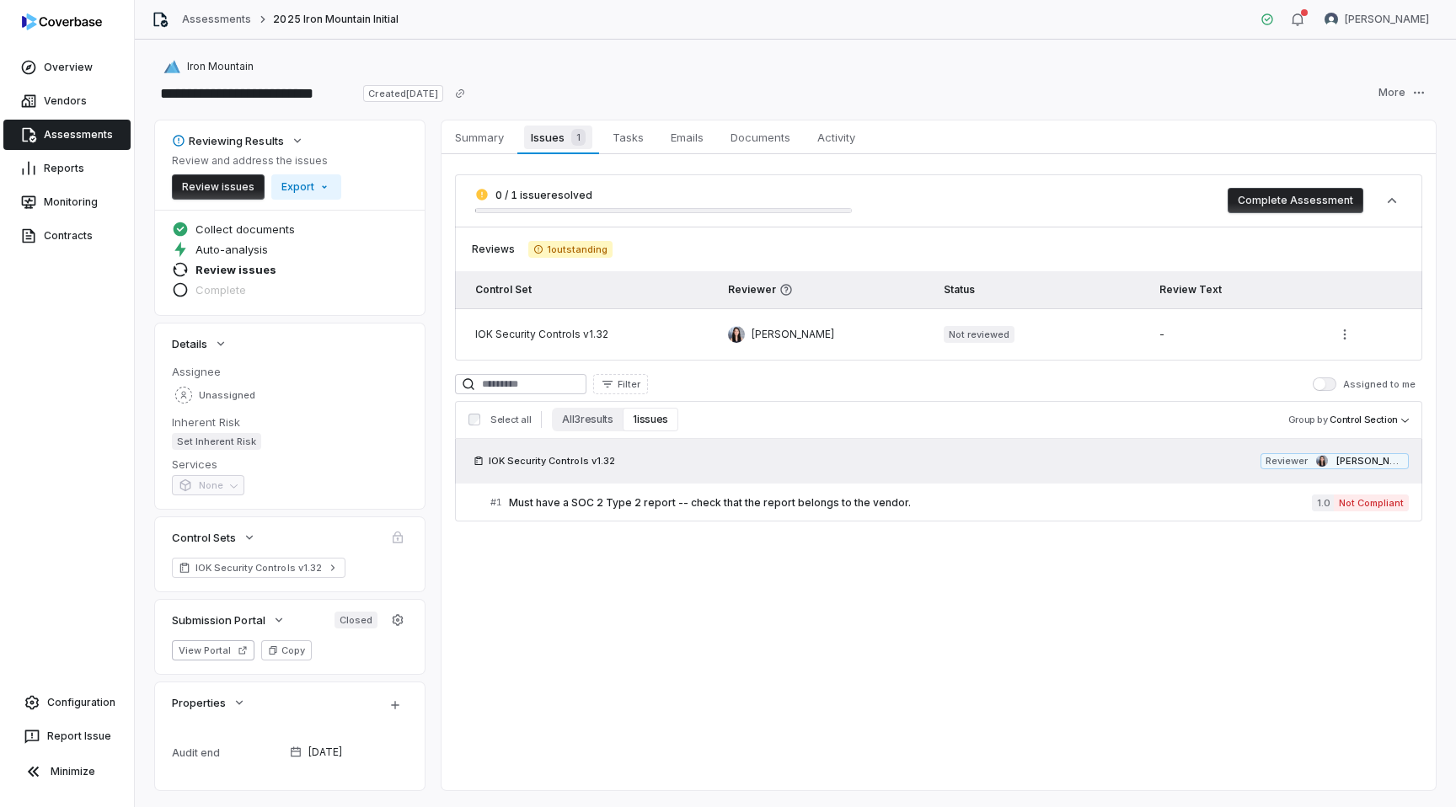
click at [540, 141] on span "Issues 1" at bounding box center [557, 138] width 67 height 24
click at [476, 137] on span "Summary" at bounding box center [479, 137] width 62 height 22
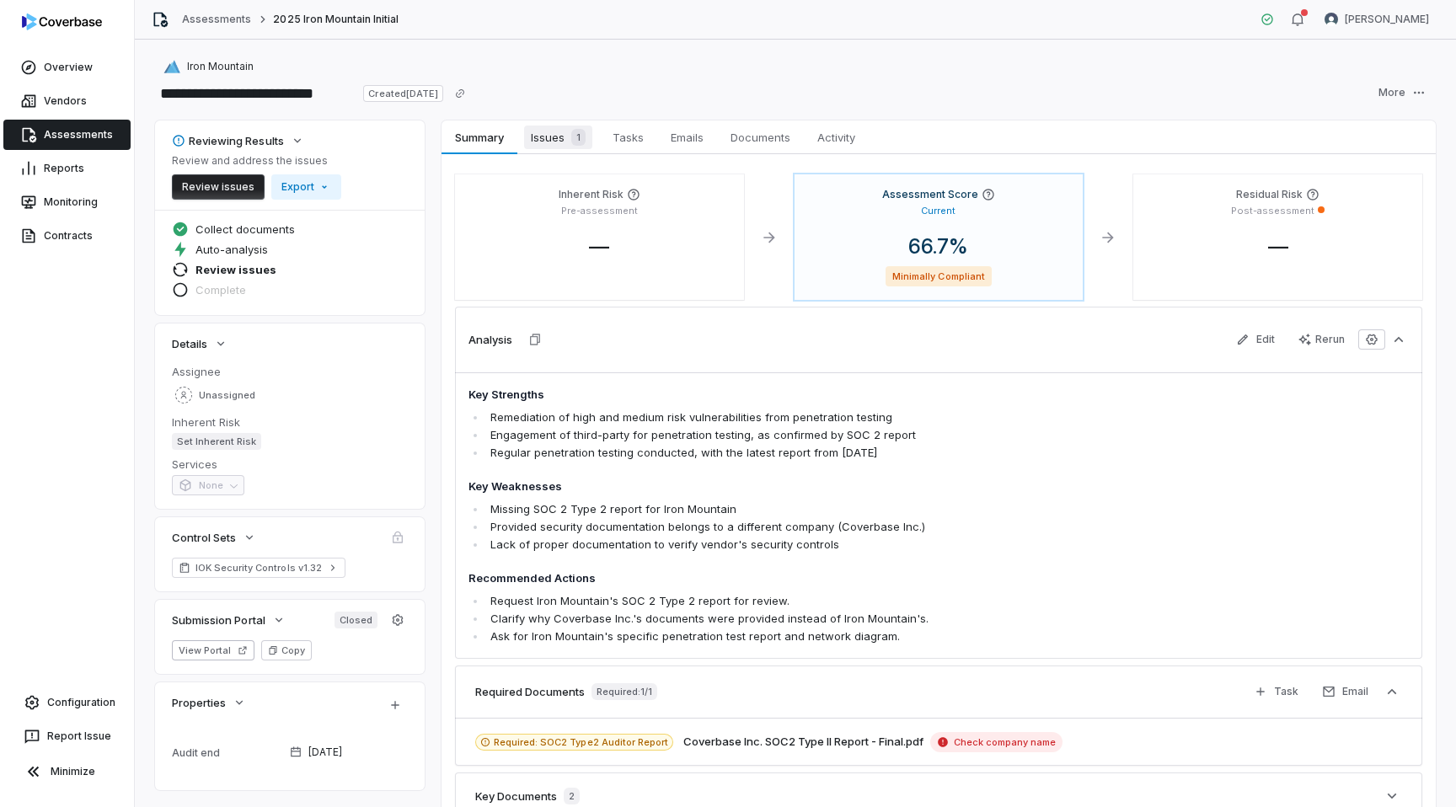
click at [552, 135] on span "Issues 1" at bounding box center [558, 138] width 68 height 24
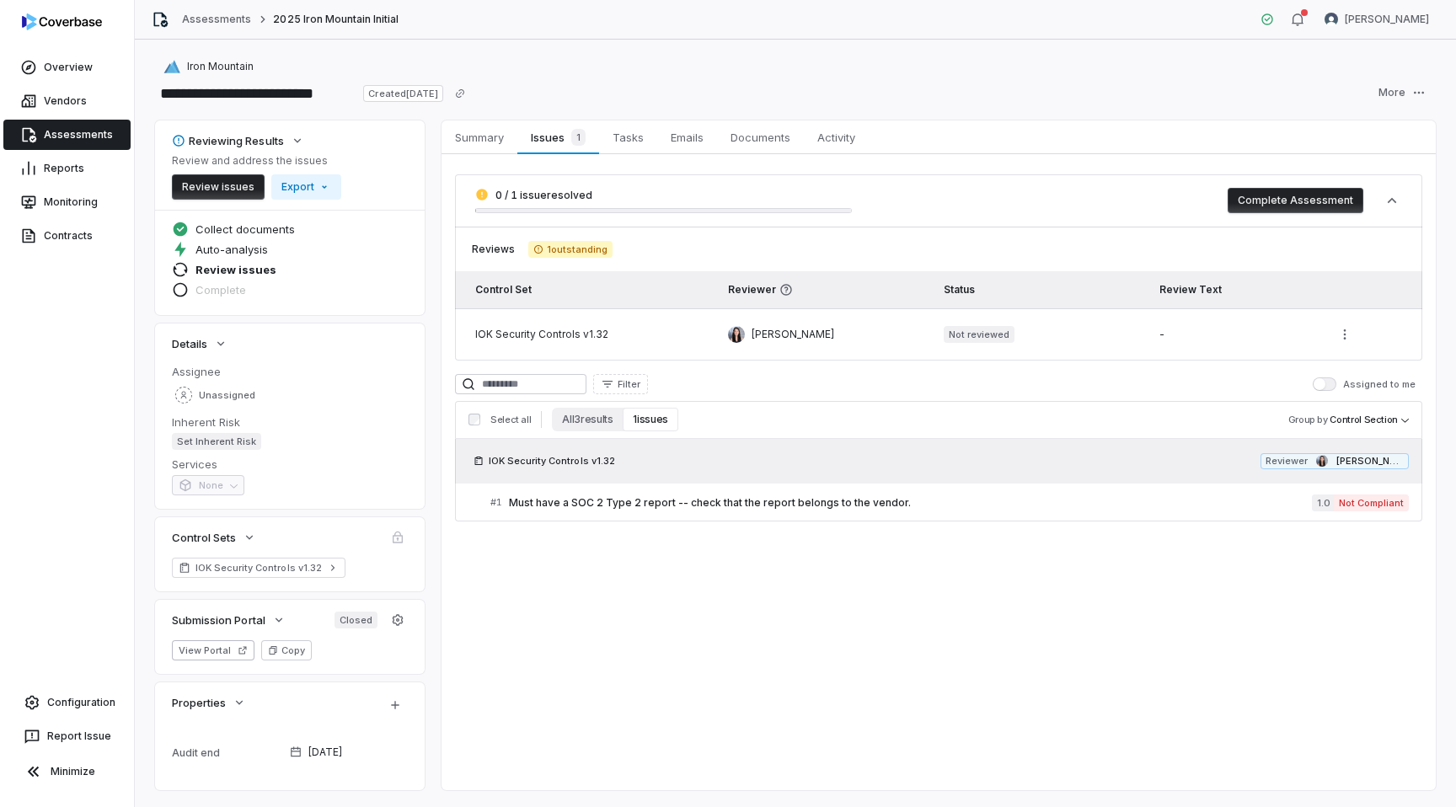
click at [236, 190] on button "Review issues" at bounding box center [218, 186] width 93 height 25
click at [1324, 200] on button "Complete Assessment" at bounding box center [1296, 200] width 136 height 25
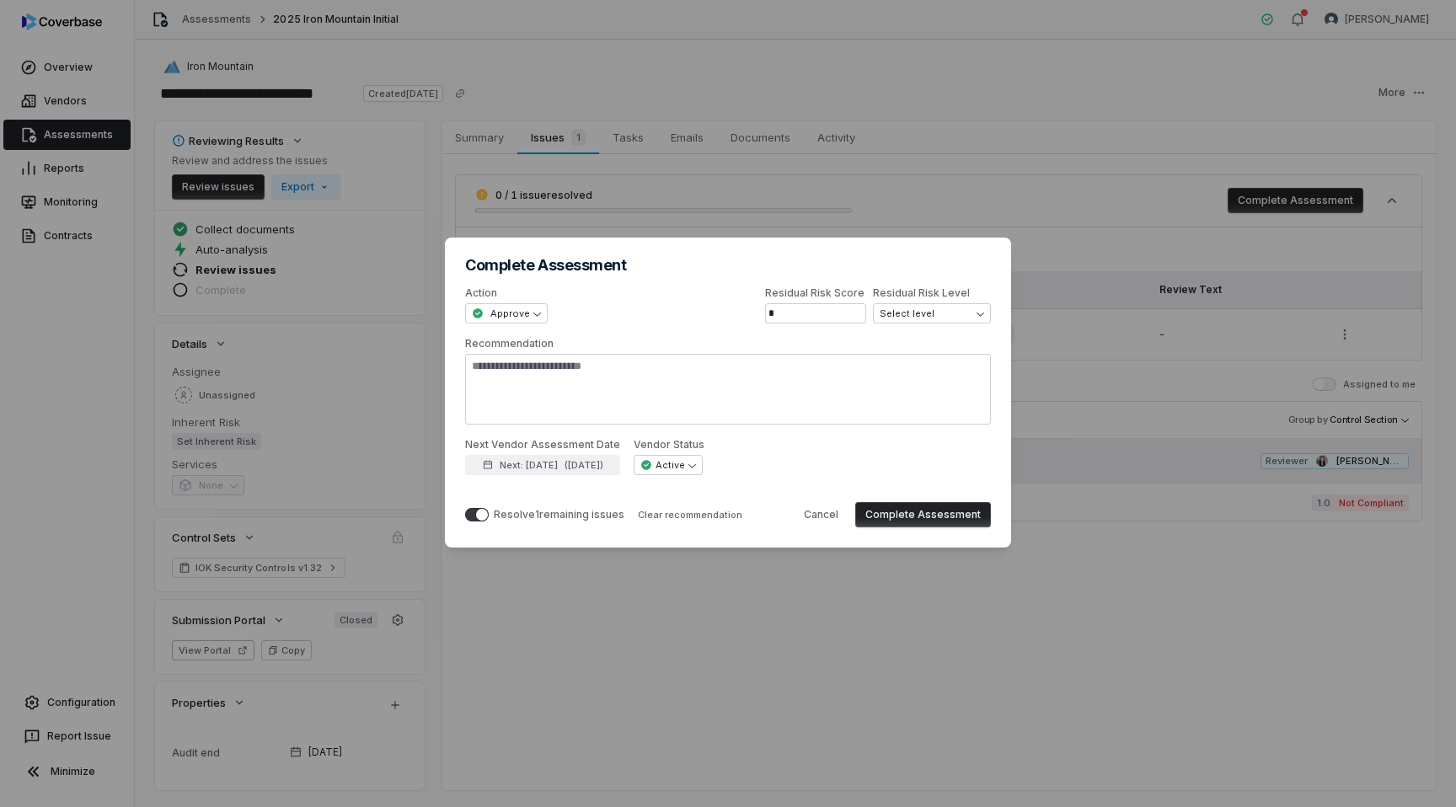
click at [927, 521] on button "Complete Assessment" at bounding box center [923, 514] width 136 height 25
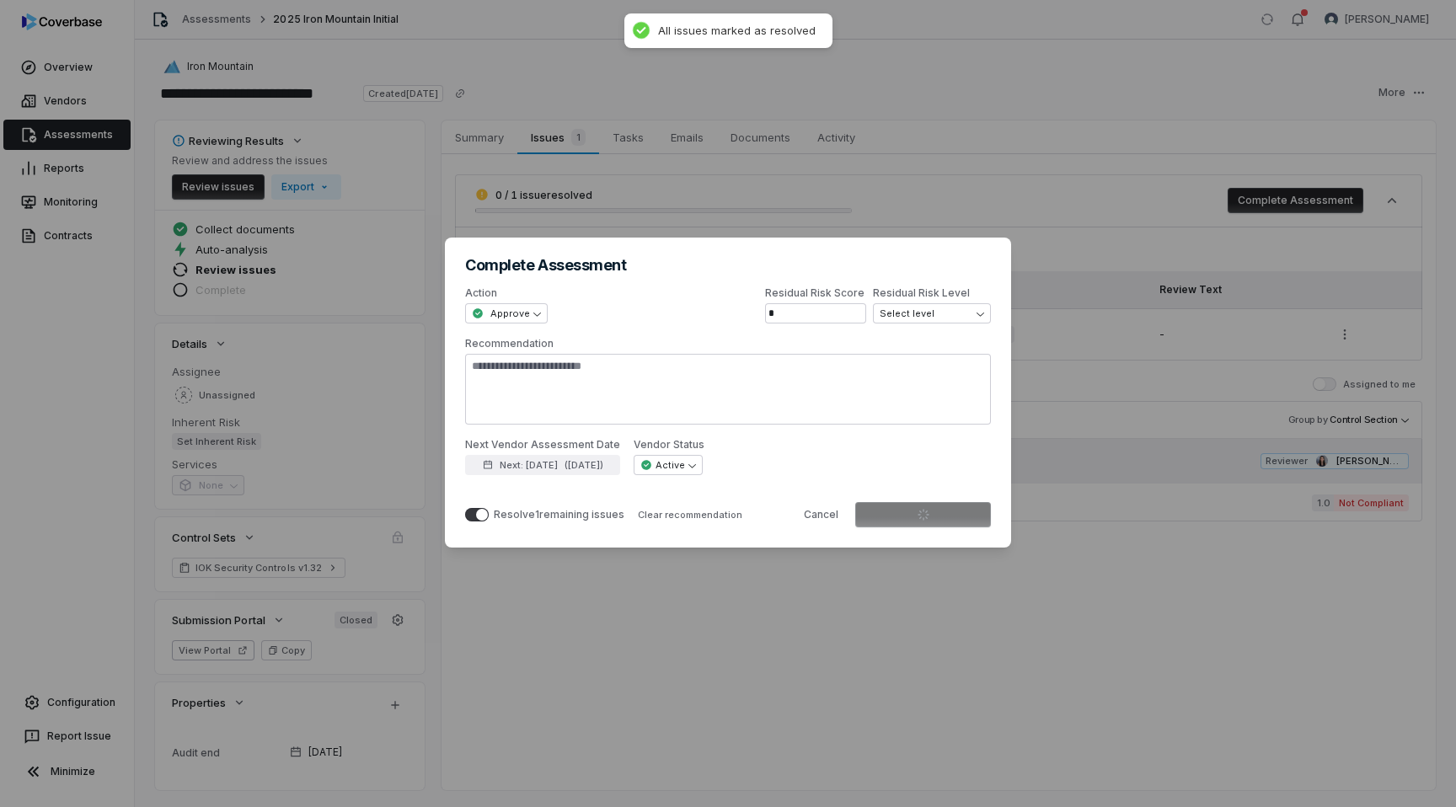
type textarea "*"
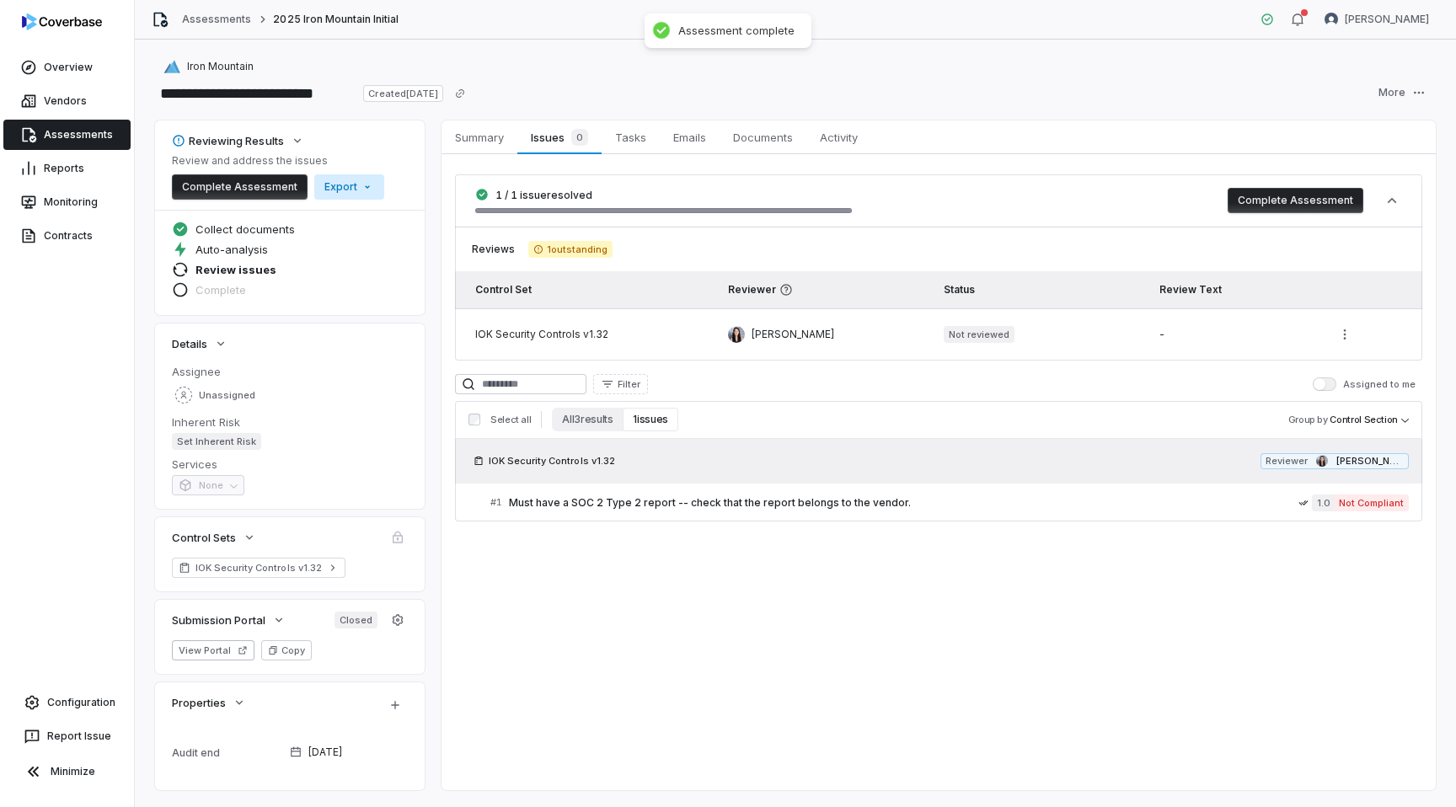
click at [339, 183] on html "**********" at bounding box center [728, 403] width 1456 height 807
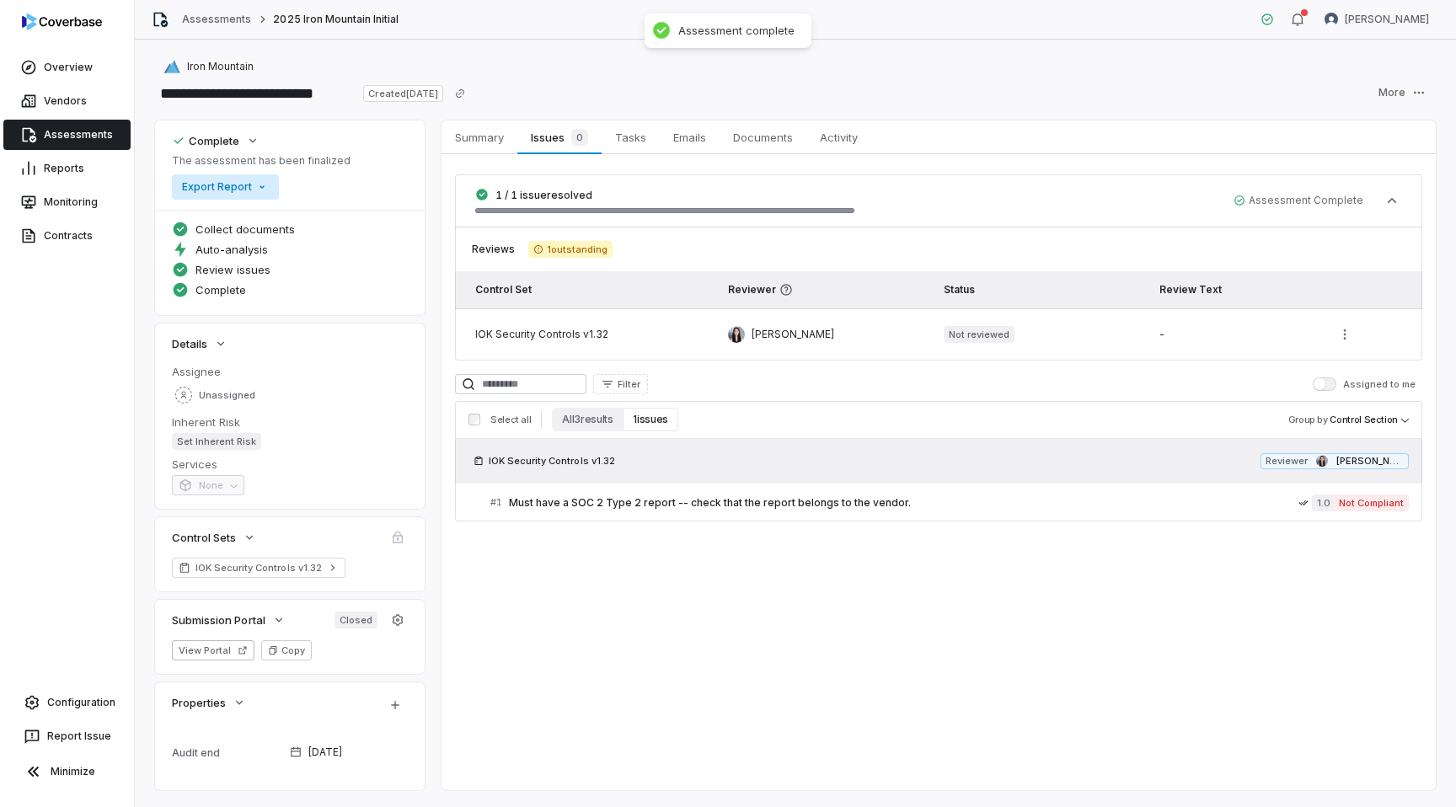
click at [233, 181] on html "**********" at bounding box center [728, 403] width 1456 height 807
click at [243, 225] on div "Export as PDF" at bounding box center [238, 223] width 119 height 27
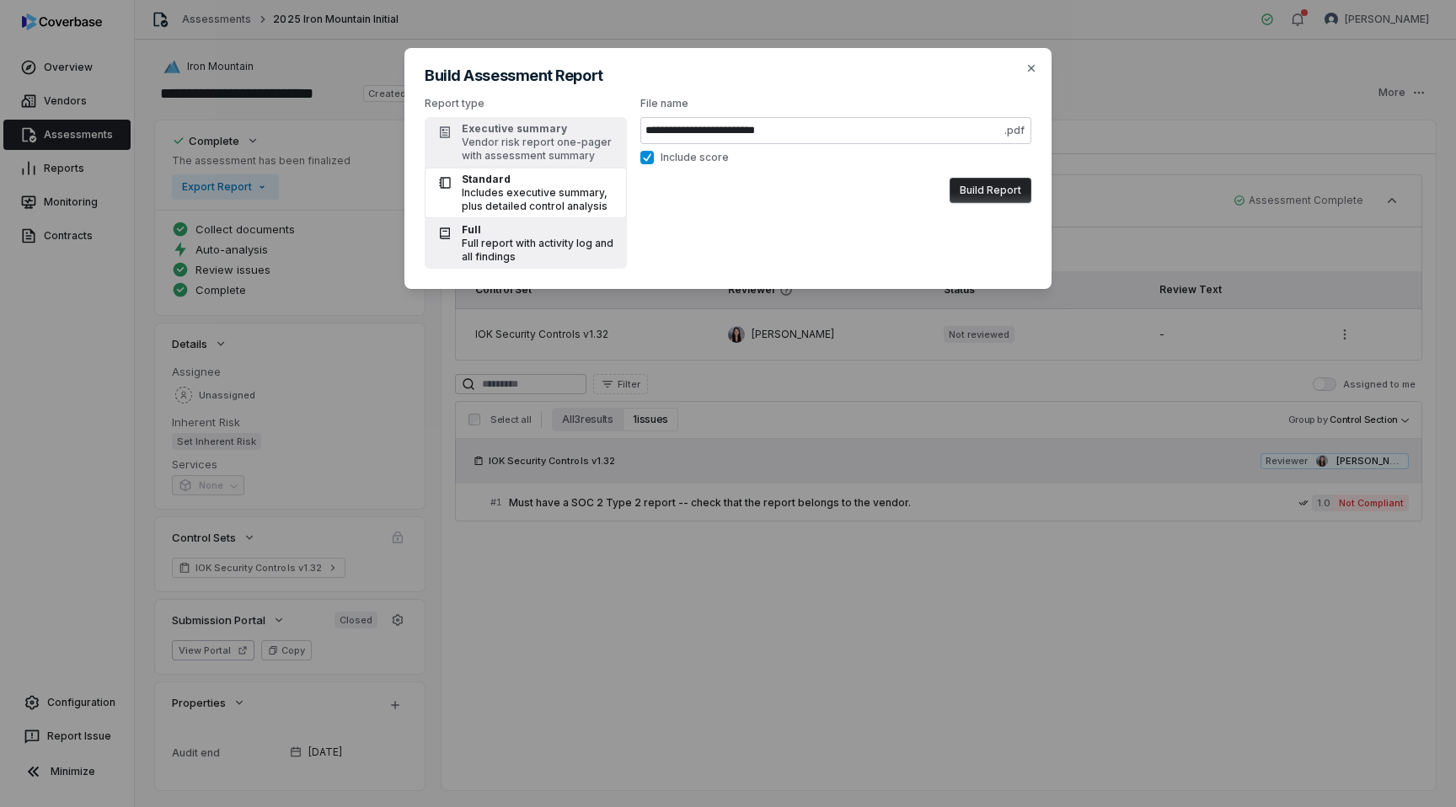
click at [505, 240] on div "Full report with activity log and all findings" at bounding box center [539, 250] width 155 height 27
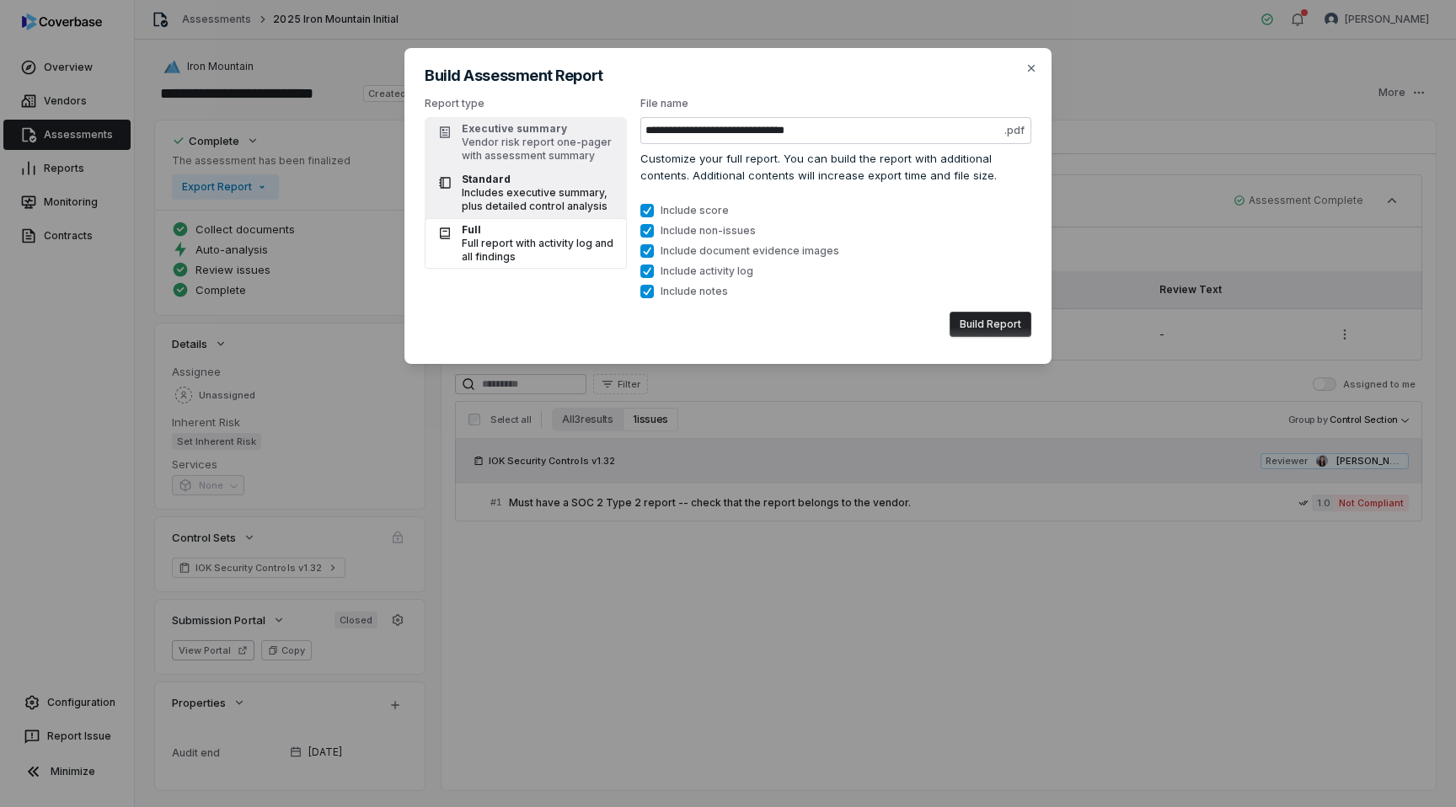
click at [559, 177] on div "Standard" at bounding box center [539, 179] width 155 height 13
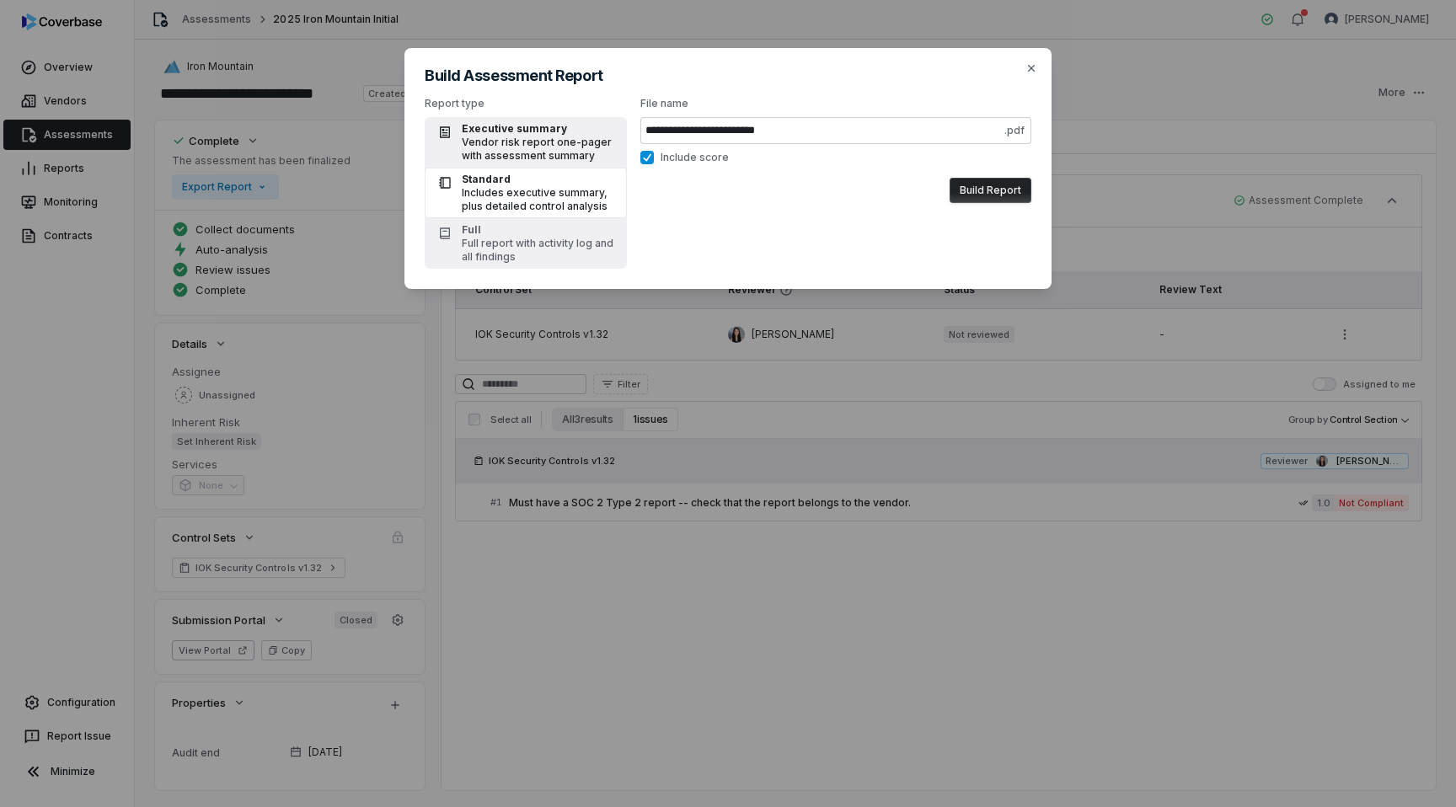
click at [553, 142] on div "Vendor risk report one-pager with assessment summary" at bounding box center [539, 149] width 155 height 27
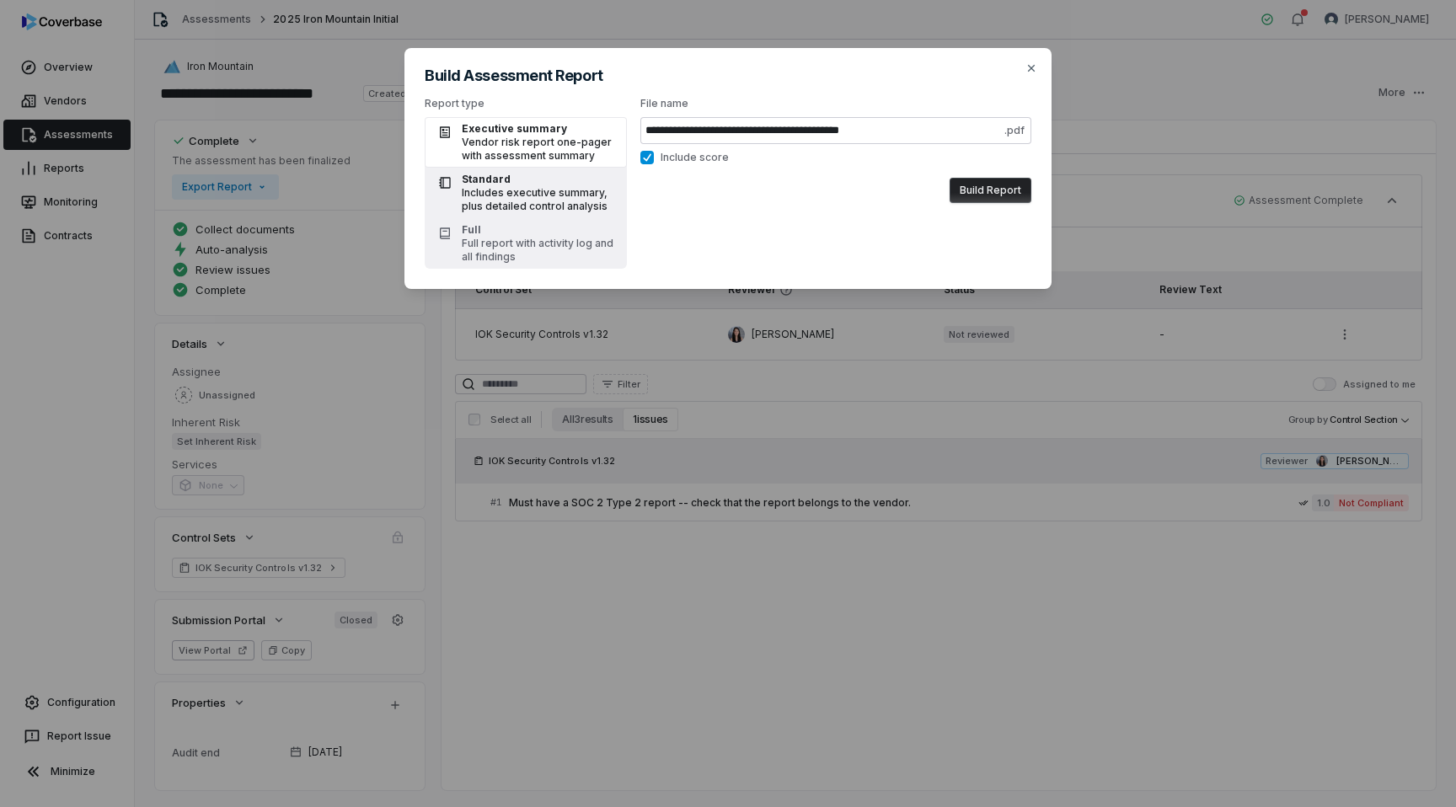
click at [544, 200] on div "Includes executive summary, plus detailed control analysis" at bounding box center [539, 199] width 155 height 27
type input "**********"
click at [1007, 202] on button "Build Report" at bounding box center [991, 190] width 82 height 25
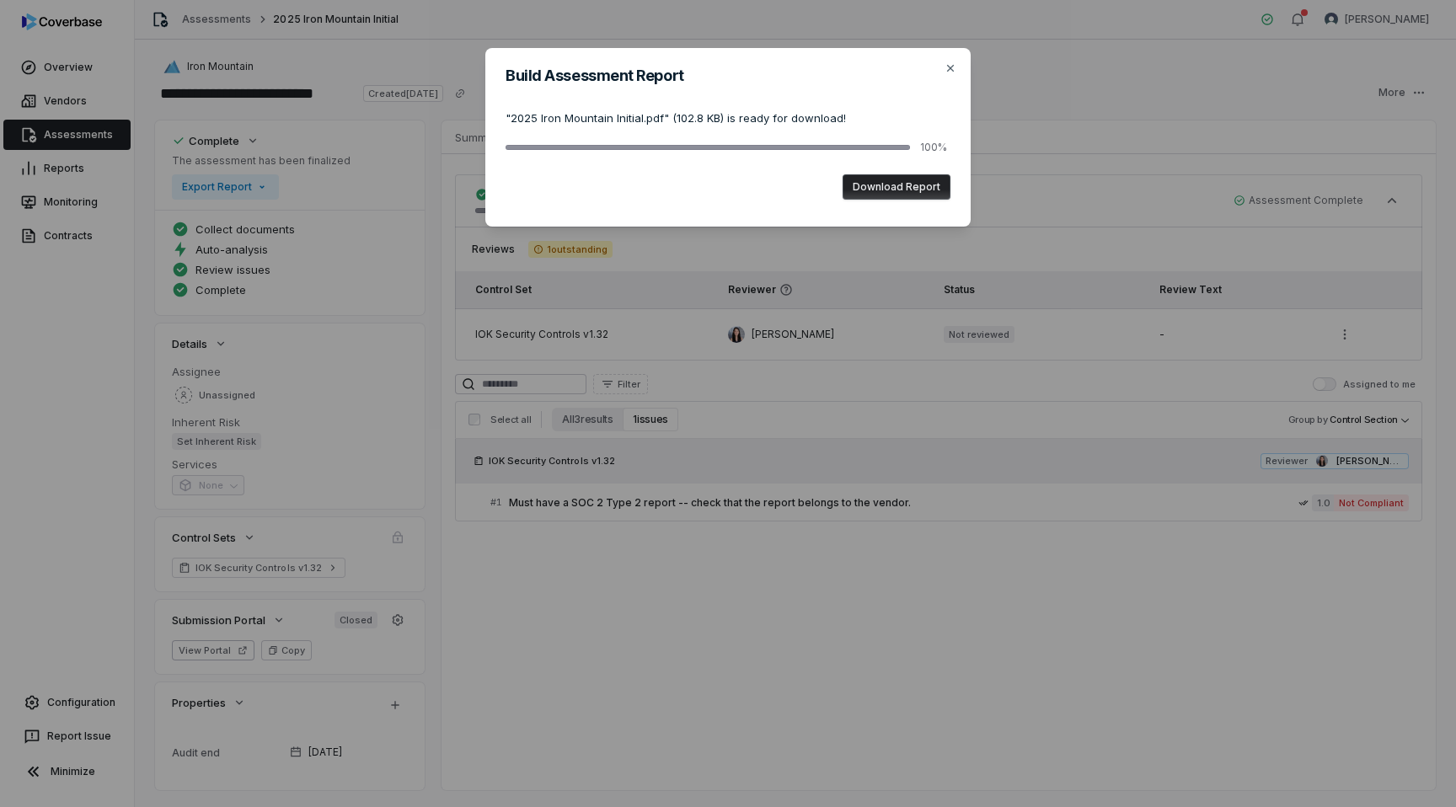
click at [887, 188] on button "Download Report" at bounding box center [897, 186] width 108 height 25
click at [950, 64] on icon "button" at bounding box center [950, 68] width 13 height 13
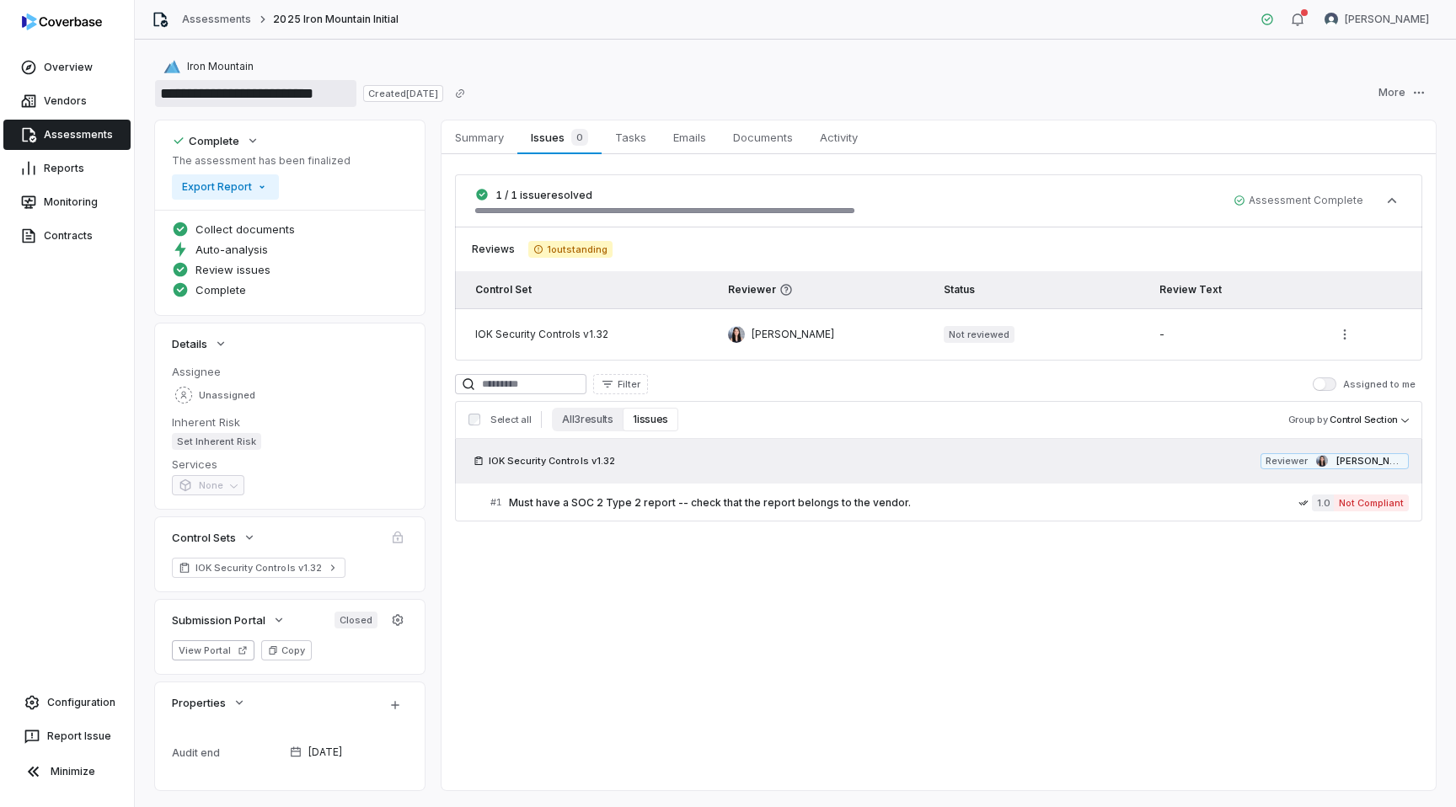
click at [252, 99] on input "**********" at bounding box center [255, 93] width 201 height 27
click at [220, 66] on span "Iron Mountain" at bounding box center [220, 66] width 67 height 13
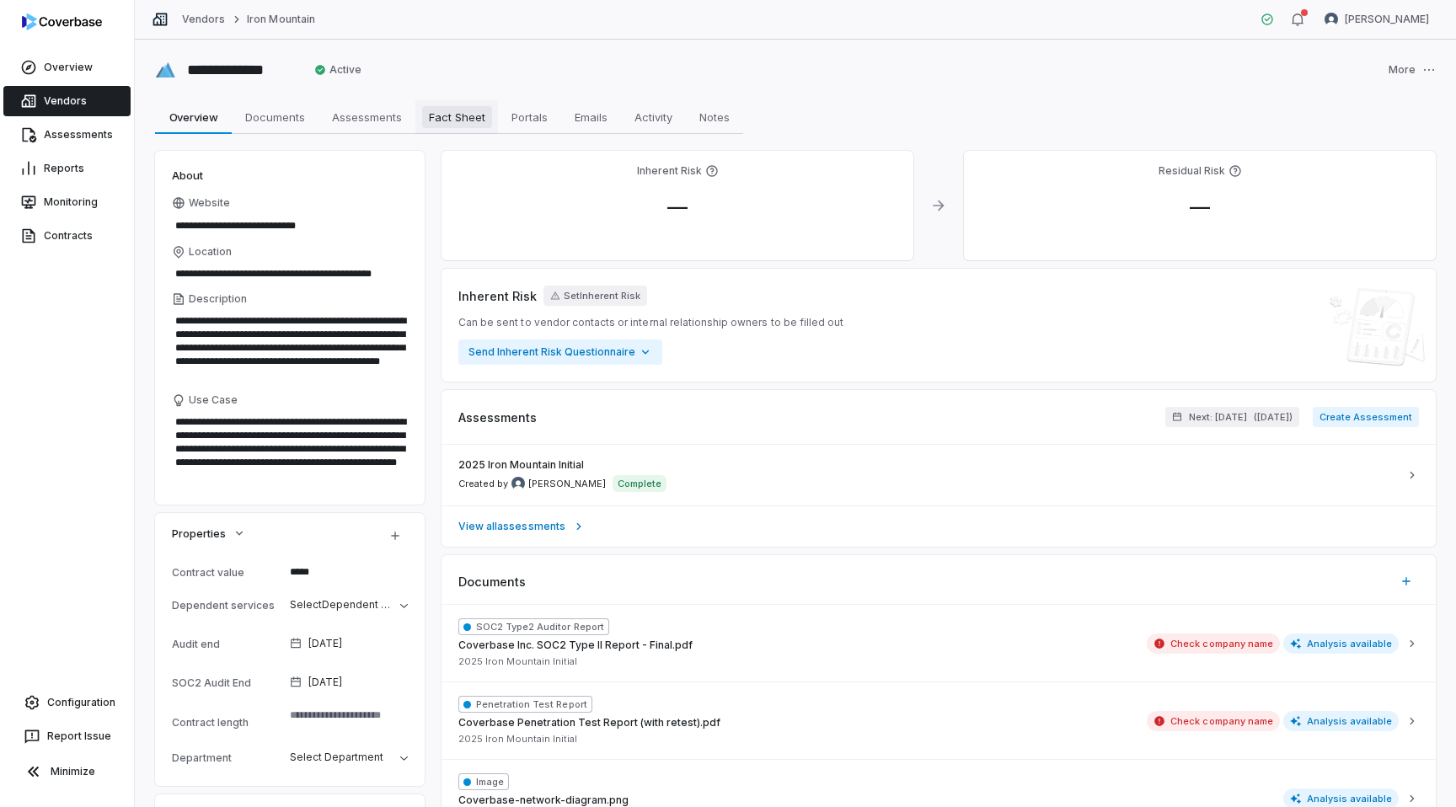
click at [457, 120] on span "Fact Sheet" at bounding box center [457, 117] width 70 height 22
type textarea "*"
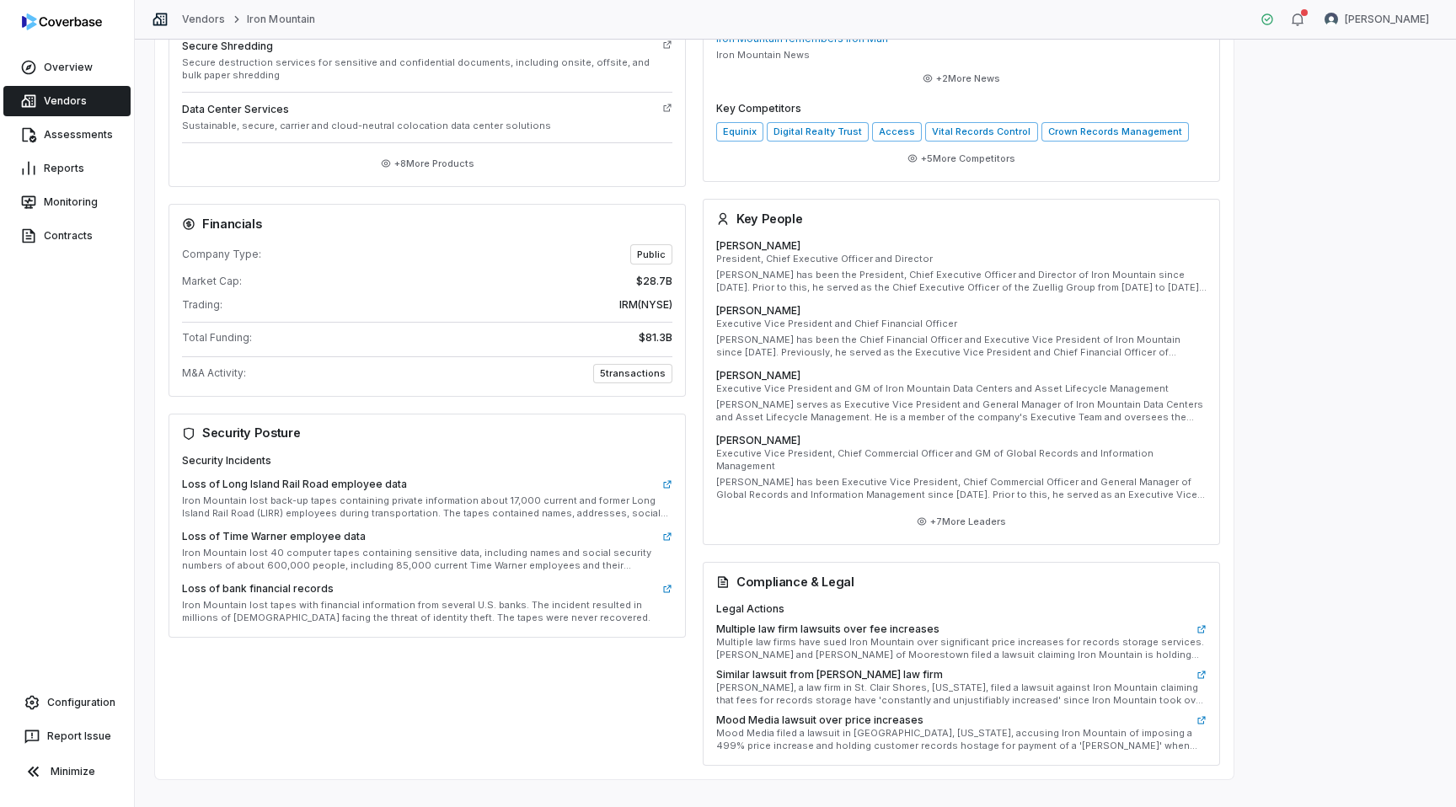
scroll to position [528, 0]
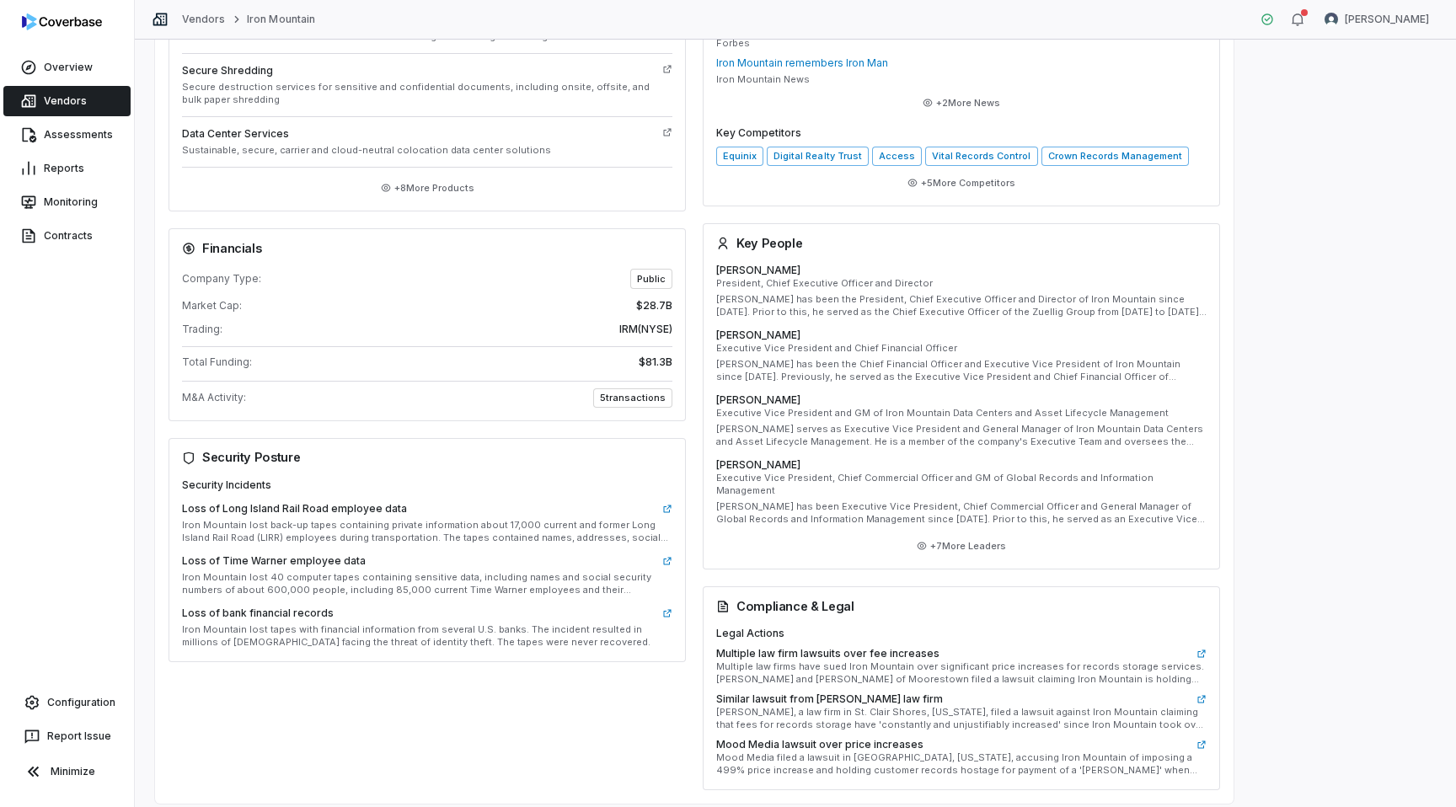
click at [661, 354] on span "$81.3B" at bounding box center [656, 362] width 34 height 17
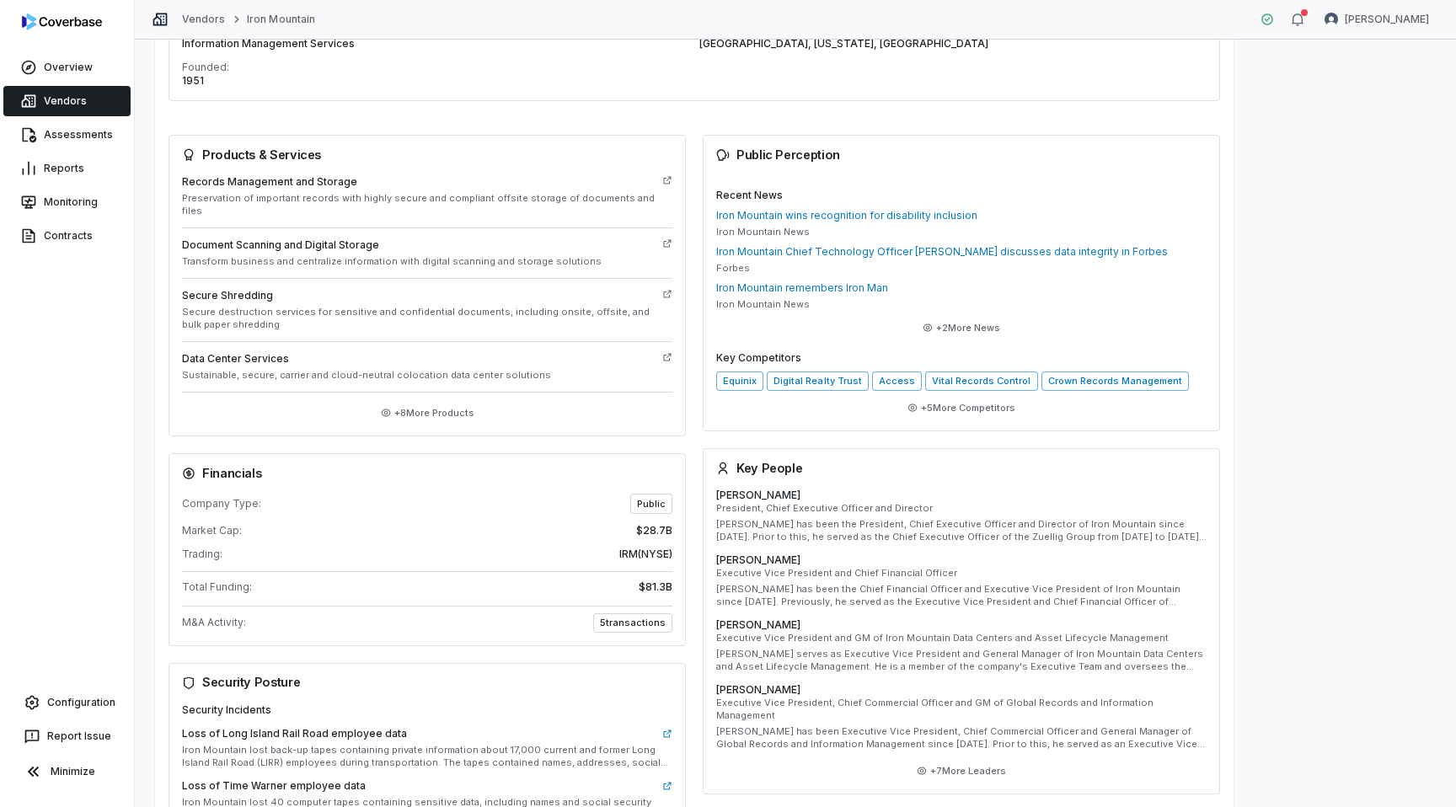
scroll to position [302, 0]
click at [434, 399] on button "+ 8 More Products" at bounding box center [428, 414] width 104 height 30
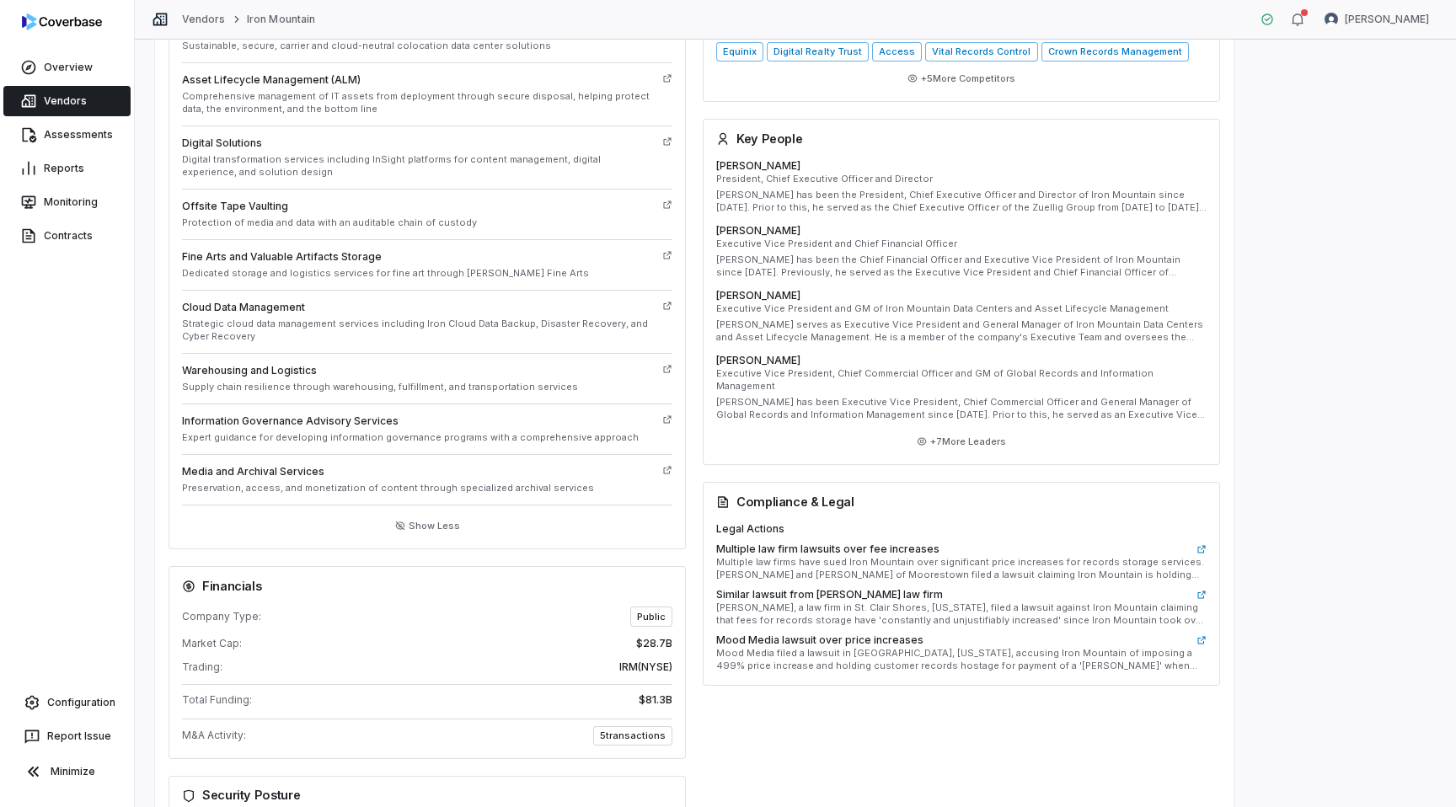
scroll to position [634, 0]
click at [665, 249] on icon at bounding box center [667, 254] width 10 height 10
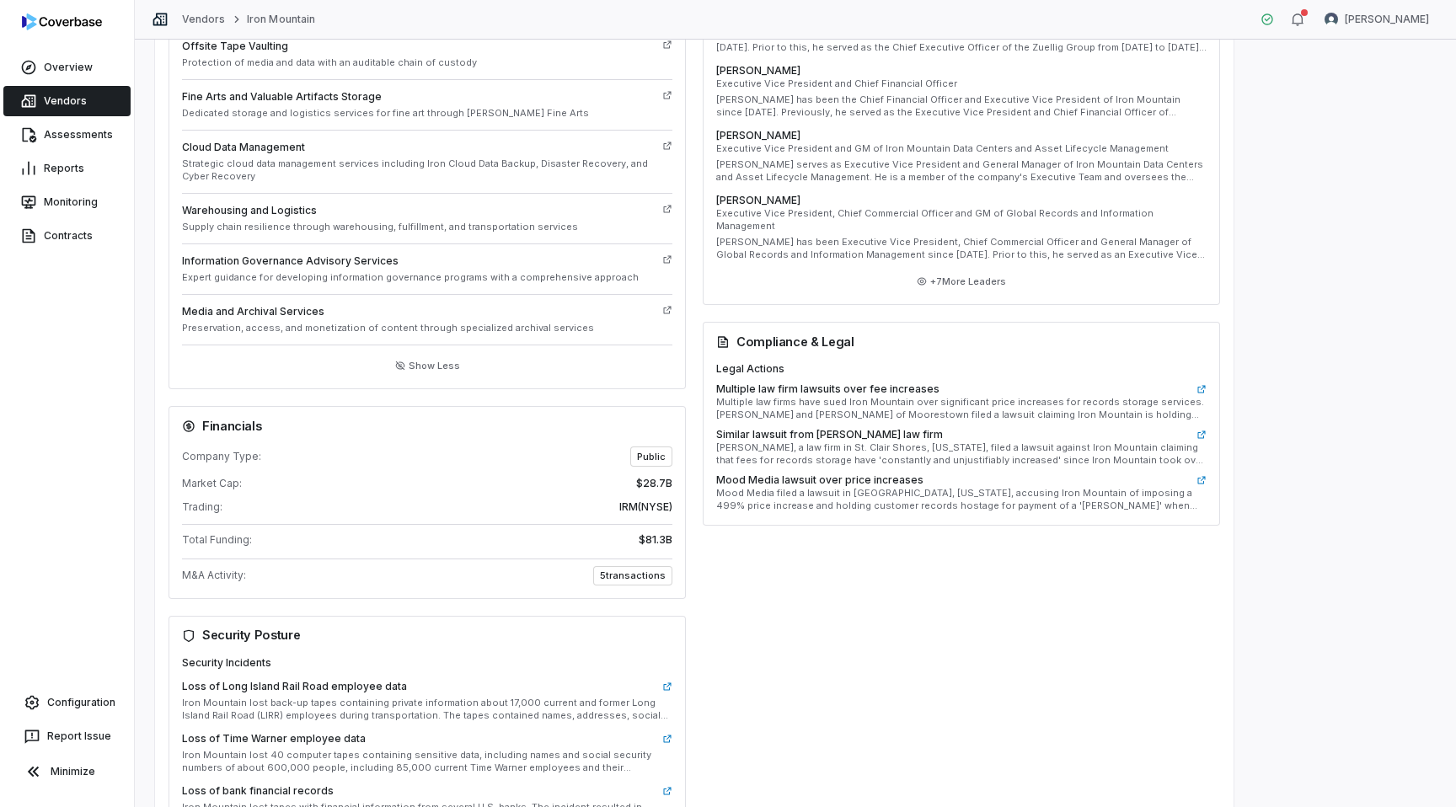
scroll to position [866, 0]
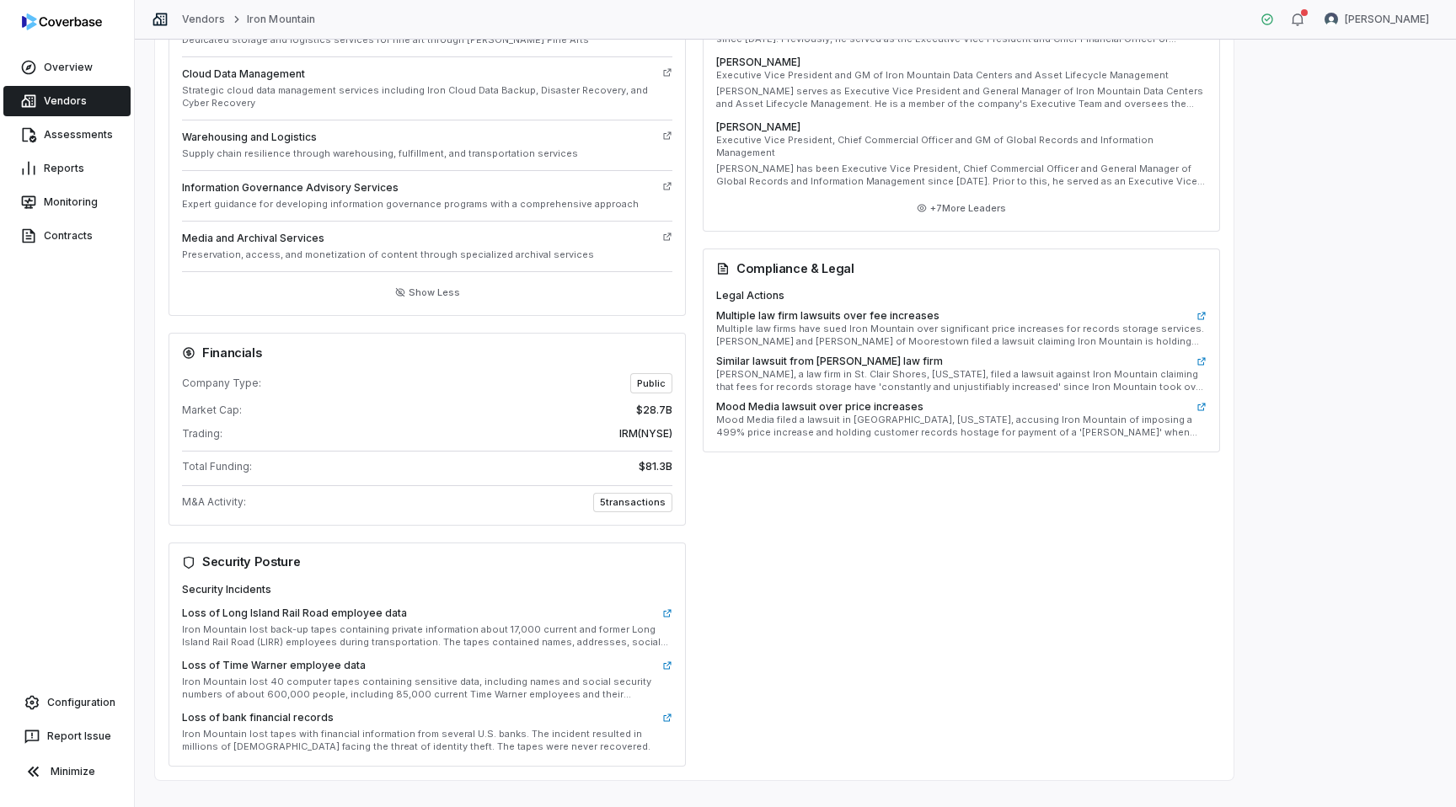
click at [648, 458] on span "$81.3B" at bounding box center [656, 466] width 34 height 17
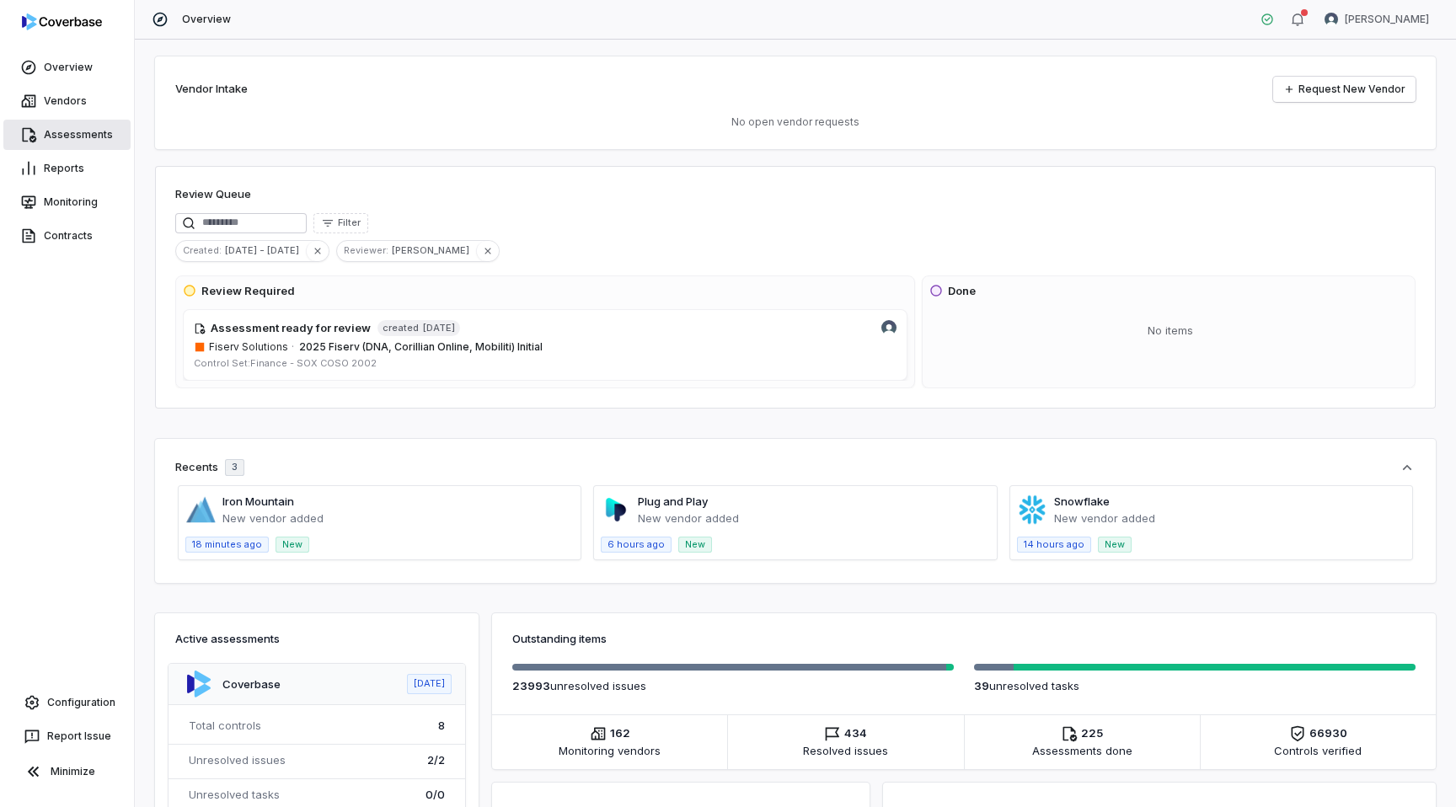
click at [70, 136] on link "Assessments" at bounding box center [66, 135] width 127 height 30
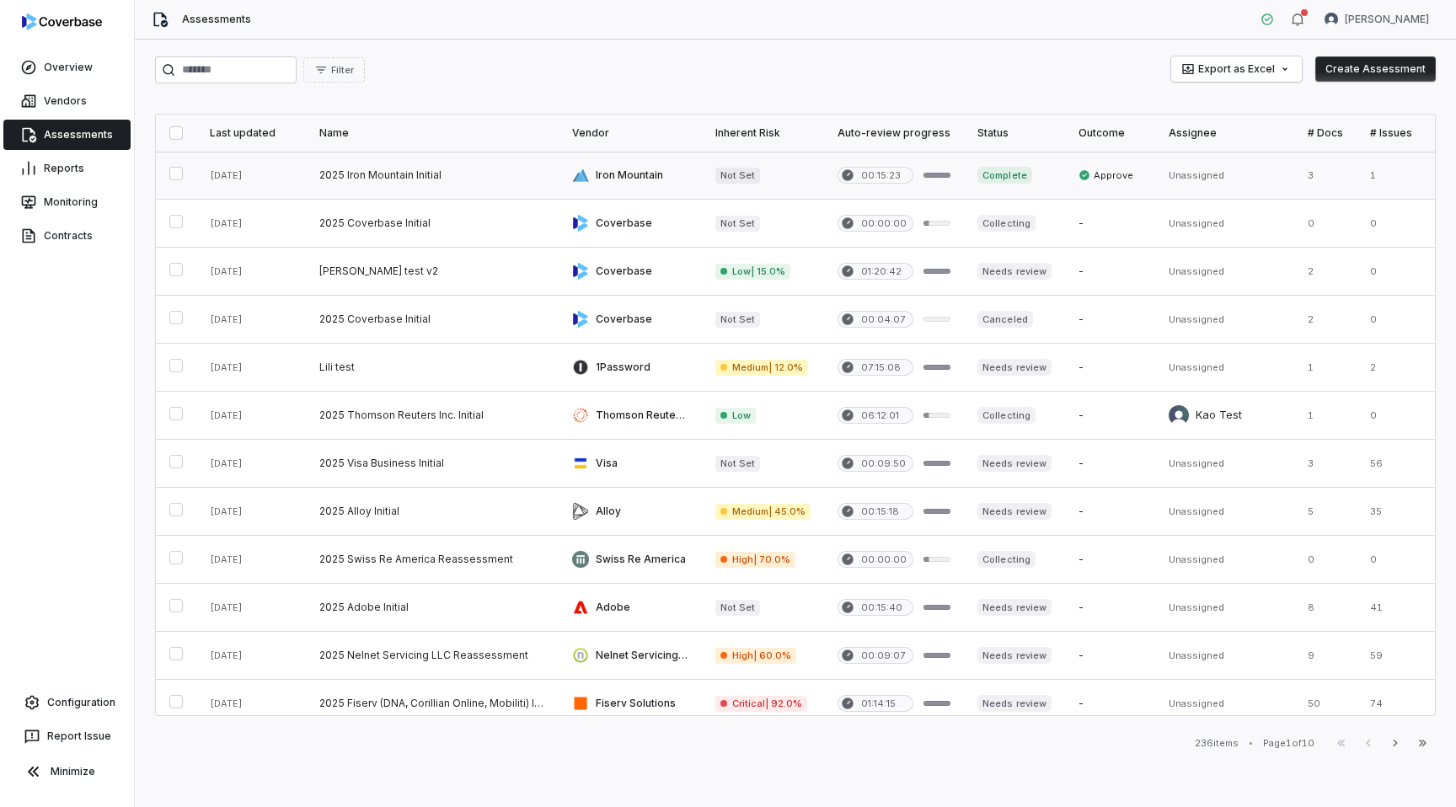
click at [632, 172] on link at bounding box center [630, 175] width 143 height 47
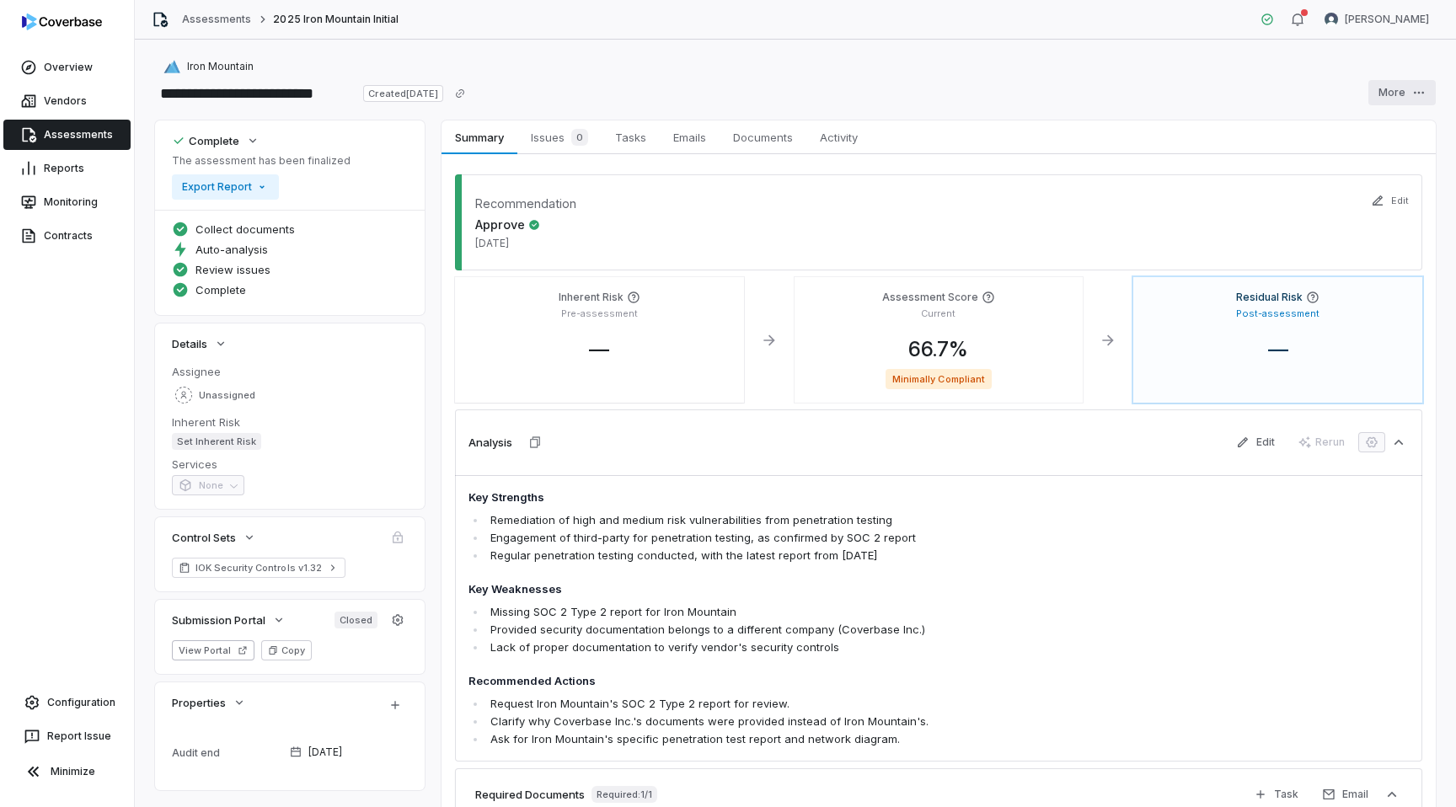
click at [1417, 88] on html "**********" at bounding box center [728, 403] width 1456 height 807
click at [1361, 269] on div "Delete" at bounding box center [1379, 265] width 121 height 27
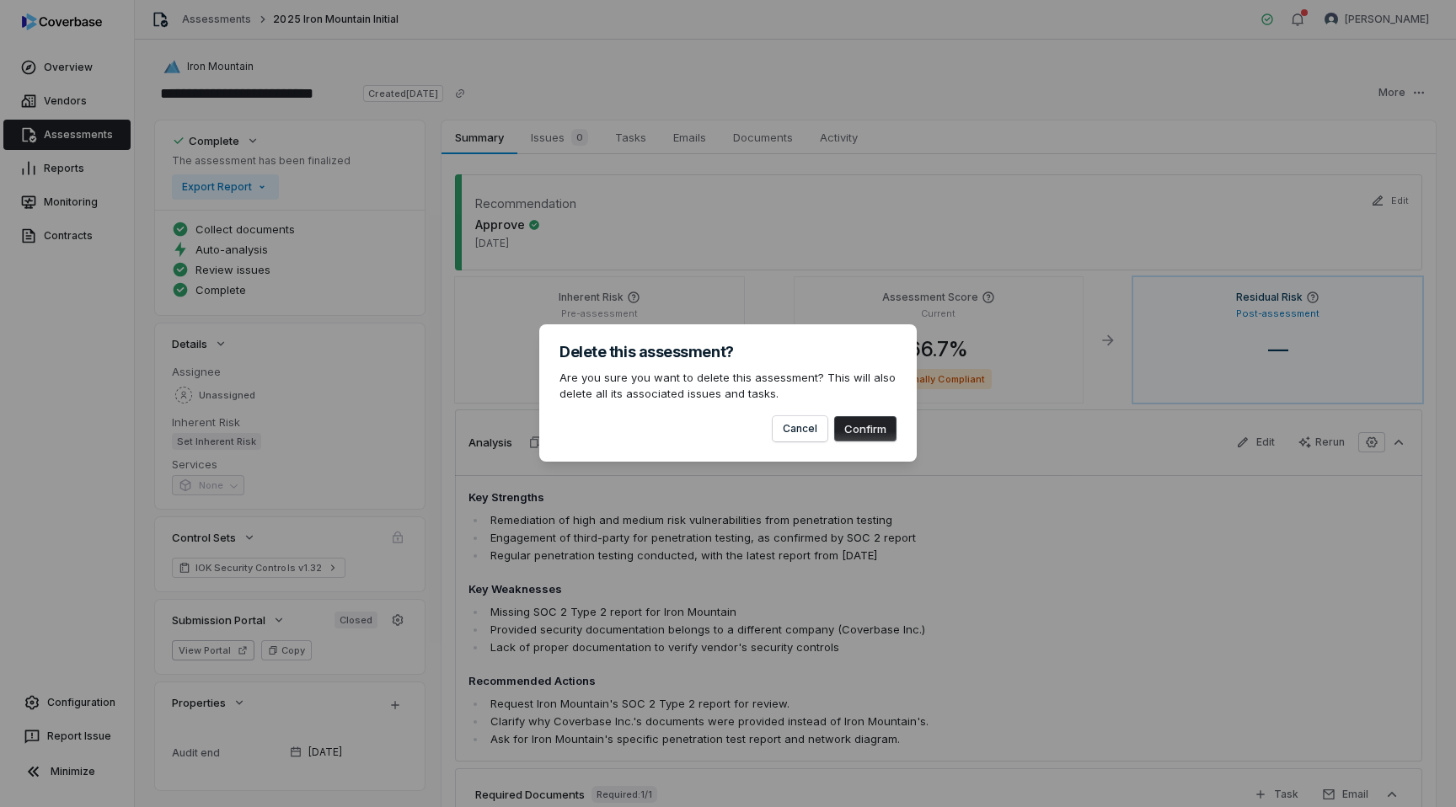
click at [877, 427] on button "Confirm" at bounding box center [865, 428] width 62 height 25
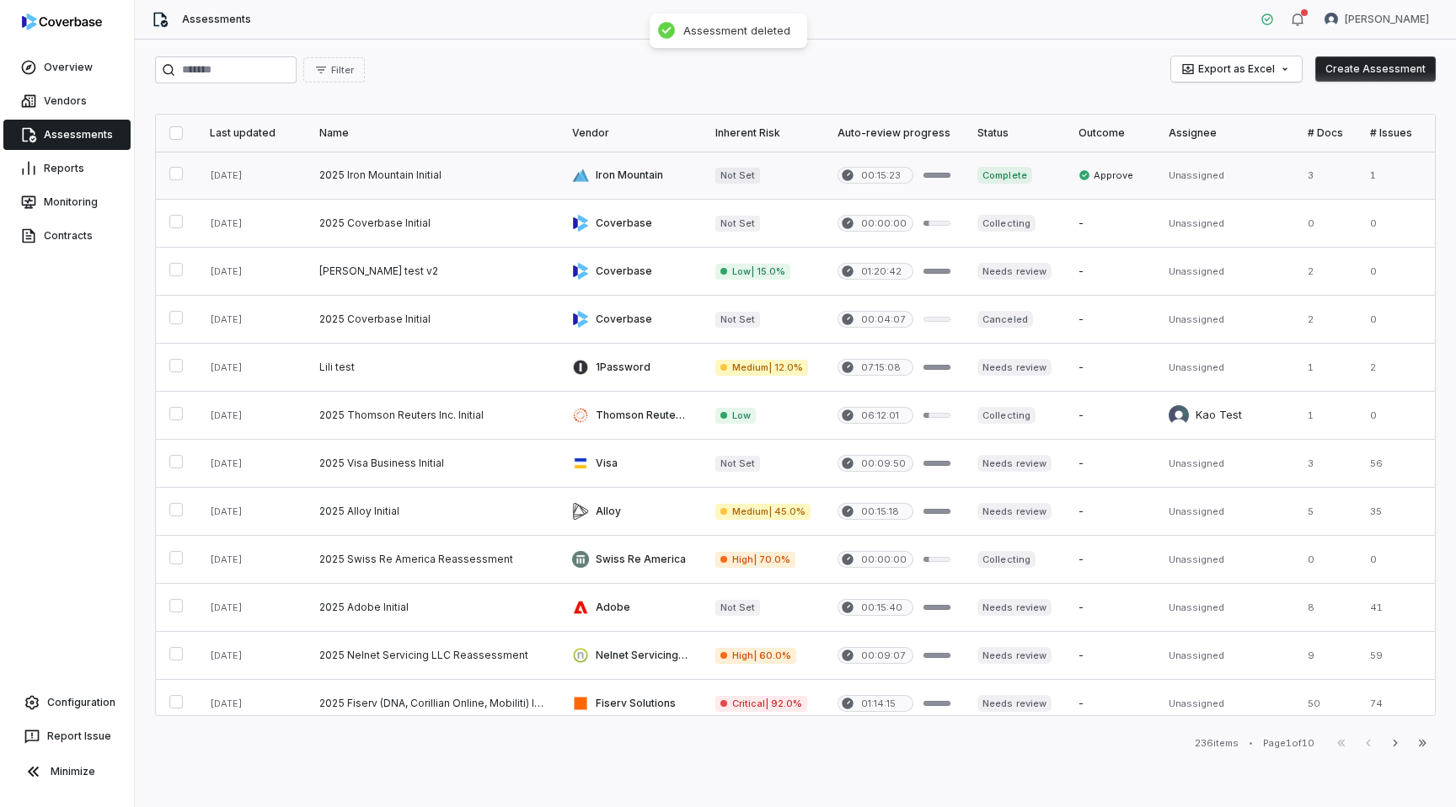
click at [618, 169] on link at bounding box center [630, 175] width 143 height 47
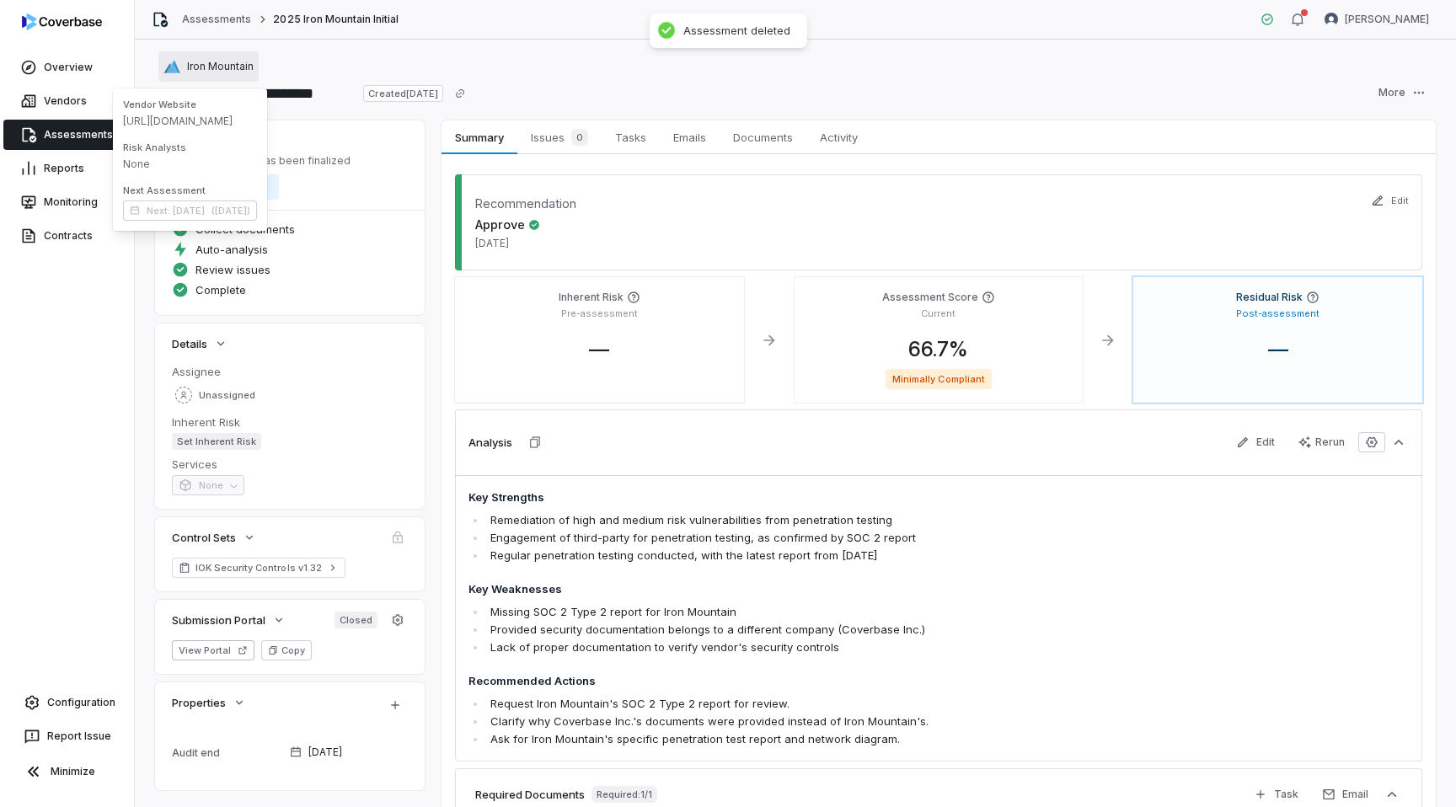
click at [233, 64] on span "Iron Mountain" at bounding box center [220, 66] width 67 height 13
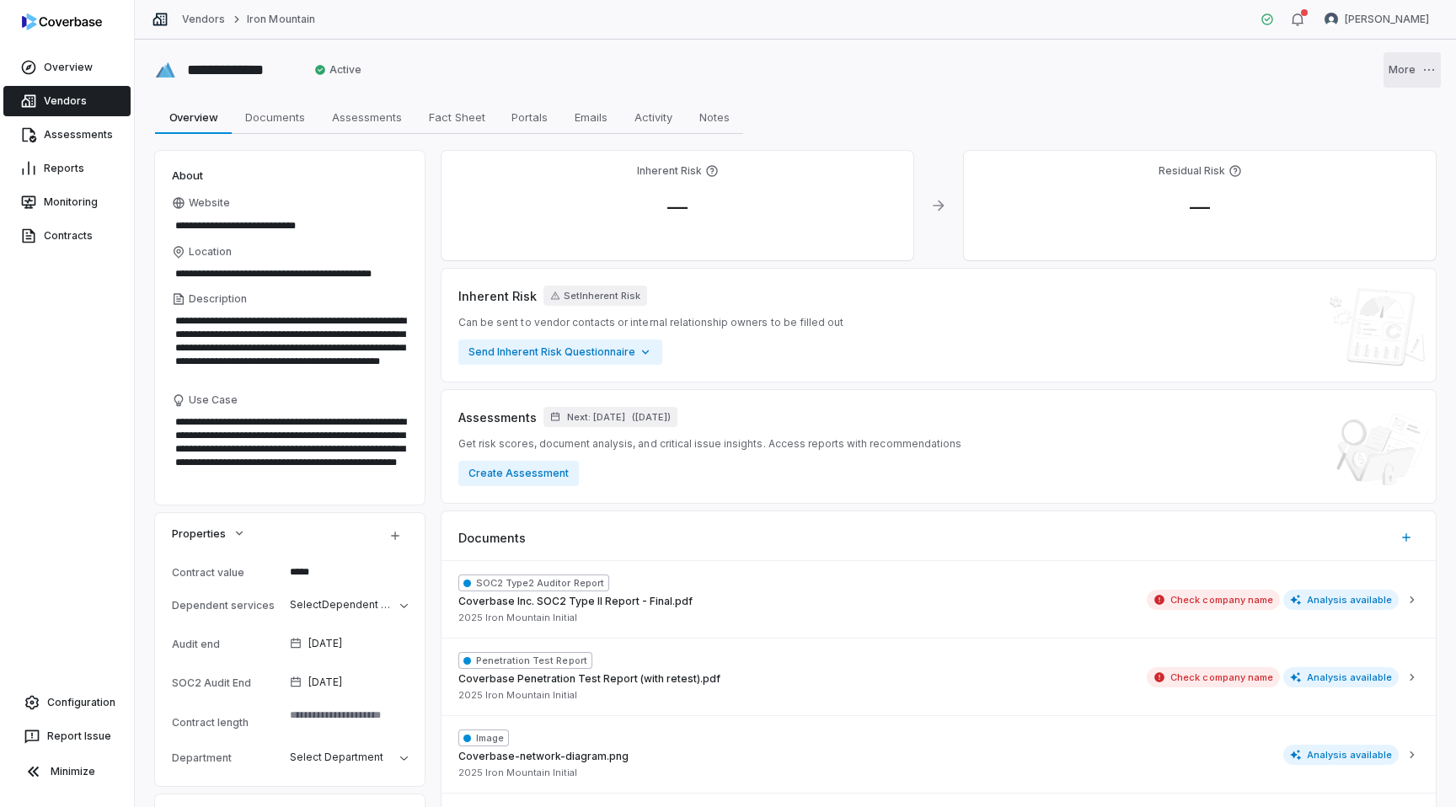
click at [1428, 75] on html "**********" at bounding box center [728, 403] width 1456 height 807
click at [1361, 109] on div "Delete" at bounding box center [1380, 111] width 108 height 27
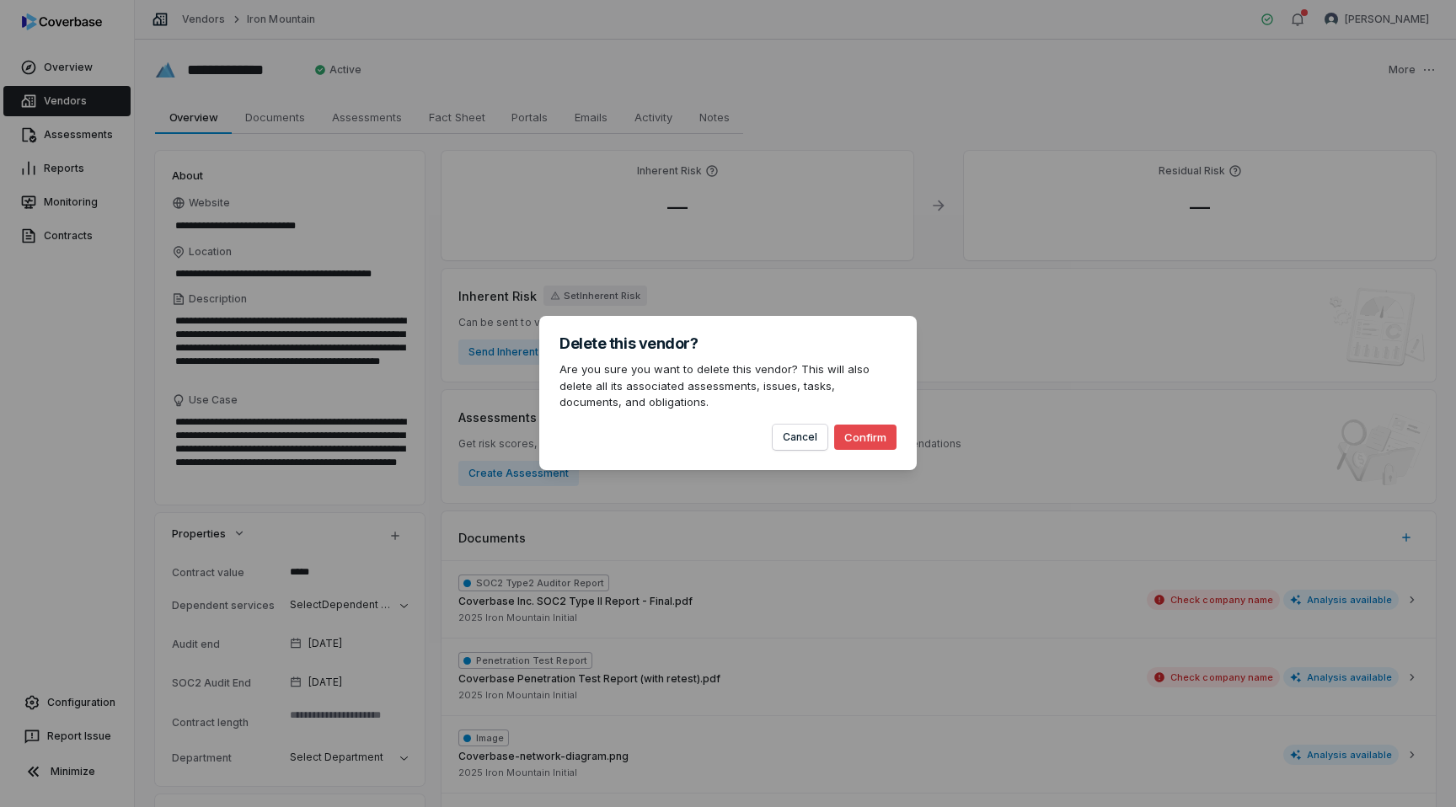
click at [858, 438] on button "Confirm" at bounding box center [865, 437] width 62 height 25
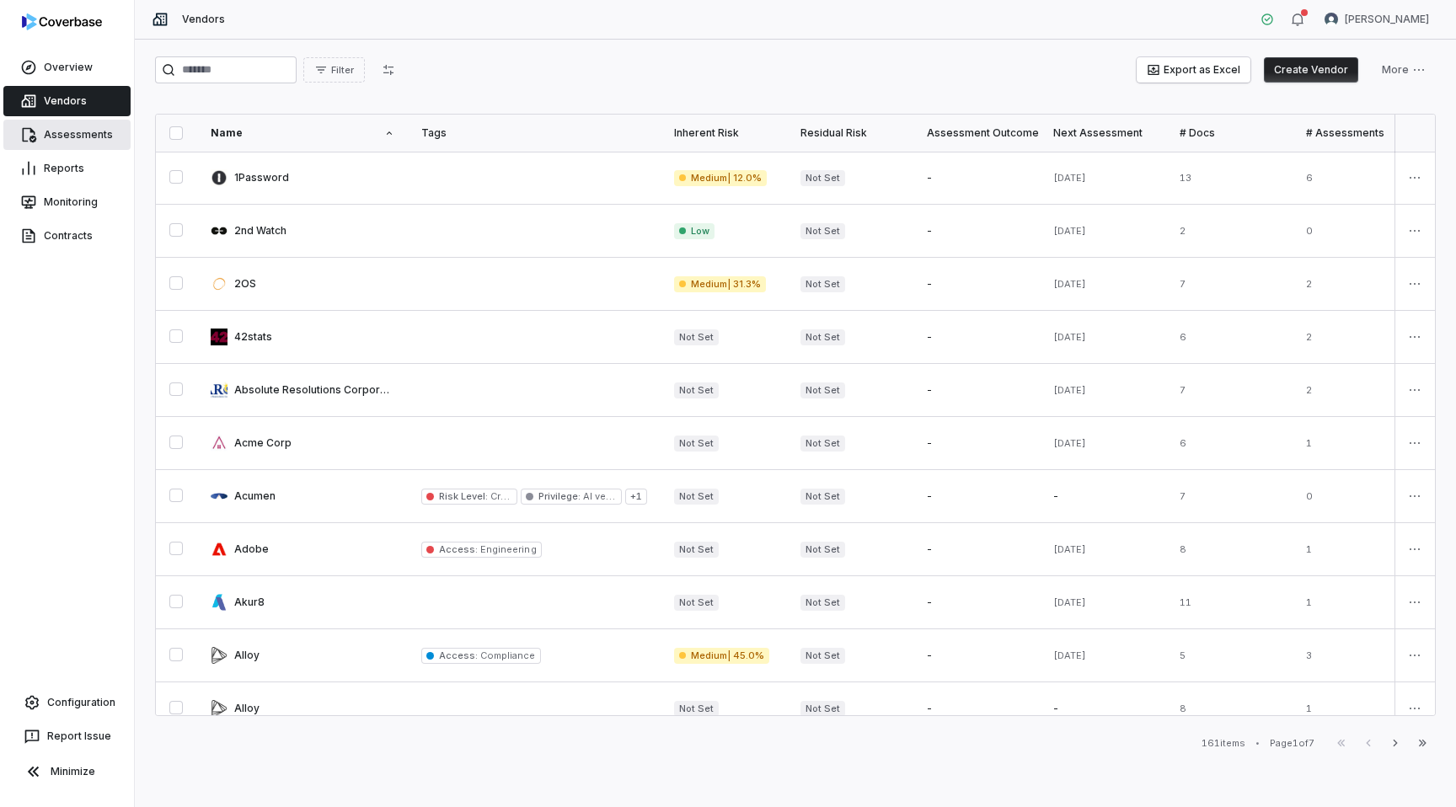
click at [70, 140] on link "Assessments" at bounding box center [66, 135] width 127 height 30
